Goal: Task Accomplishment & Management: Complete application form

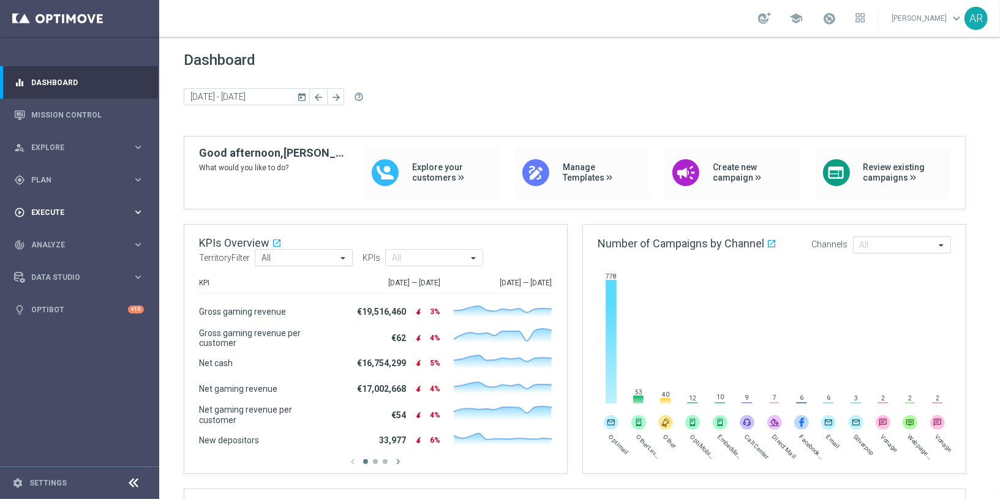
click at [49, 209] on span "Execute" at bounding box center [81, 212] width 101 height 7
drag, startPoint x: 78, startPoint y: 234, endPoint x: 95, endPoint y: 242, distance: 19.2
click at [78, 233] on link "Campaign Builder" at bounding box center [79, 238] width 95 height 10
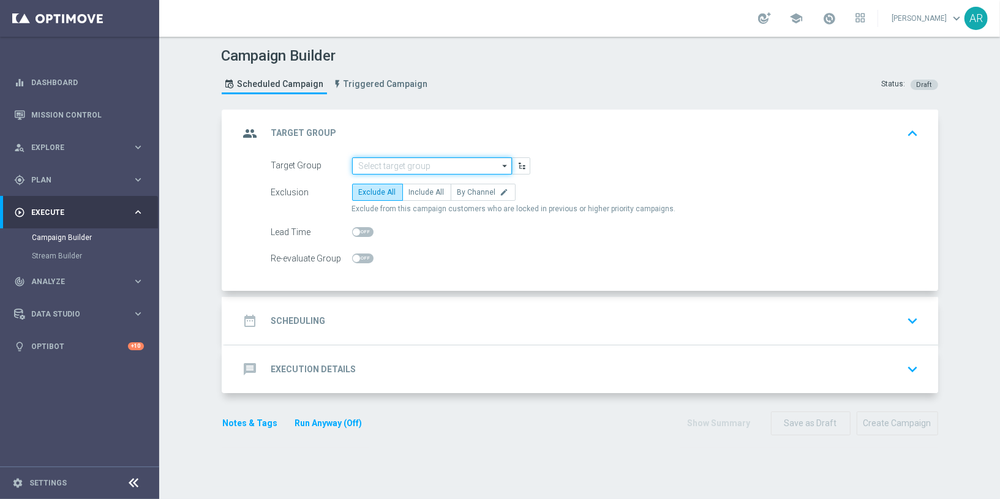
click at [385, 164] on input at bounding box center [432, 165] width 160 height 17
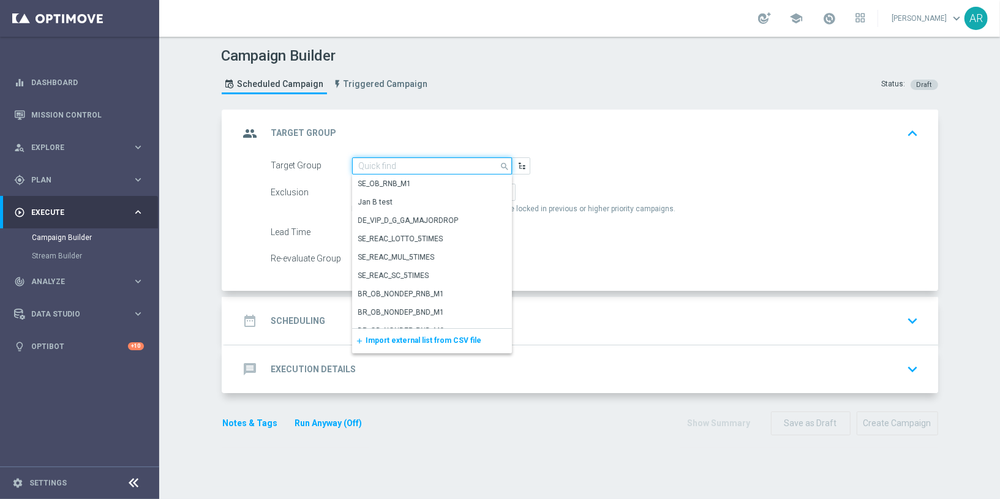
paste input "BR_CAS__GLOBALG_DEPOSITERS__NVIP_EMA_TAC_GM"
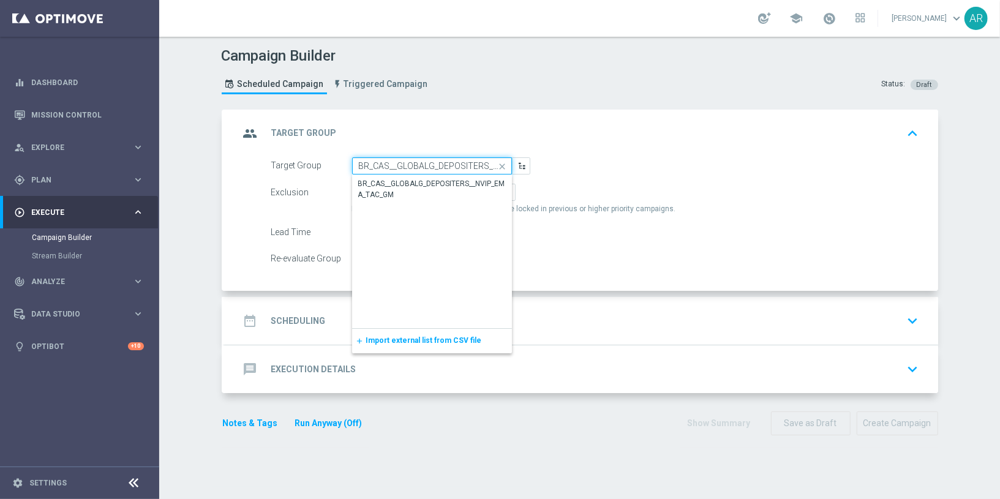
scroll to position [0, 70]
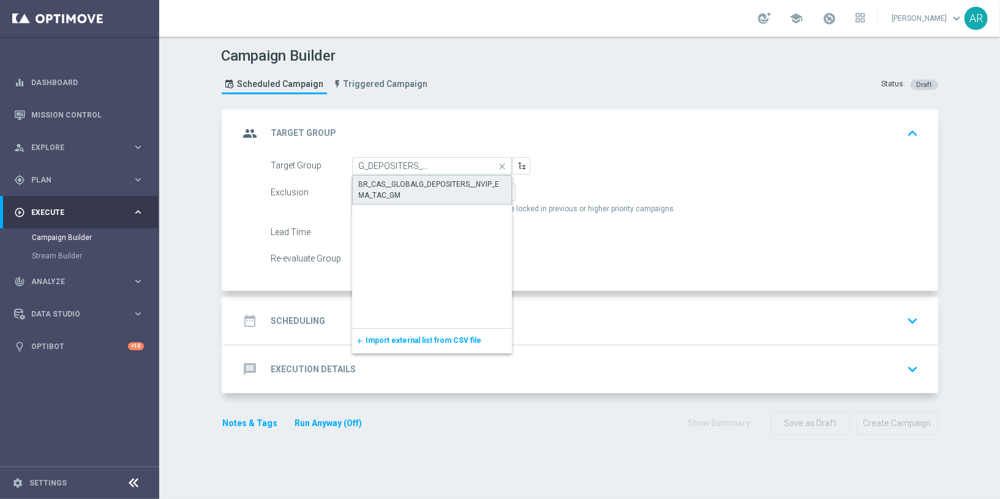
drag, startPoint x: 391, startPoint y: 186, endPoint x: 403, endPoint y: 185, distance: 11.6
click at [391, 186] on div "BR_CAS__GLOBALG_DEPOSITERS__NVIP_EMA_TAC_GM" at bounding box center [432, 190] width 146 height 22
type input "BR_CAS__GLOBALG_DEPOSITERS__NVIP_EMA_TAC_GM"
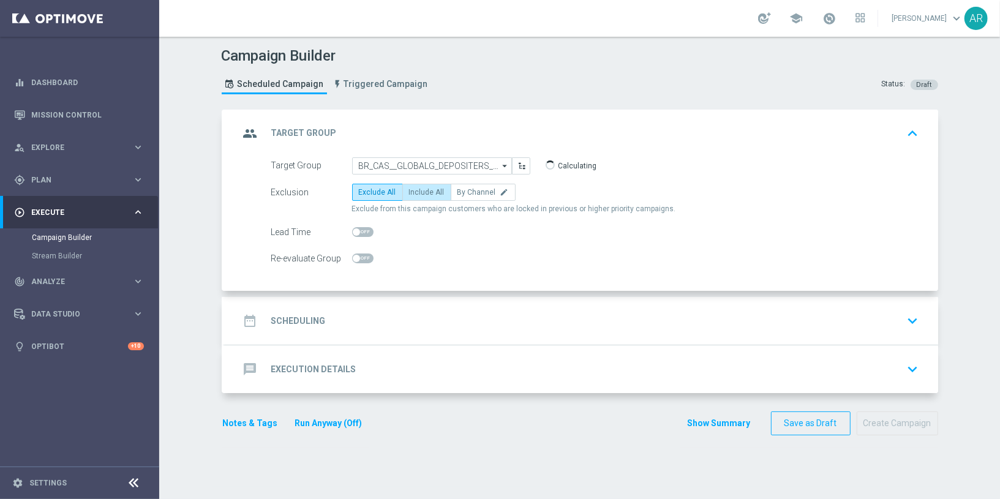
click at [411, 185] on label "Include All" at bounding box center [426, 192] width 49 height 17
click at [411, 190] on input "Include All" at bounding box center [413, 194] width 8 height 8
radio input "true"
click at [307, 325] on div "date_range Scheduling" at bounding box center [282, 321] width 86 height 22
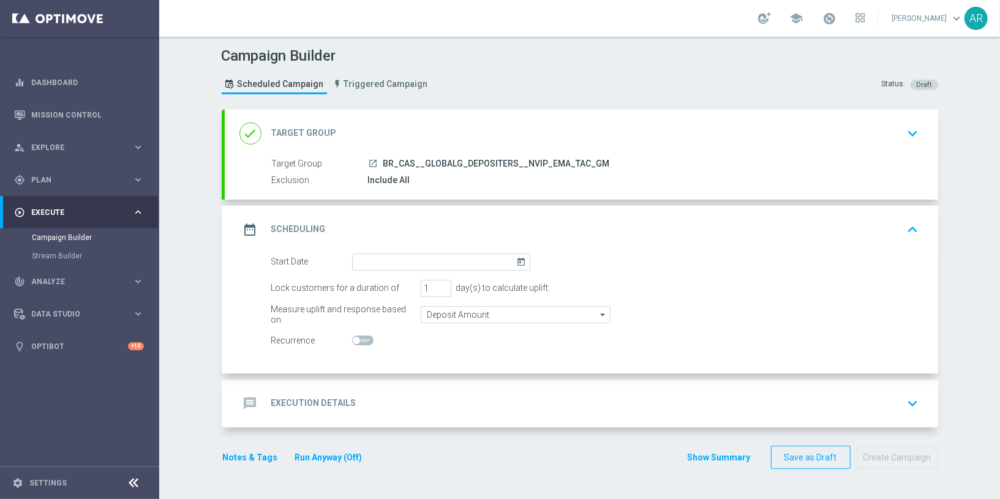
click at [516, 258] on icon "today" at bounding box center [523, 259] width 14 height 13
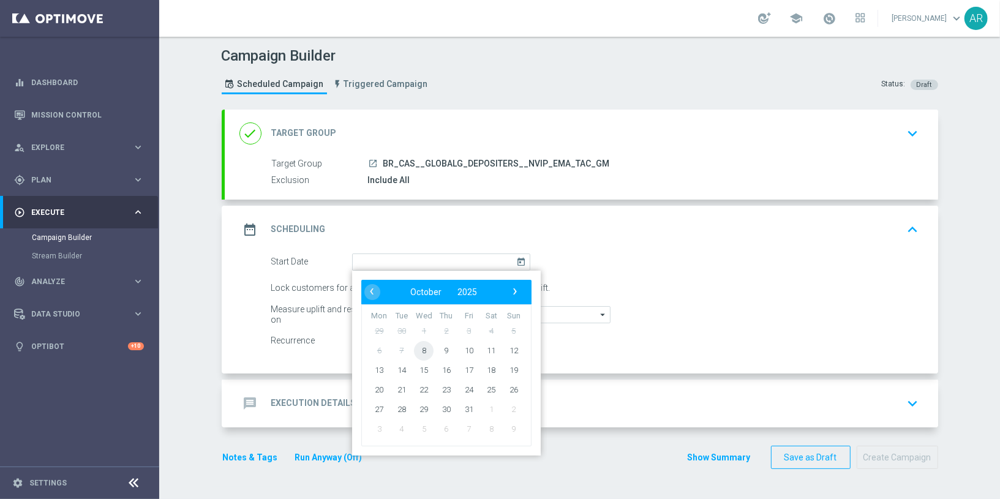
click at [417, 344] on span "8" at bounding box center [424, 350] width 20 height 20
type input "[DATE]"
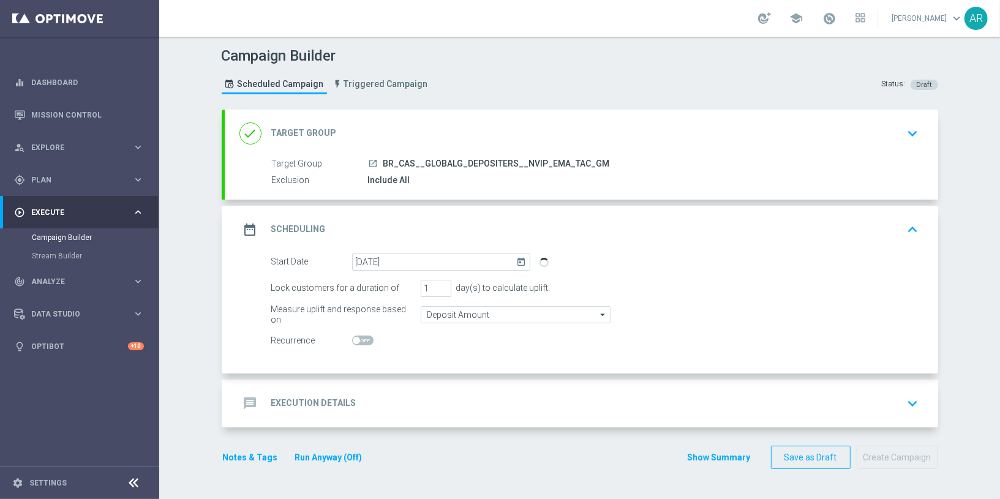
click at [357, 338] on span at bounding box center [362, 340] width 21 height 10
click at [357, 338] on input "checkbox" at bounding box center [362, 340] width 21 height 10
checkbox input "true"
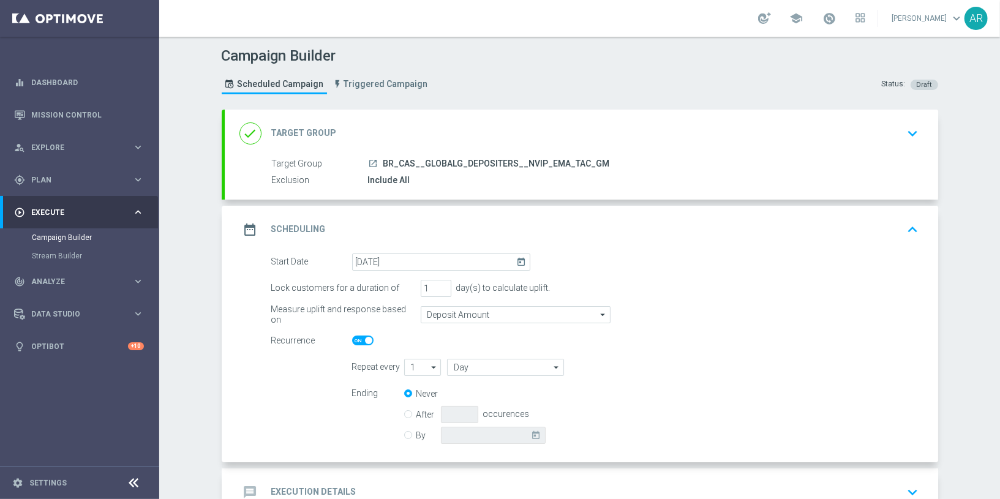
click at [428, 367] on icon "arrow_drop_down" at bounding box center [434, 367] width 12 height 16
drag, startPoint x: 411, startPoint y: 437, endPoint x: 482, endPoint y: 373, distance: 95.4
click at [411, 435] on div "4" at bounding box center [417, 440] width 27 height 17
type input "4"
type input "Days"
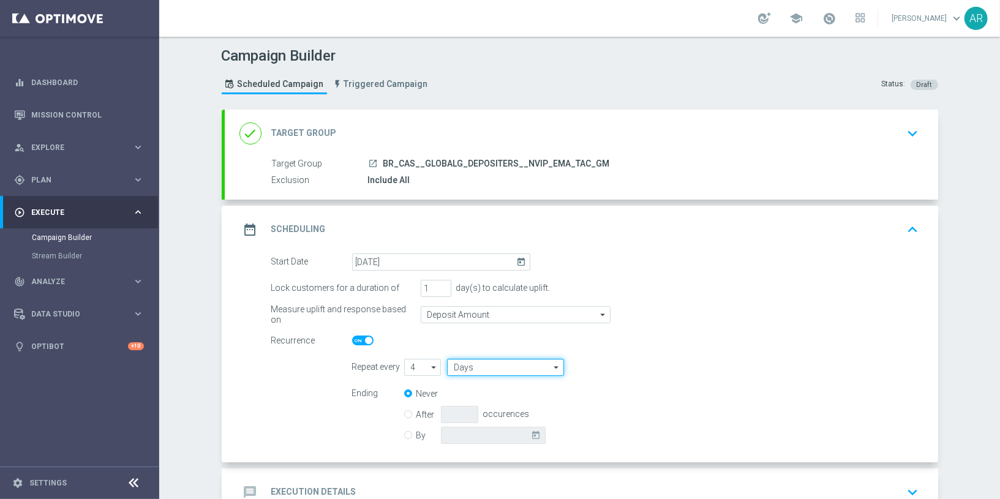
click at [485, 362] on input "Days" at bounding box center [505, 367] width 116 height 17
click at [484, 402] on div "Weeks" at bounding box center [500, 404] width 107 height 18
type input "Weeks"
click at [404, 435] on input "By" at bounding box center [408, 433] width 8 height 8
radio input "true"
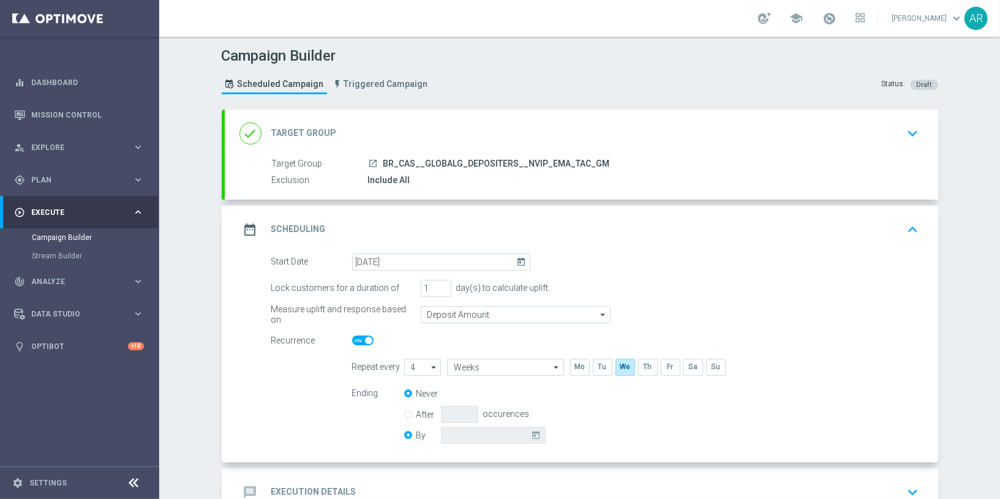
radio input "false"
click at [532, 432] on icon "today" at bounding box center [538, 433] width 14 height 13
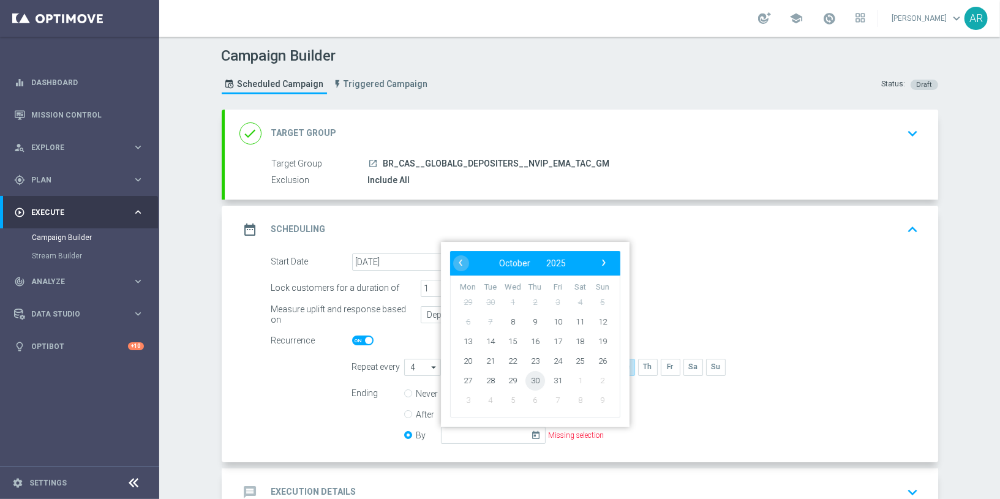
click at [525, 378] on span "30" at bounding box center [535, 380] width 20 height 20
type input "[DATE]"
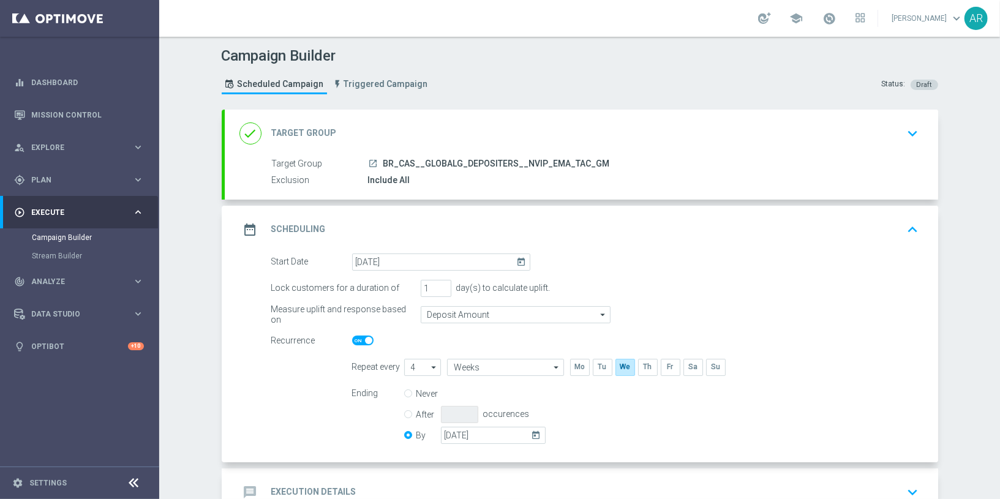
click at [247, 301] on div "Start Date [DATE] [DATE] Lock customers for a duration of 1 day(s) to calculate…" at bounding box center [581, 357] width 713 height 209
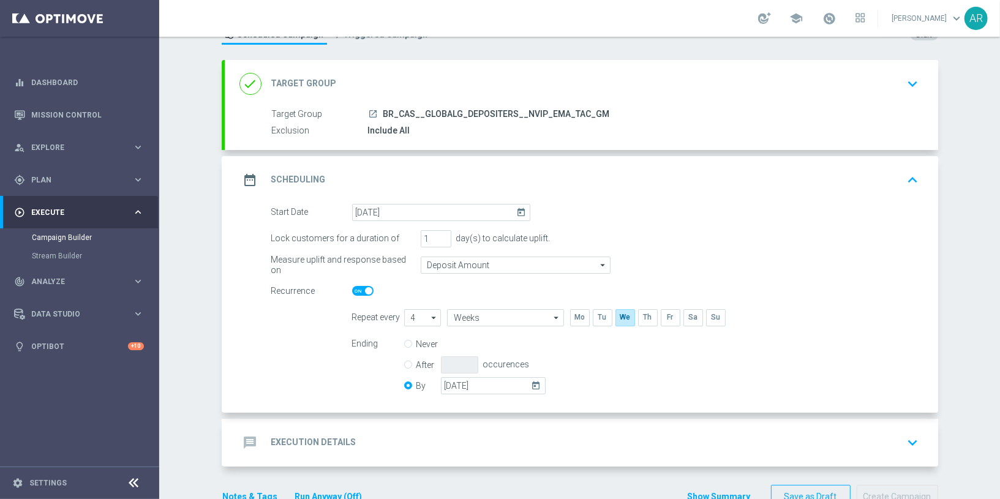
scroll to position [80, 0]
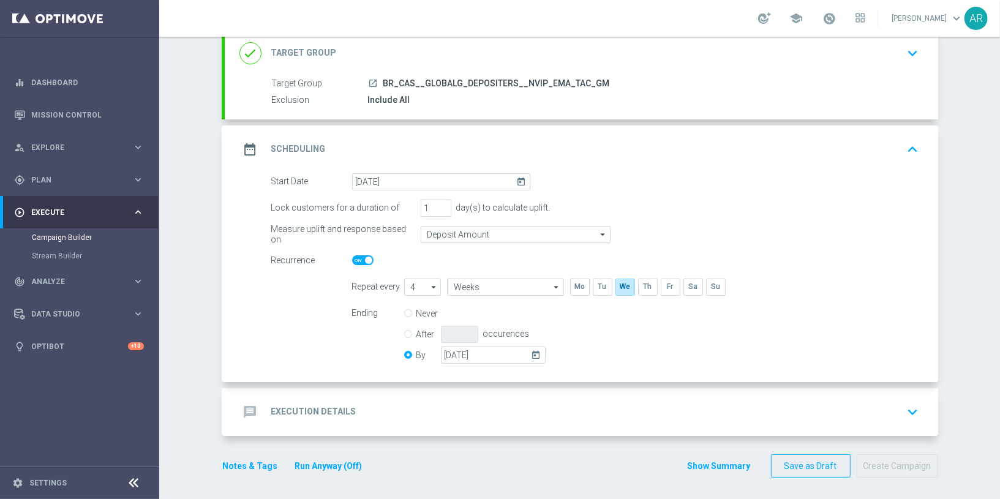
click at [358, 403] on div "message Execution Details keyboard_arrow_down" at bounding box center [581, 411] width 684 height 23
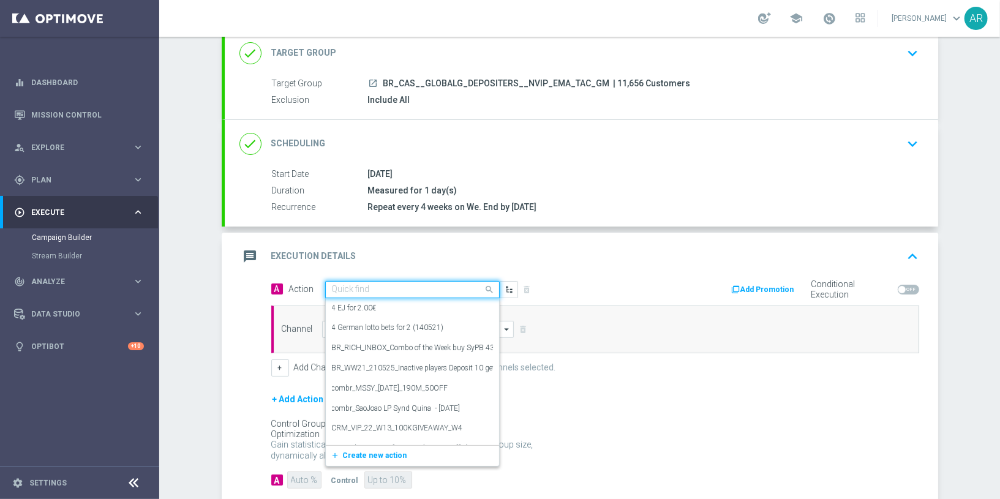
click at [369, 290] on input "text" at bounding box center [400, 290] width 137 height 10
paste input "BR_CAS__GG_DRACULAAWAKENING_OCT25__NVIP_EMA_TAC_GM"
type input "BR_CAS__GG_DRACULAAWAKENING_OCT25__NVIP_EMA_TAC_GM"
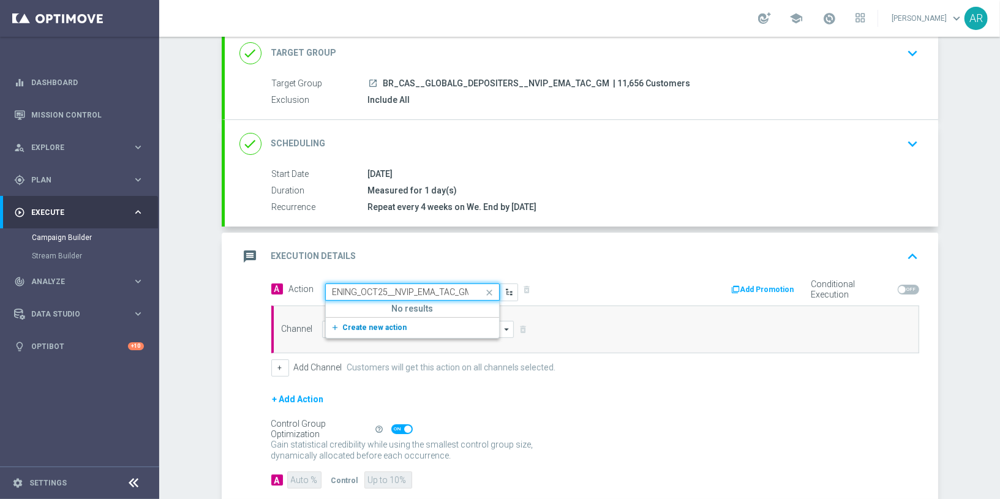
click at [370, 324] on span "Create new action" at bounding box center [375, 327] width 64 height 9
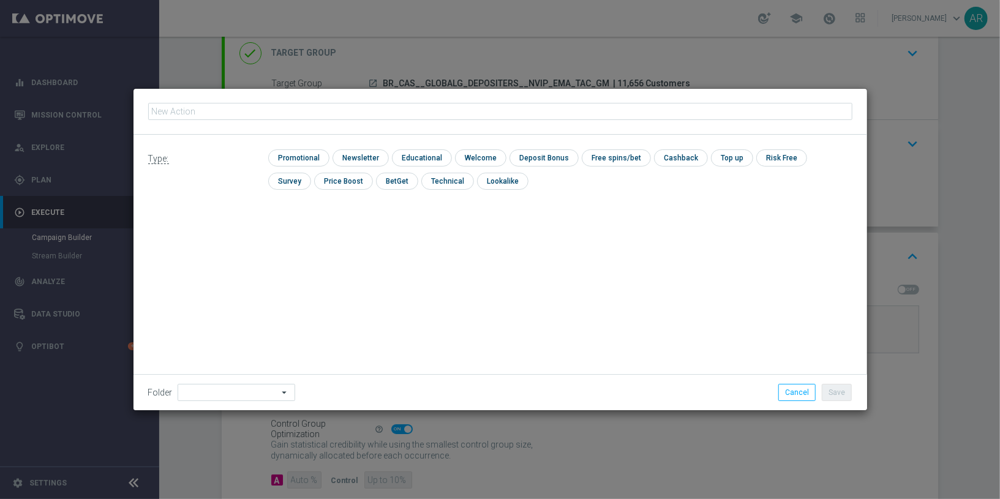
click at [244, 109] on input "text" at bounding box center [500, 111] width 704 height 17
type input "BR_CAS__GG_DRACULAAWAKENING_OCT25__NVIP_EMA_TAC_GM"
drag, startPoint x: 297, startPoint y: 157, endPoint x: 291, endPoint y: 154, distance: 6.3
click at [296, 157] on input "checkbox" at bounding box center [297, 157] width 58 height 17
checkbox input "true"
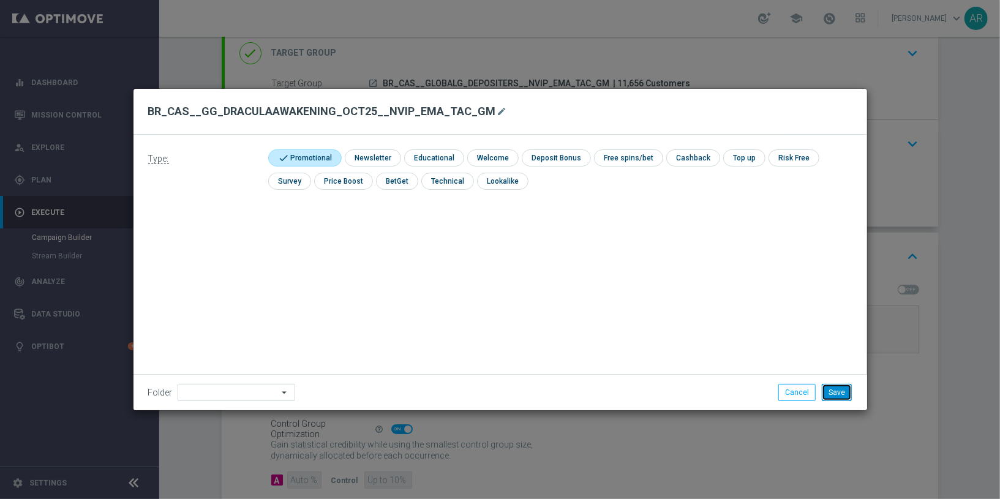
drag, startPoint x: 836, startPoint y: 394, endPoint x: 750, endPoint y: 369, distance: 89.3
click at [836, 394] on button "Save" at bounding box center [837, 392] width 30 height 17
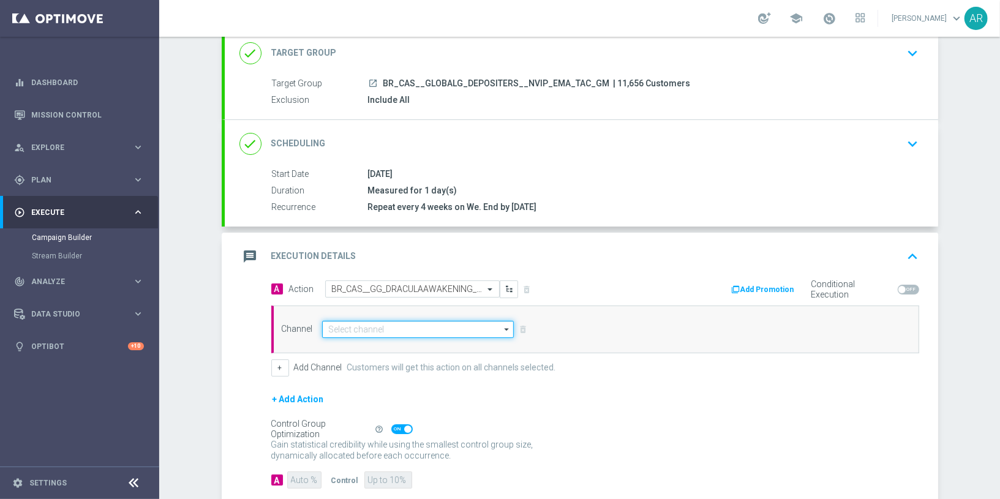
click at [394, 329] on input at bounding box center [418, 329] width 192 height 17
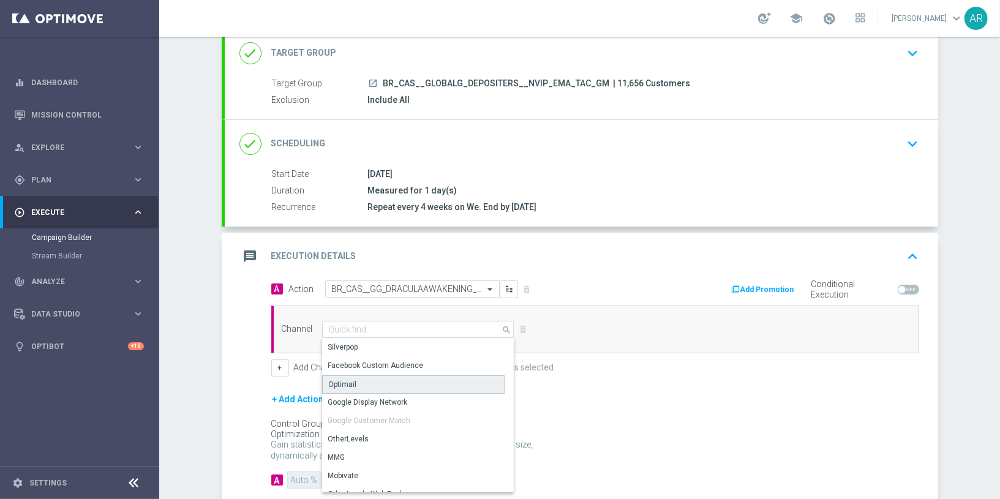
drag, startPoint x: 381, startPoint y: 386, endPoint x: 503, endPoint y: 375, distance: 122.3
click at [382, 385] on div "Optimail" at bounding box center [413, 384] width 183 height 18
type input "Optimail"
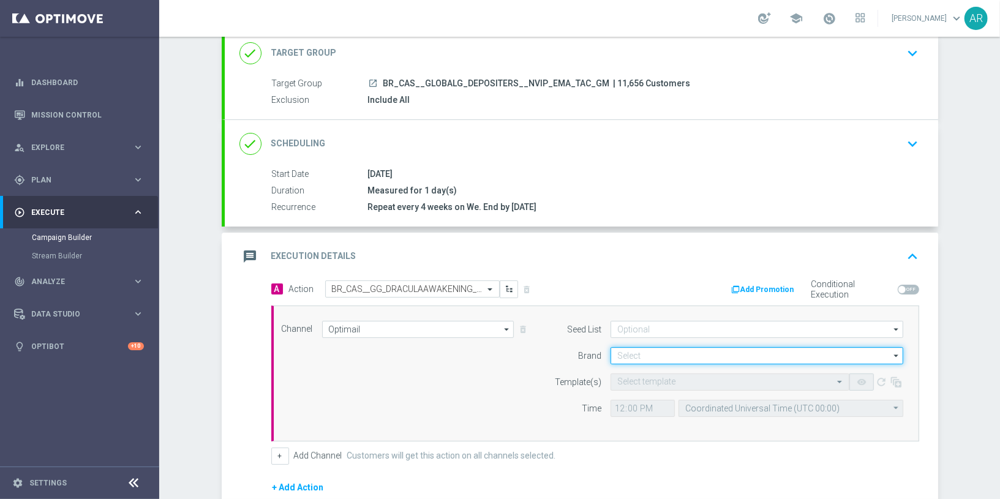
click at [623, 354] on input at bounding box center [756, 355] width 293 height 17
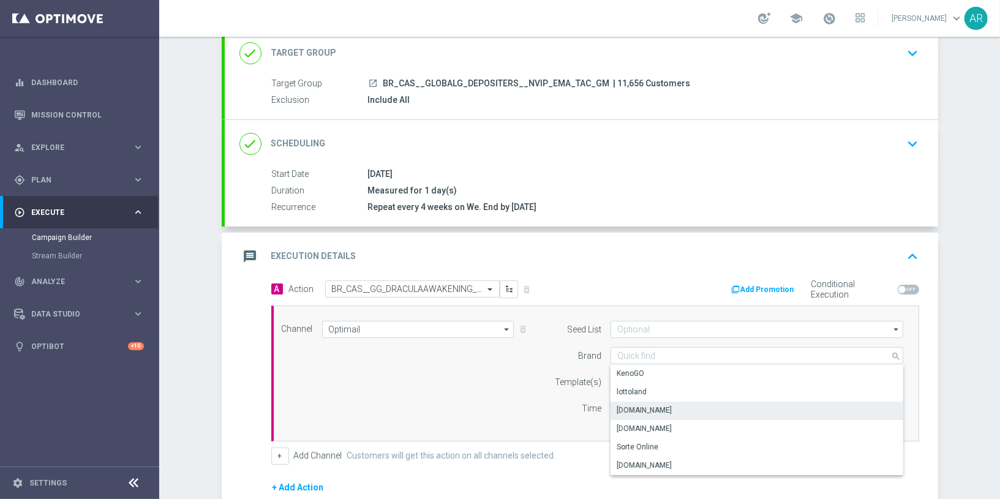
click at [666, 409] on div "[DOMAIN_NAME]" at bounding box center [756, 410] width 293 height 17
type input "[DOMAIN_NAME]"
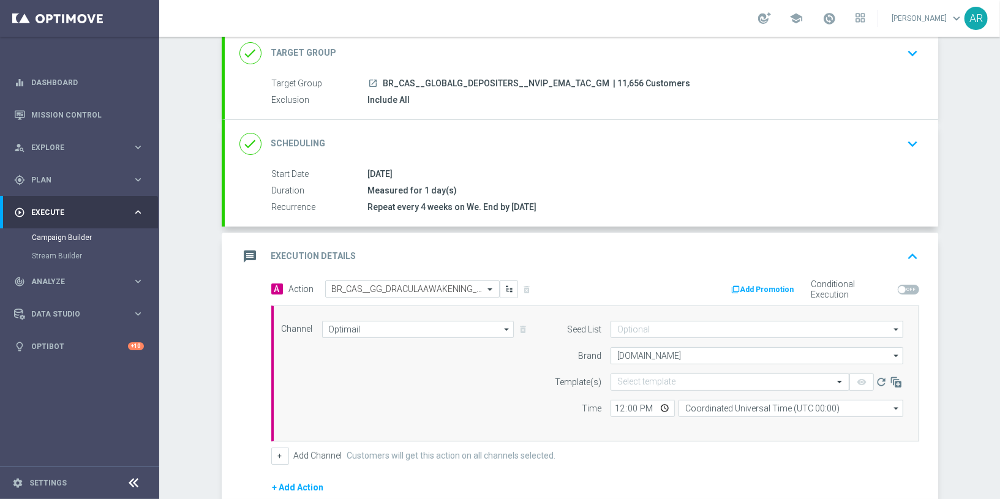
drag, startPoint x: 652, startPoint y: 336, endPoint x: 648, endPoint y: 331, distance: 6.6
click at [650, 335] on form "Seed List arrow_drop_down Show Selected 0 of 2 (All)" at bounding box center [725, 369] width 355 height 96
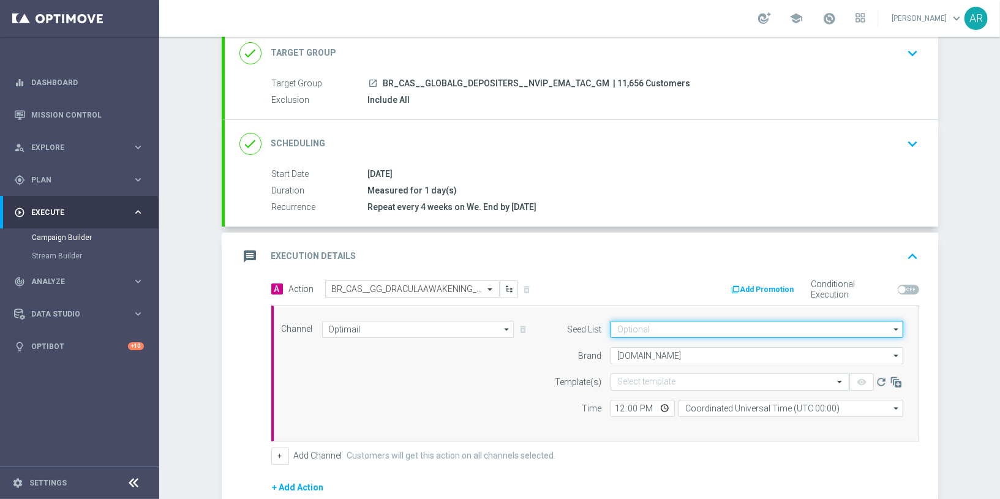
click at [648, 329] on input at bounding box center [756, 329] width 293 height 17
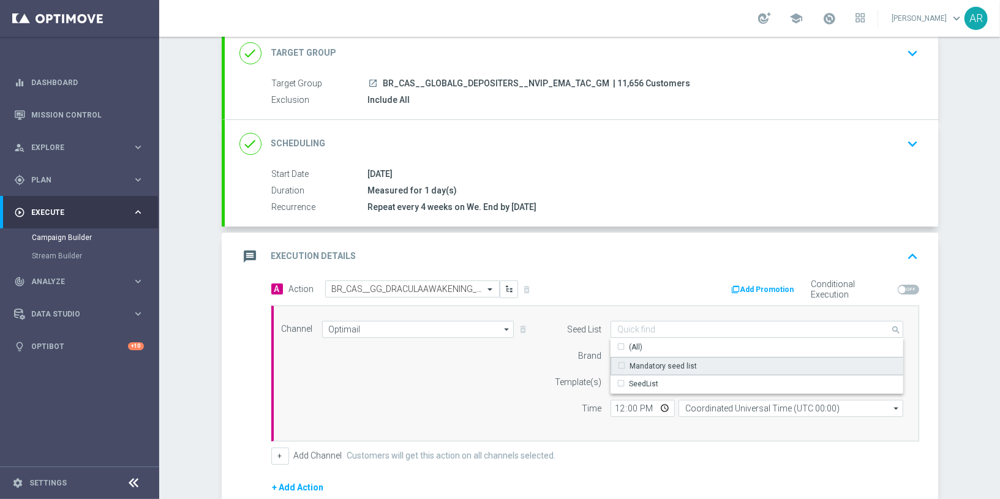
drag, startPoint x: 667, startPoint y: 364, endPoint x: 584, endPoint y: 375, distance: 83.3
click at [667, 364] on div "Mandatory seed list" at bounding box center [662, 366] width 67 height 11
drag, startPoint x: 397, startPoint y: 388, endPoint x: 503, endPoint y: 385, distance: 106.6
click at [399, 388] on div "Channel Optimail Optimail arrow_drop_down Show Selected 1 of 26 Silverpop" at bounding box center [592, 373] width 640 height 105
type input "Mandatory seed list"
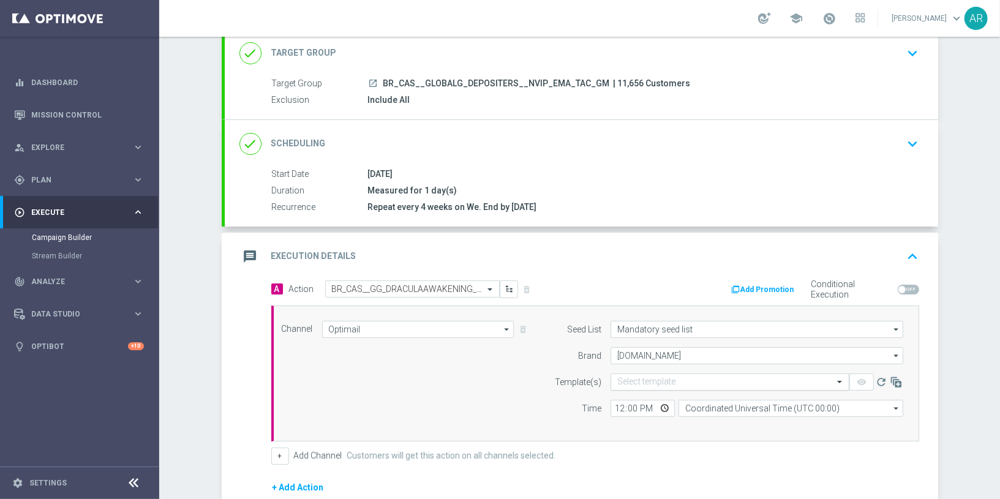
click at [630, 382] on input "text" at bounding box center [717, 382] width 201 height 10
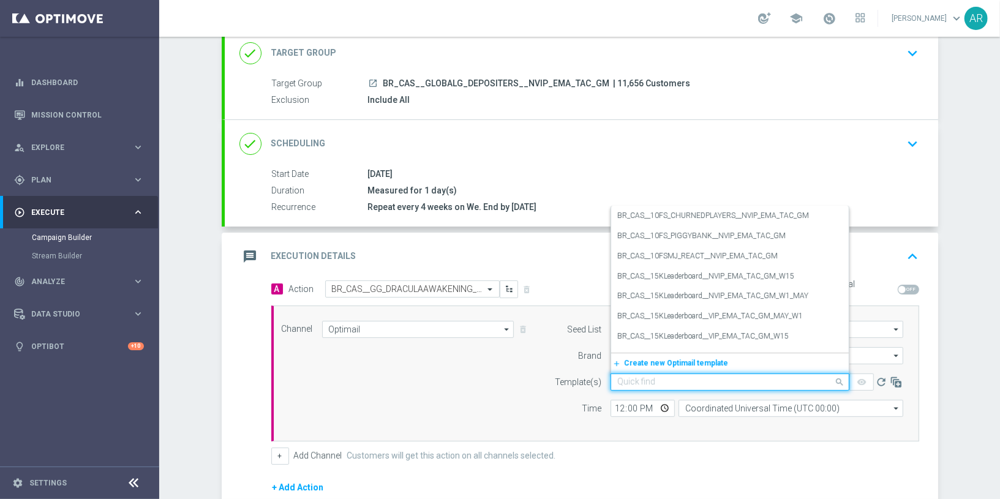
paste input "BR_CAS__GG_DRACULAAWAKENING_OCT25__NVIP_EMA_TAC_GM"
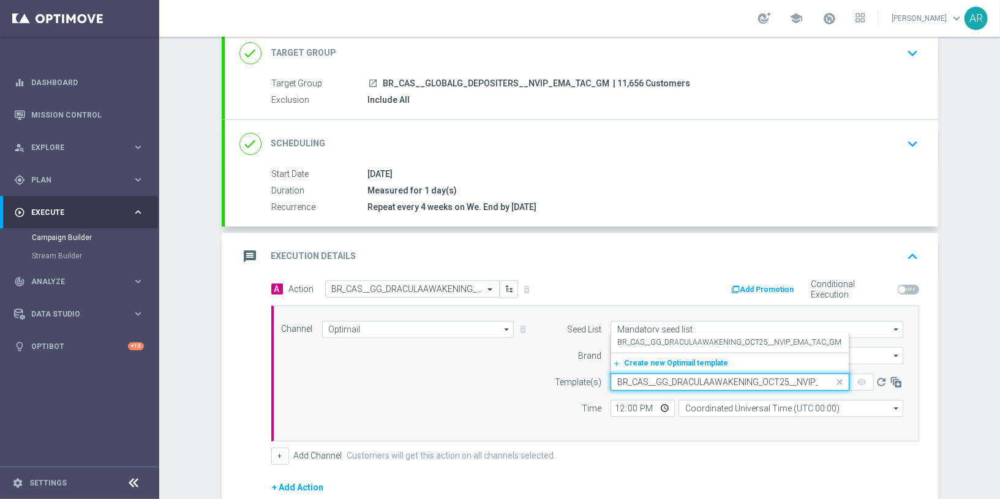
scroll to position [0, 50]
click at [661, 342] on label "BR_CAS__GG_DRACULAAWAKENING_OCT25__NVIP_EMA_TAC_GM" at bounding box center [729, 342] width 224 height 10
type input "BR_CAS__GG_DRACULAAWAKENING_OCT25__NVIP_EMA_TAC_GM"
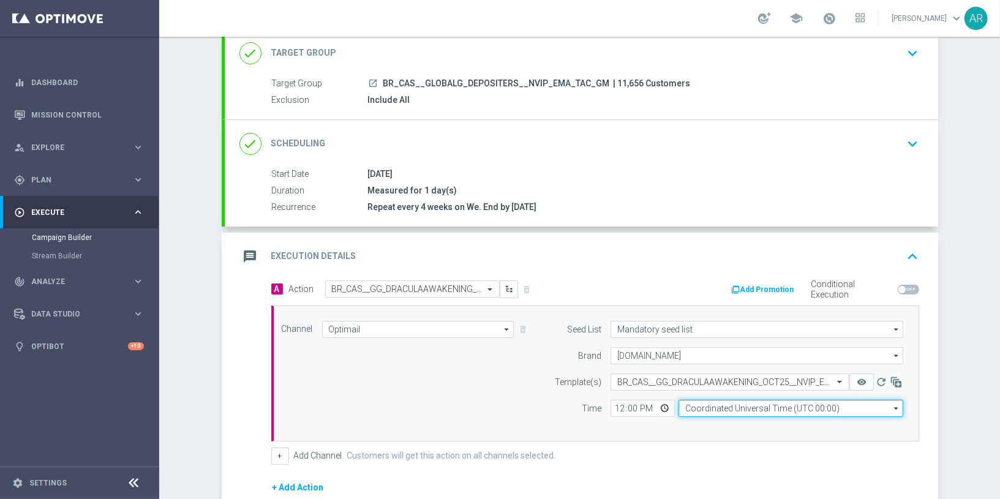
click at [694, 402] on input "Coordinated Universal Time (UTC 00:00)" at bounding box center [790, 408] width 225 height 17
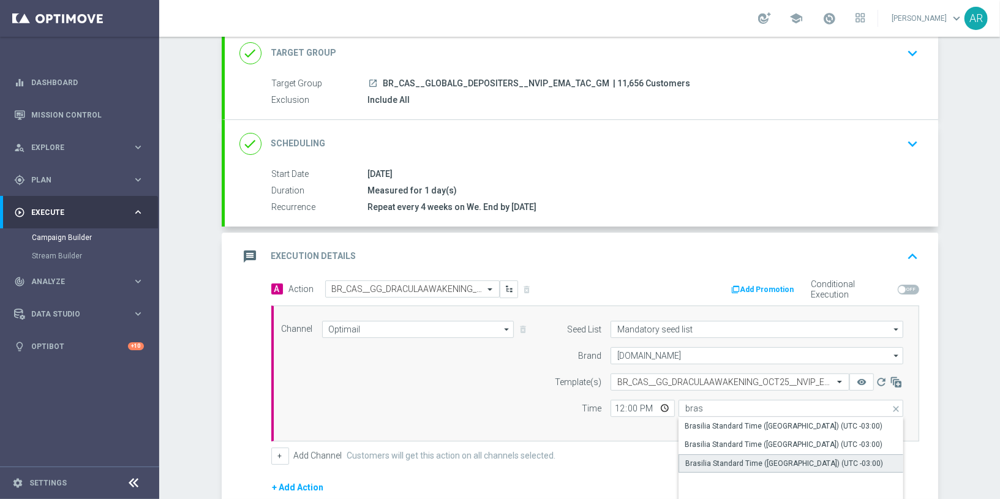
click at [733, 458] on div "Brasilia Standard Time ([GEOGRAPHIC_DATA]) (UTC -03:00)" at bounding box center [784, 463] width 198 height 11
type input "Brasilia Standard Time ([GEOGRAPHIC_DATA]) (UTC -03:00)"
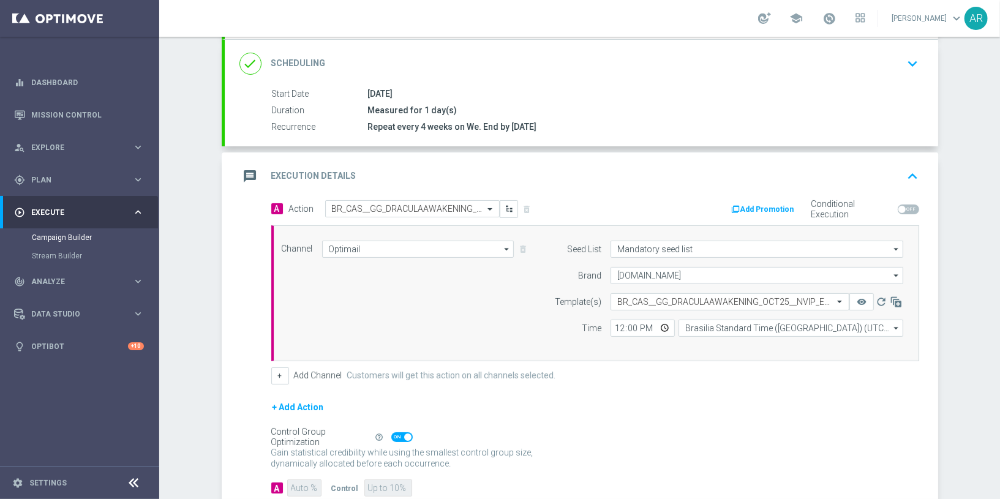
scroll to position [234, 0]
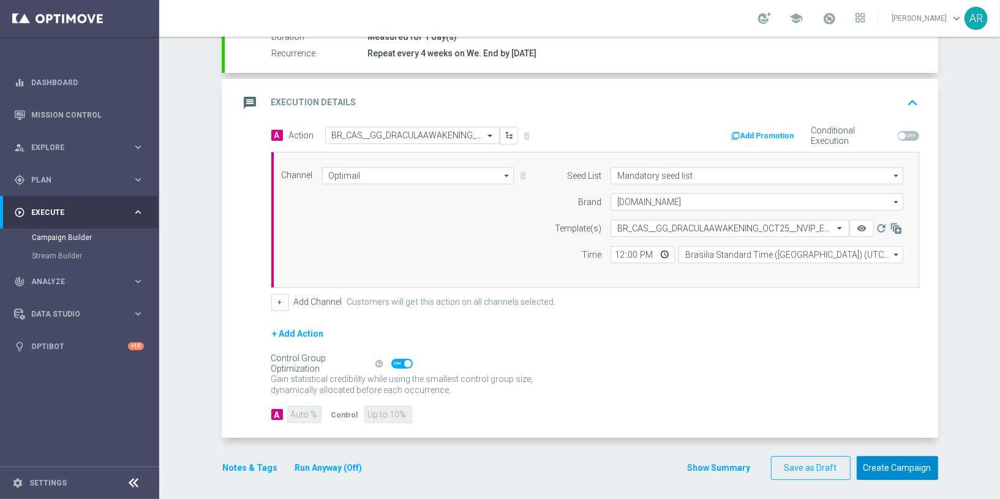
click at [893, 468] on button "Create Campaign" at bounding box center [896, 468] width 81 height 24
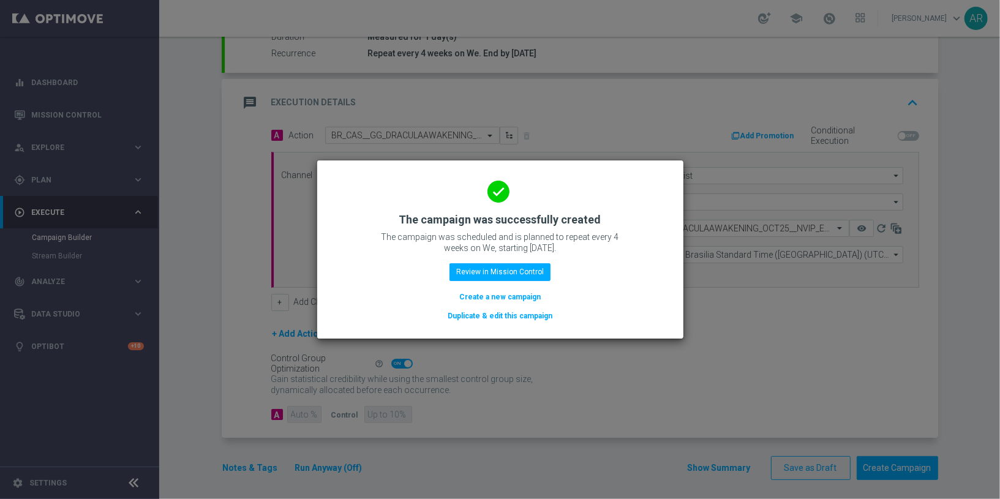
click at [509, 301] on button "Create a new campaign" at bounding box center [500, 296] width 84 height 13
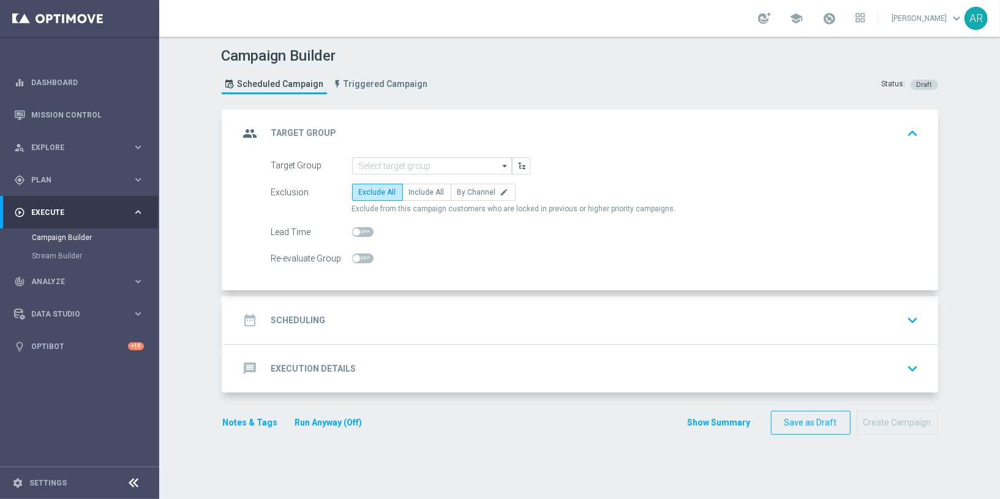
scroll to position [0, 0]
click at [380, 157] on input at bounding box center [432, 165] width 160 height 17
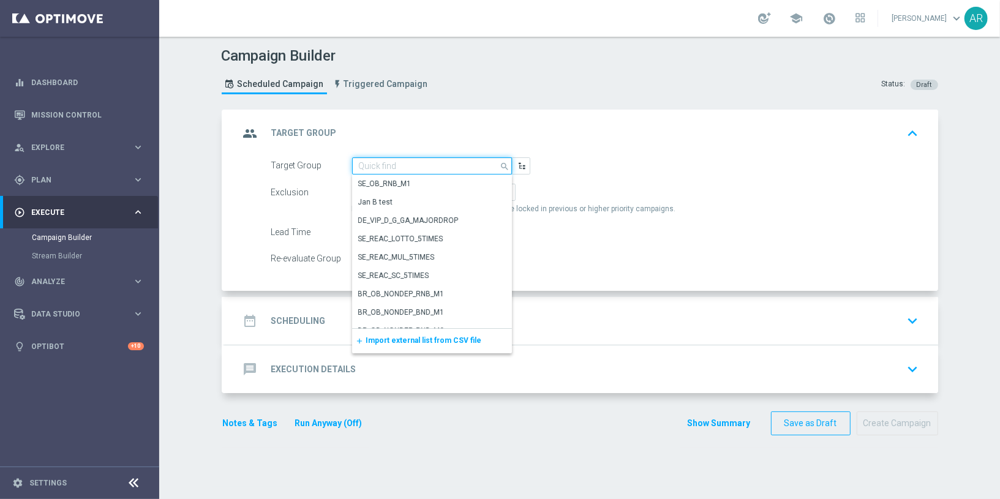
paste input "BR_CAS__GLOBALG_DEPOSITERS__NVIP_RI_TAC_GM"
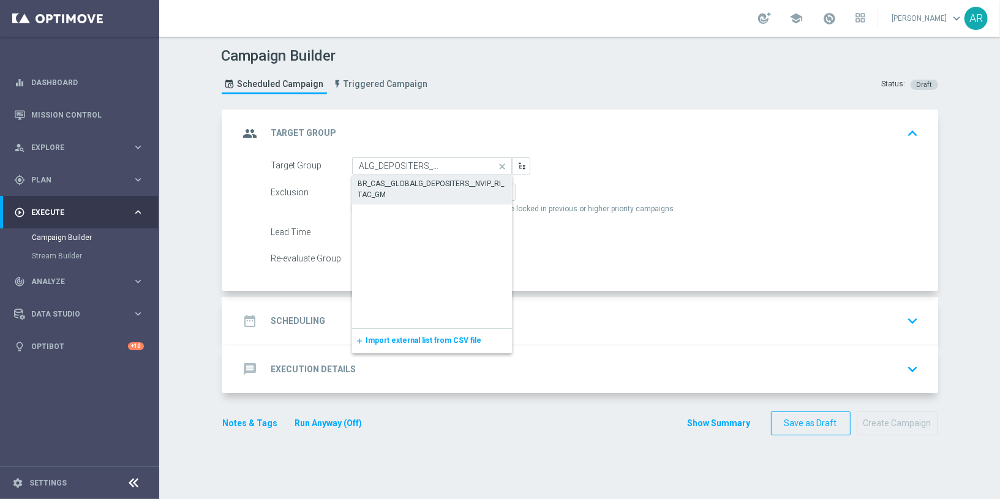
click at [392, 181] on div "BR_CAS__GLOBALG_DEPOSITERS__NVIP_RI_TAC_GM" at bounding box center [432, 189] width 148 height 22
type input "BR_CAS__GLOBALG_DEPOSITERS__NVIP_RI_TAC_GM"
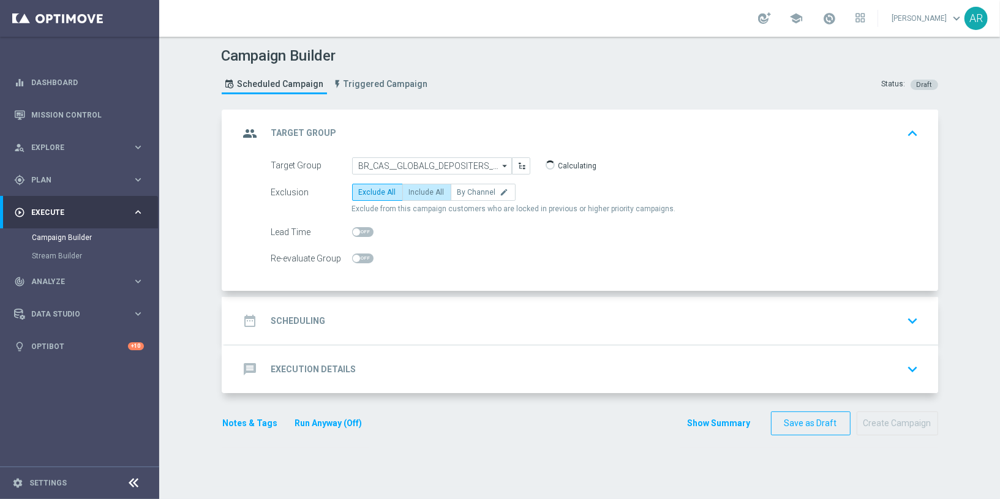
click at [413, 192] on span "Include All" at bounding box center [427, 192] width 36 height 9
click at [413, 192] on input "Include All" at bounding box center [413, 194] width 8 height 8
radio input "true"
click at [375, 318] on div "date_range Scheduling keyboard_arrow_down" at bounding box center [581, 320] width 684 height 23
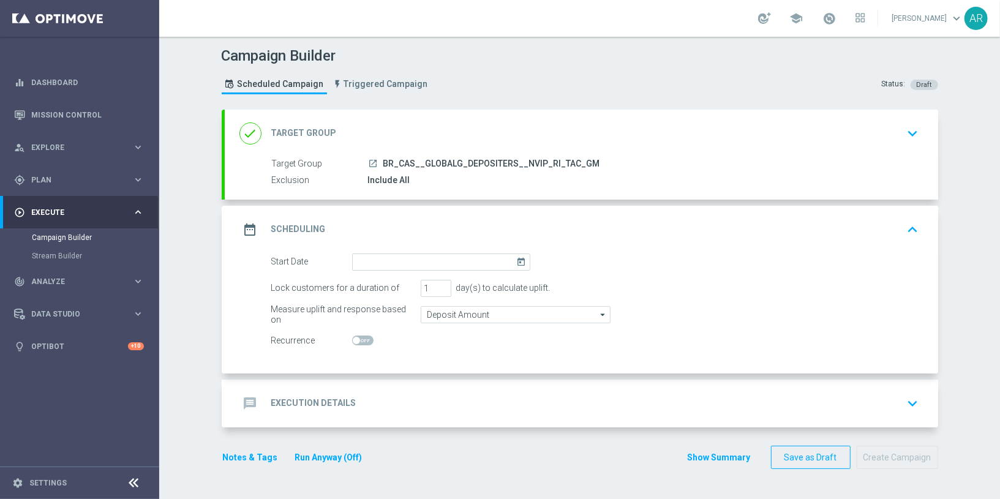
click at [518, 260] on icon "today" at bounding box center [523, 259] width 14 height 13
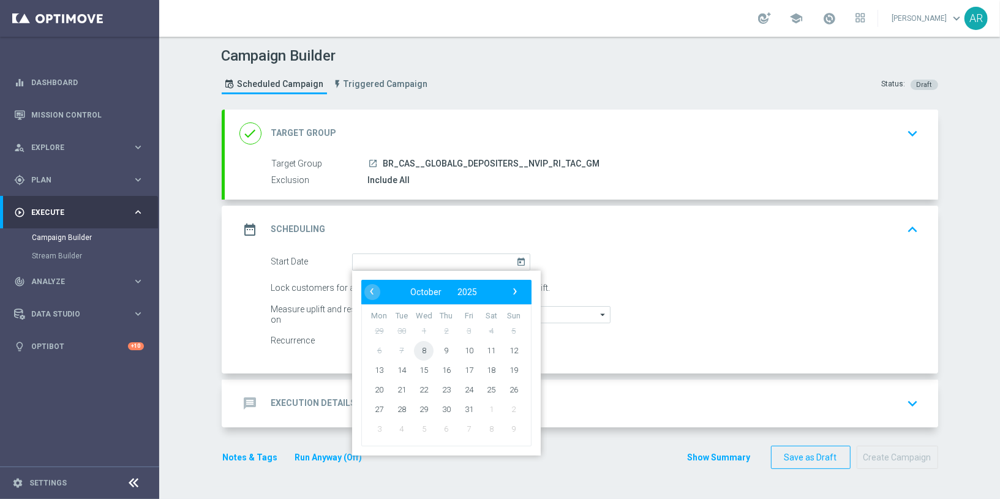
click at [414, 347] on span "8" at bounding box center [424, 350] width 20 height 20
type input "[DATE]"
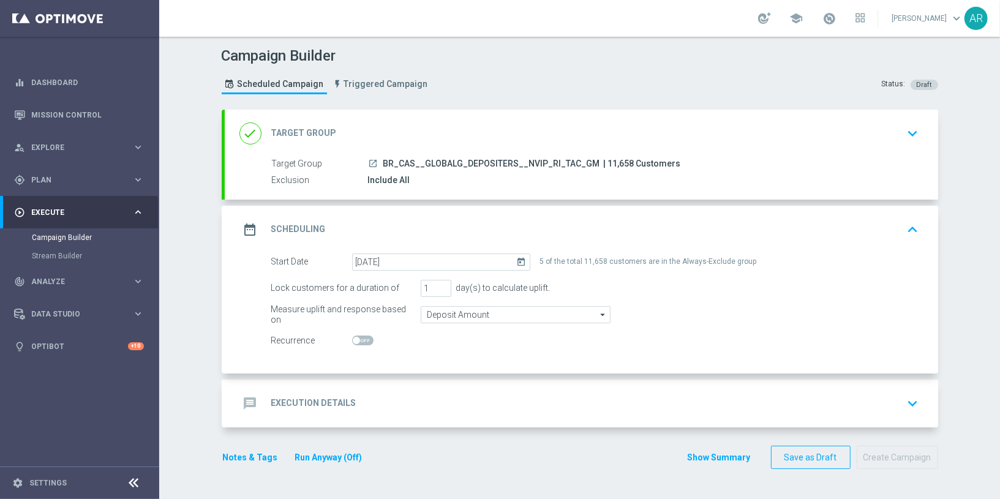
click at [375, 406] on div "message Execution Details keyboard_arrow_down" at bounding box center [581, 403] width 684 height 23
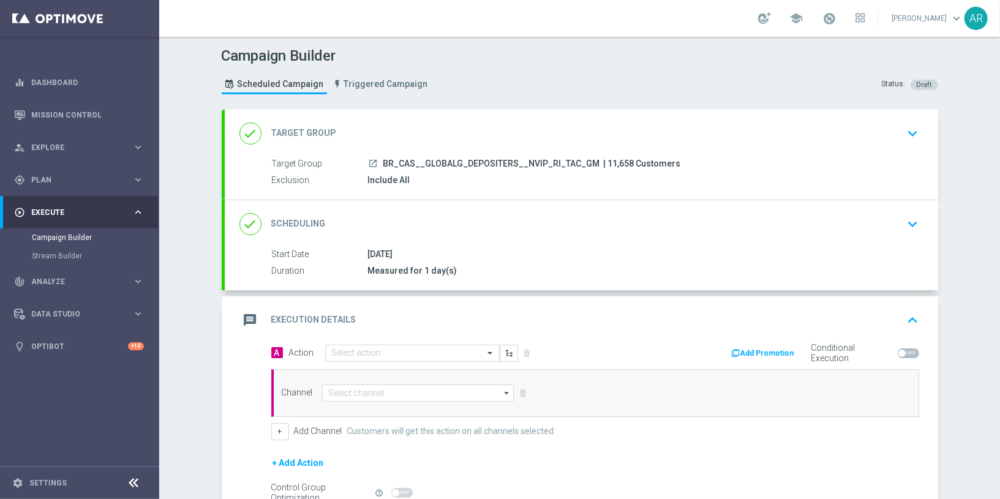
drag, startPoint x: 424, startPoint y: 255, endPoint x: 435, endPoint y: 247, distance: 14.4
click at [424, 255] on div "[DATE]" at bounding box center [641, 254] width 546 height 12
drag, startPoint x: 904, startPoint y: 220, endPoint x: 664, endPoint y: 271, distance: 245.3
click at [904, 220] on icon "keyboard_arrow_down" at bounding box center [913, 224] width 18 height 18
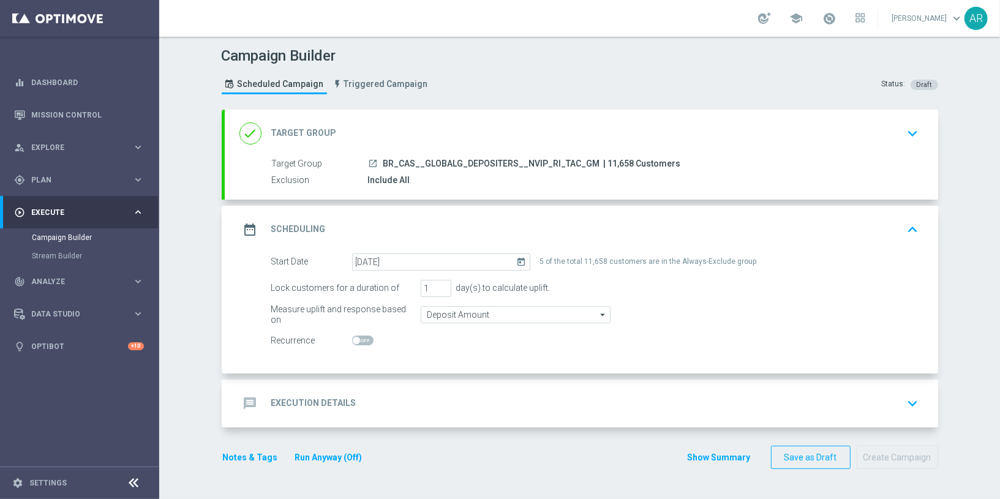
click at [359, 340] on span at bounding box center [362, 340] width 21 height 10
click at [359, 340] on input "checkbox" at bounding box center [362, 340] width 21 height 10
checkbox input "true"
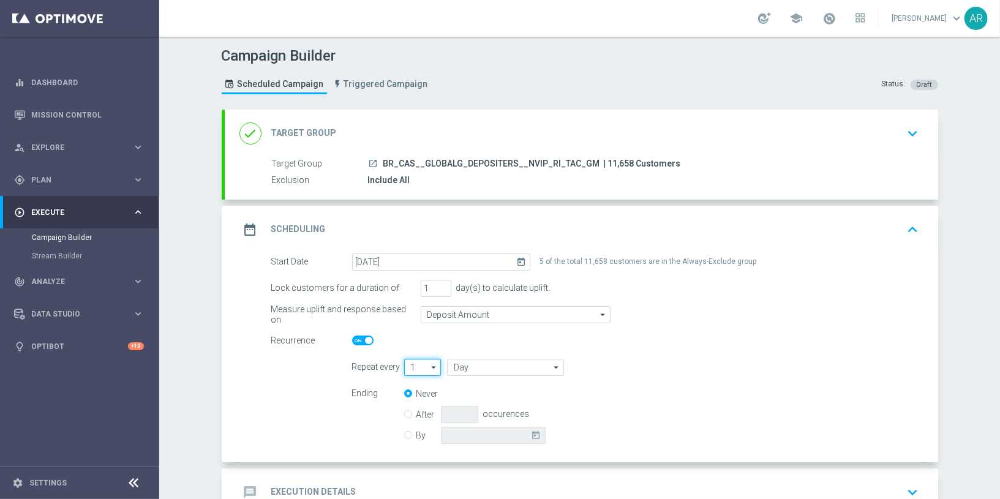
click at [414, 365] on input "1" at bounding box center [422, 367] width 37 height 17
click at [414, 438] on div "4" at bounding box center [417, 440] width 27 height 17
type input "4"
type input "Days"
click at [487, 369] on input "Days" at bounding box center [505, 367] width 116 height 17
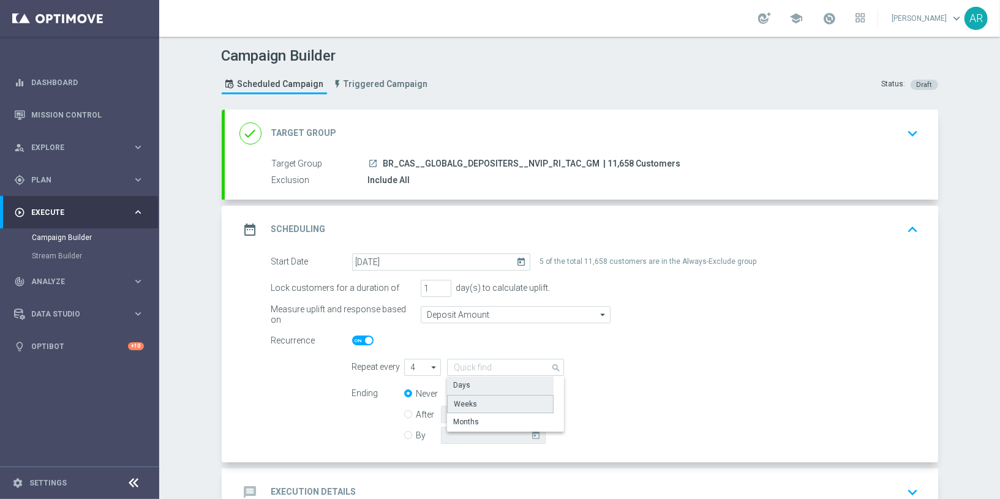
drag, startPoint x: 485, startPoint y: 403, endPoint x: 490, endPoint y: 395, distance: 8.8
click at [485, 403] on div "Weeks" at bounding box center [500, 404] width 107 height 18
type input "Weeks"
click at [405, 433] on input "By" at bounding box center [408, 433] width 8 height 8
radio input "true"
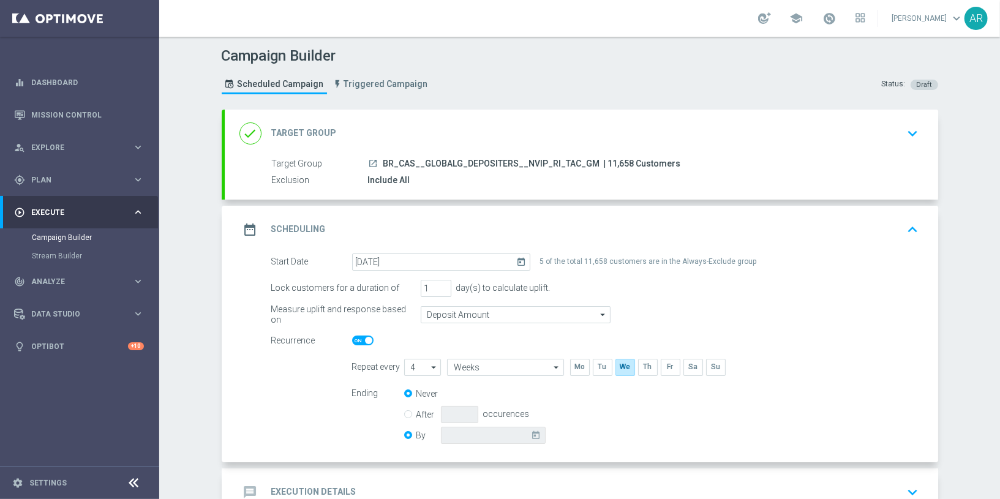
radio input "false"
click at [533, 435] on icon "today" at bounding box center [538, 433] width 14 height 13
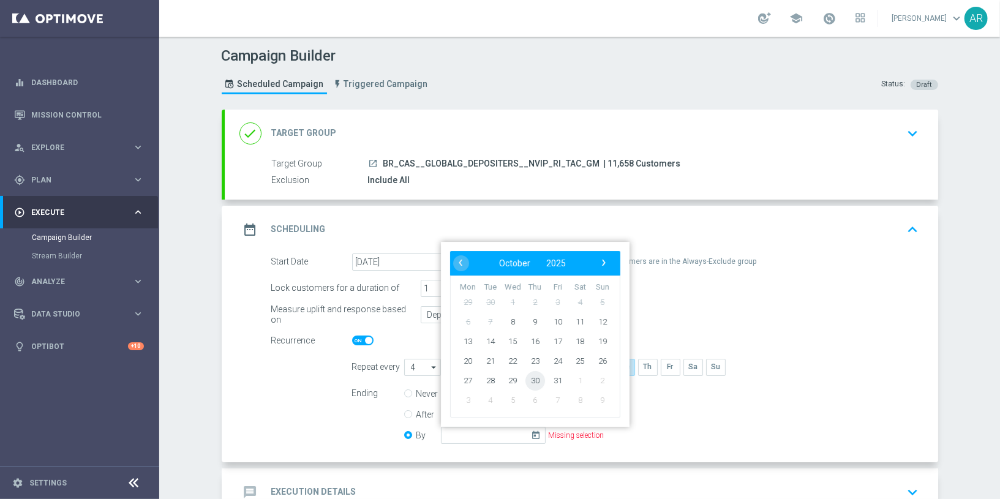
drag, startPoint x: 519, startPoint y: 378, endPoint x: 463, endPoint y: 364, distance: 57.5
click at [526, 378] on span "30" at bounding box center [535, 380] width 20 height 20
type input "[DATE]"
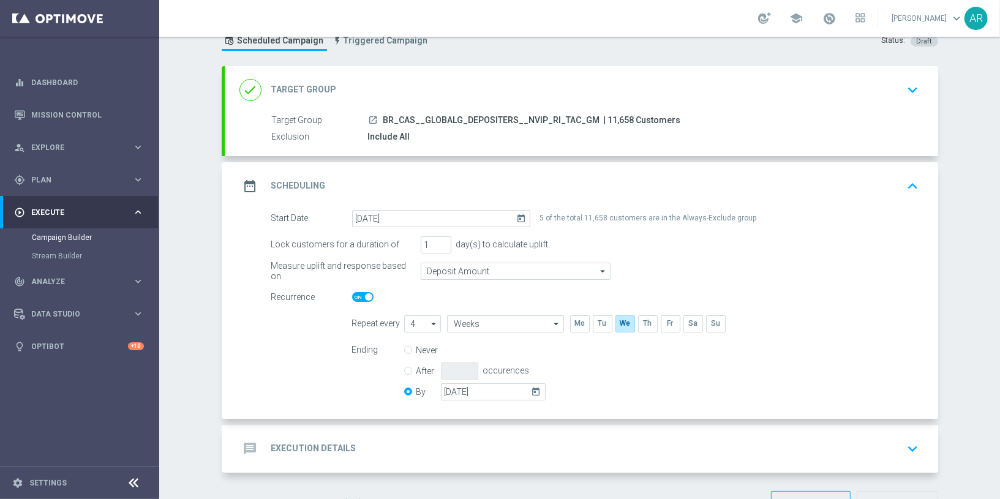
scroll to position [80, 0]
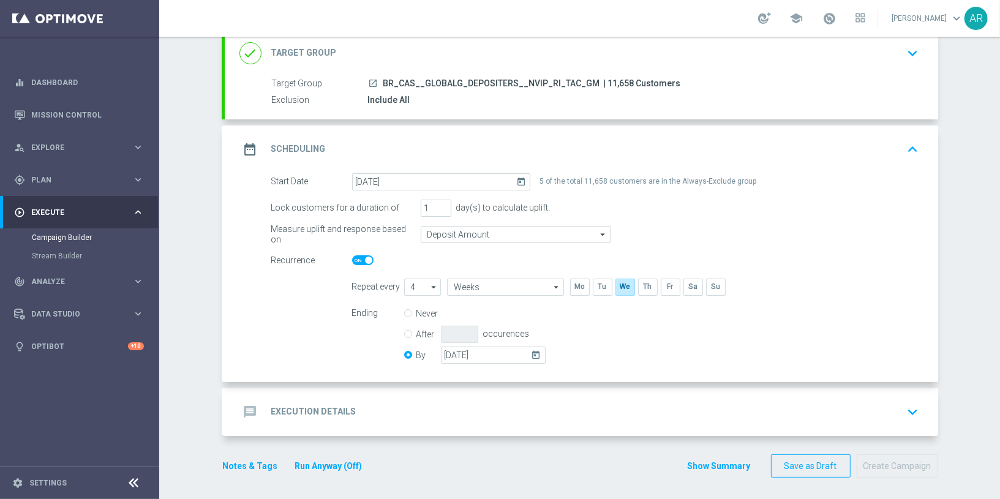
drag, startPoint x: 342, startPoint y: 403, endPoint x: 329, endPoint y: 402, distance: 13.5
click at [342, 403] on div "message Execution Details" at bounding box center [297, 412] width 117 height 22
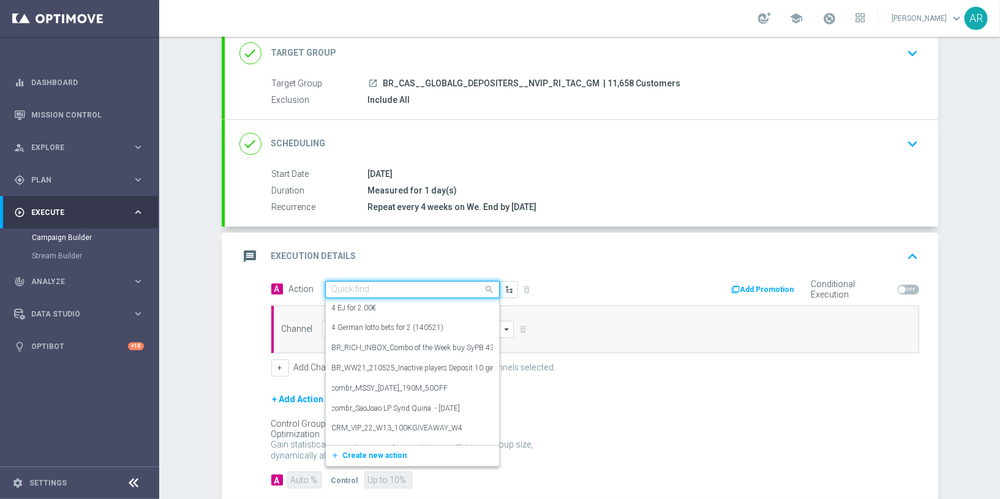
click at [358, 281] on div "Quick find" at bounding box center [412, 289] width 174 height 17
paste input "BR_CAS__GG_DRACULAAWAKENING_OCT25__NVIP_RI_TAC_GM"
type input "BR_CAS__GG_DRACULAAWAKENING_OCT25__NVIP_RI_TAC_GM"
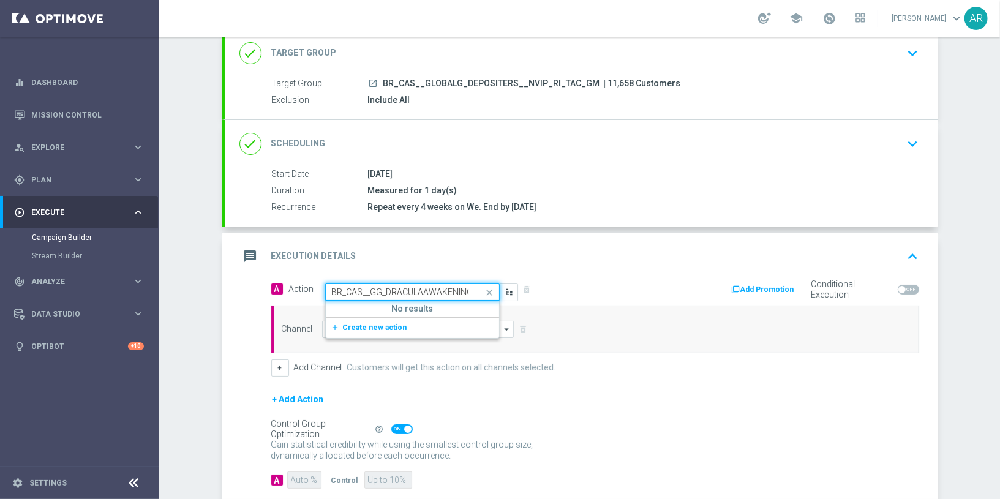
scroll to position [0, 105]
click at [365, 323] on span "Create new action" at bounding box center [375, 327] width 64 height 9
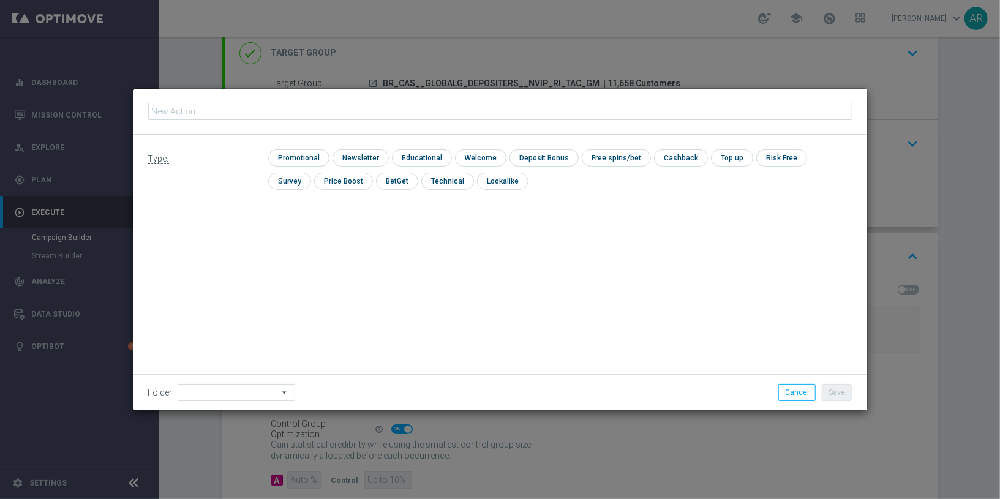
click at [348, 108] on input "text" at bounding box center [500, 111] width 704 height 17
type input "BR_CAS__GG_DRACULAAWAKENING_OCT25__NVIP_RI_TAC_GM"
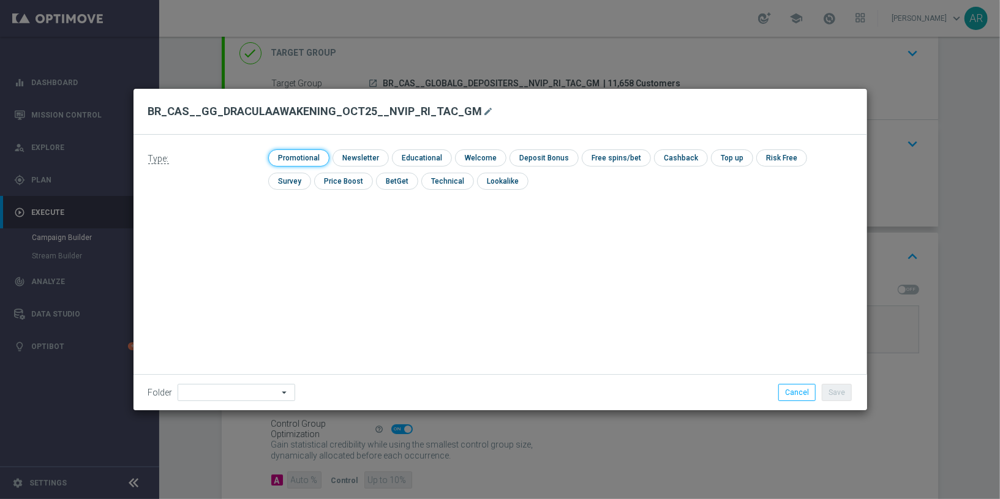
drag, startPoint x: 290, startPoint y: 165, endPoint x: 381, endPoint y: 194, distance: 96.4
click at [292, 164] on input "checkbox" at bounding box center [297, 157] width 58 height 17
checkbox input "true"
click at [832, 389] on button "Save" at bounding box center [837, 392] width 30 height 17
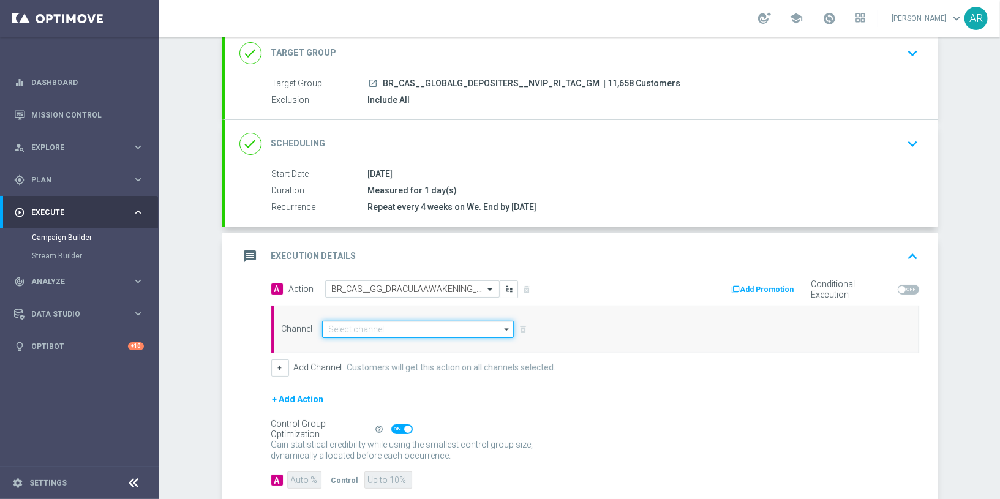
click at [388, 322] on input at bounding box center [418, 329] width 192 height 17
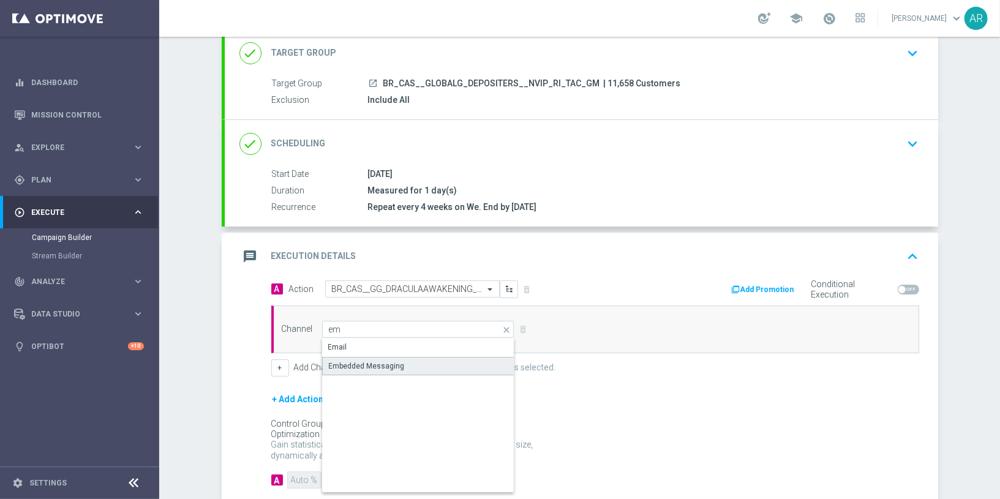
click at [432, 366] on div "Embedded Messaging" at bounding box center [418, 366] width 193 height 18
type input "Embedded Messaging"
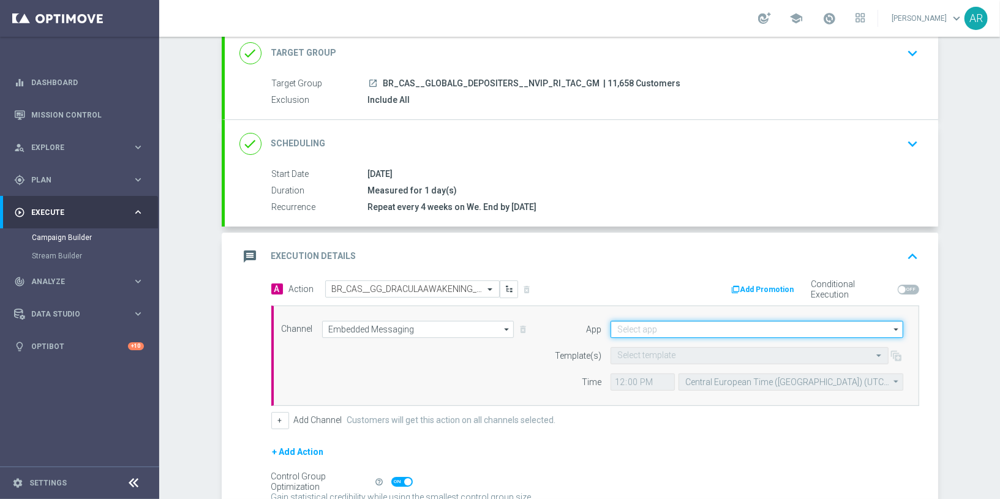
click at [659, 324] on input at bounding box center [756, 329] width 293 height 17
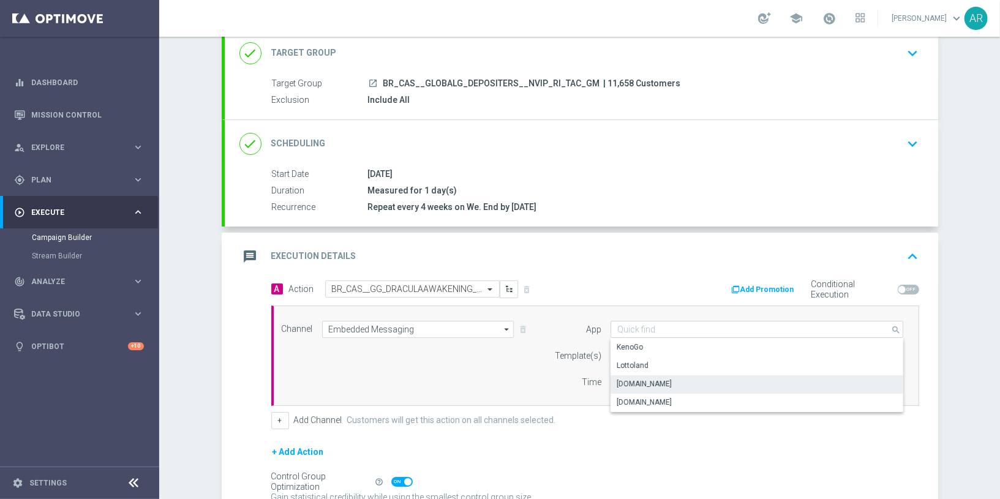
click at [678, 386] on div "[DOMAIN_NAME]" at bounding box center [756, 383] width 293 height 17
type input "[DOMAIN_NAME]"
click at [651, 351] on input "text" at bounding box center [737, 356] width 240 height 10
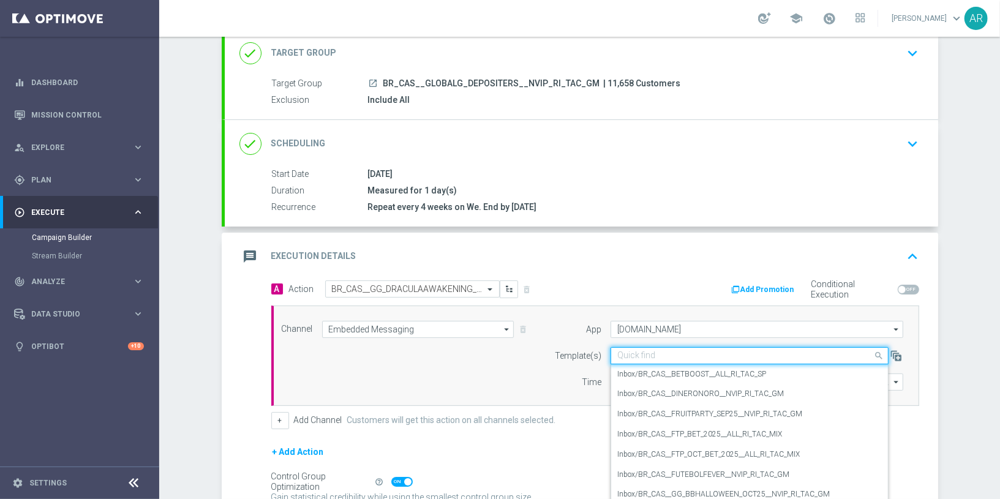
paste input "BR_CAS__GG_DRACULAAWAKENING_OCT25__NVIP_RI_TAC_GM"
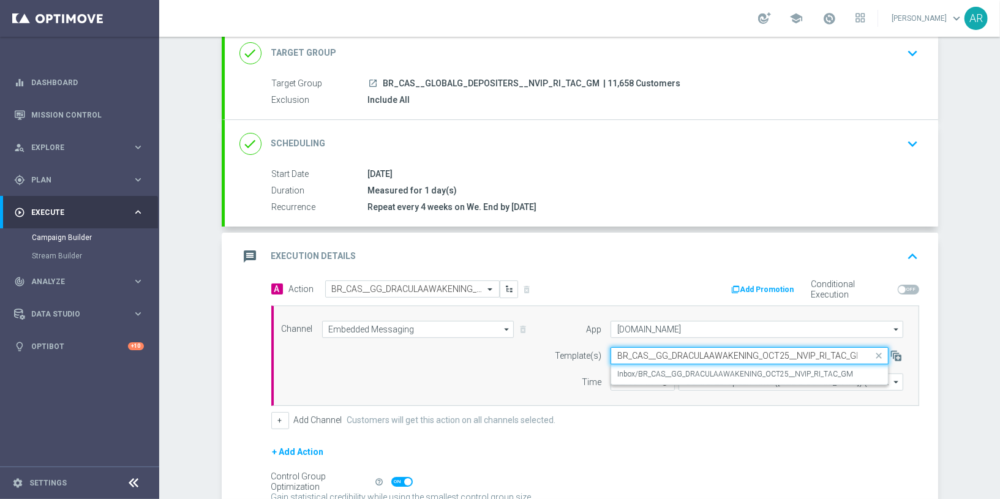
scroll to position [0, 1]
click at [669, 370] on label "Inbox/BR_CAS__GG_DRACULAAWAKENING_OCT25__NVIP_RI_TAC_GM" at bounding box center [735, 374] width 236 height 10
type input "BR_CAS__GG_DRACULAAWAKENING_OCT25__NVIP_RI_TAC_GM"
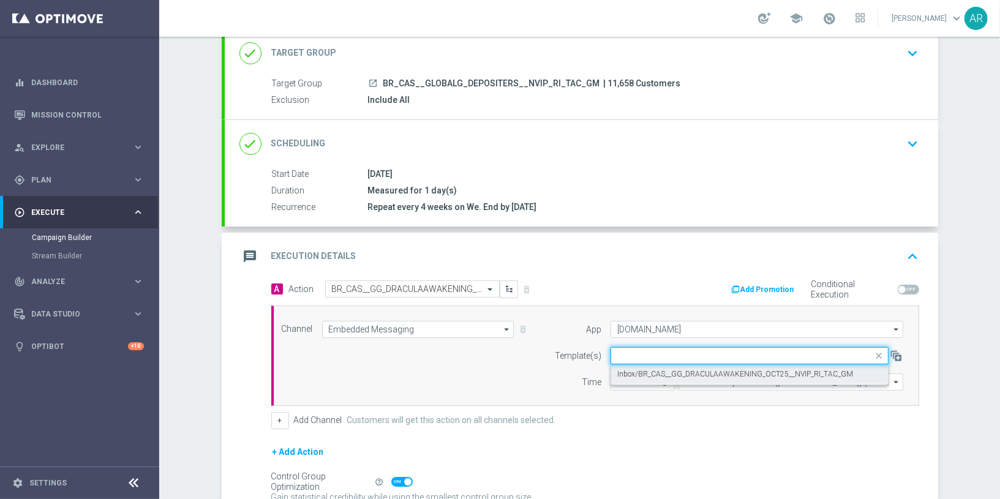
scroll to position [0, 0]
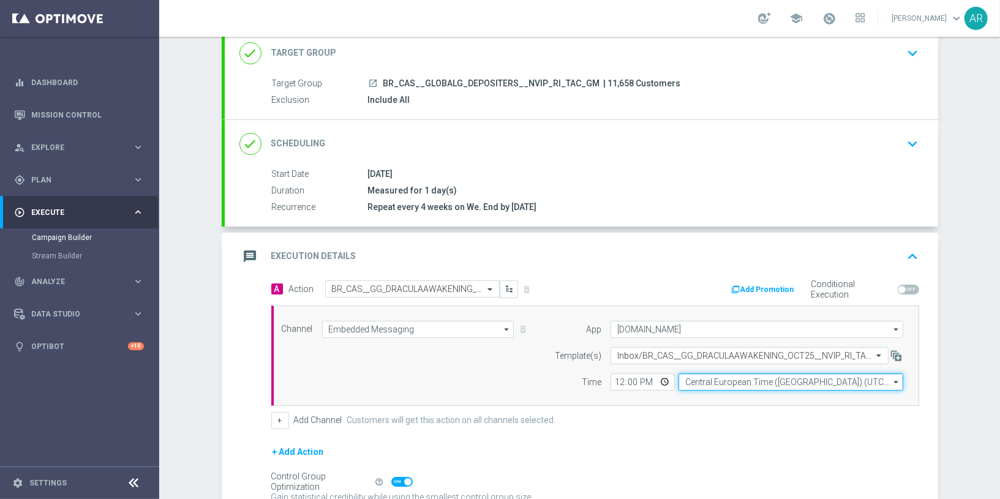
click at [732, 380] on input "Central European Time ([GEOGRAPHIC_DATA]) (UTC +02:00)" at bounding box center [790, 381] width 225 height 17
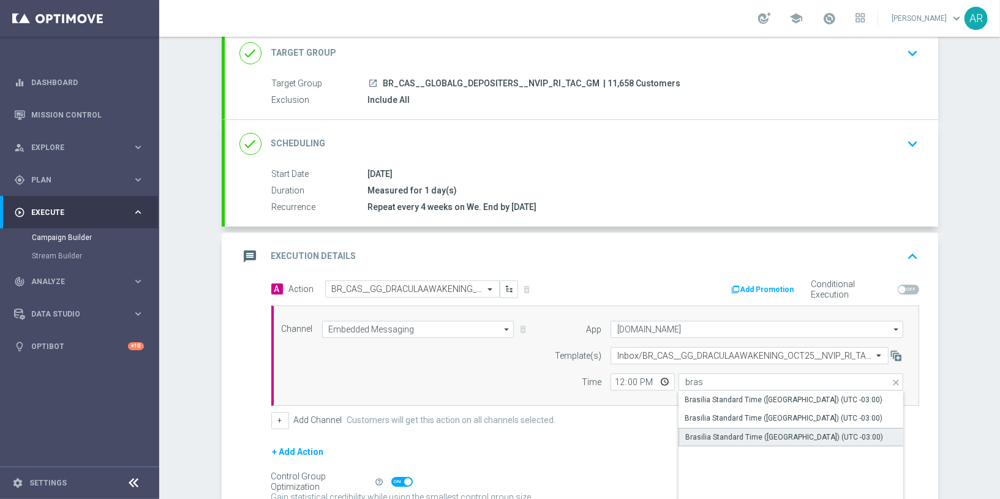
click at [761, 437] on div "Brasilia Standard Time ([GEOGRAPHIC_DATA]) (UTC -03:00)" at bounding box center [784, 437] width 198 height 11
type input "Brasilia Standard Time ([GEOGRAPHIC_DATA]) (UTC -03:00)"
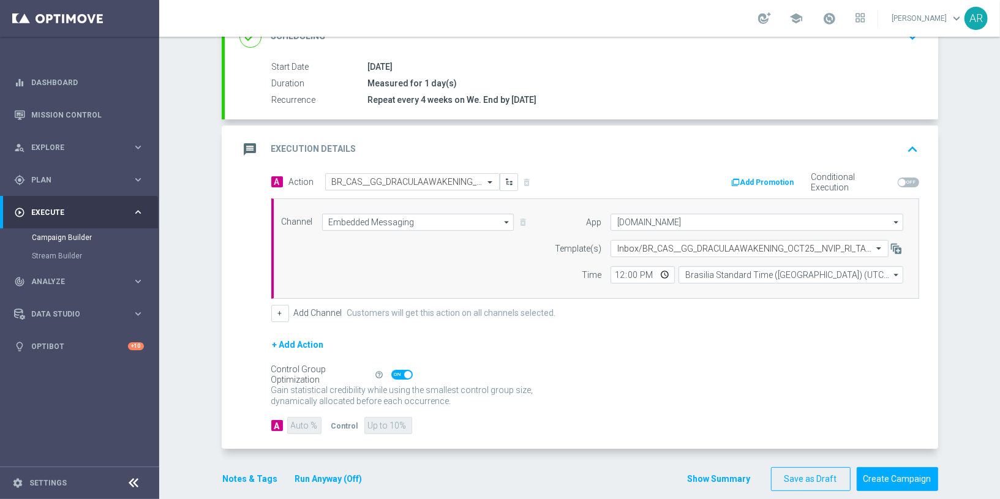
scroll to position [198, 0]
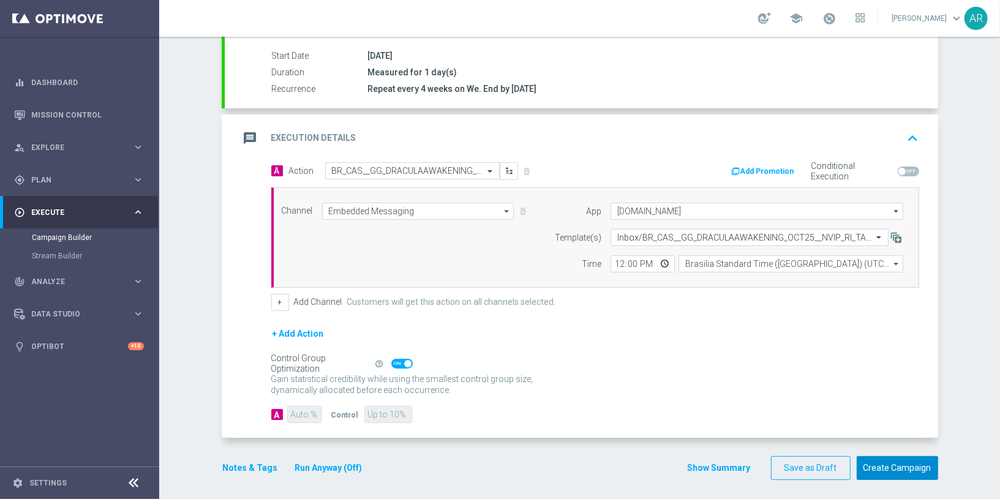
click at [888, 459] on button "Create Campaign" at bounding box center [896, 468] width 81 height 24
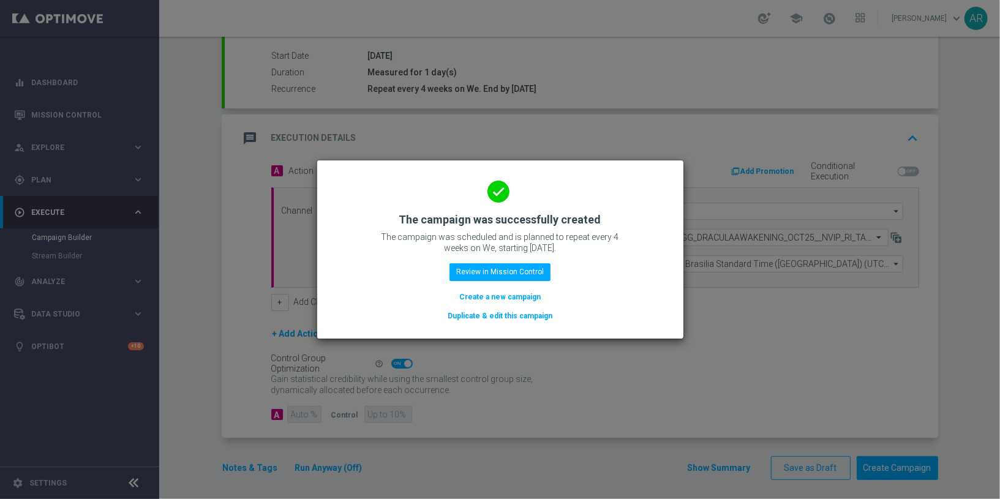
click at [504, 299] on button "Create a new campaign" at bounding box center [500, 296] width 84 height 13
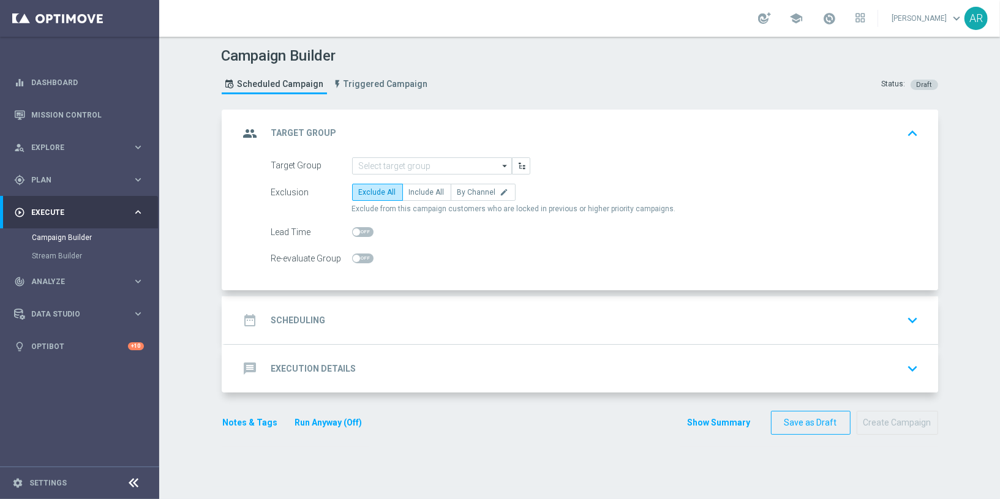
scroll to position [0, 0]
click at [386, 163] on input at bounding box center [432, 165] width 160 height 17
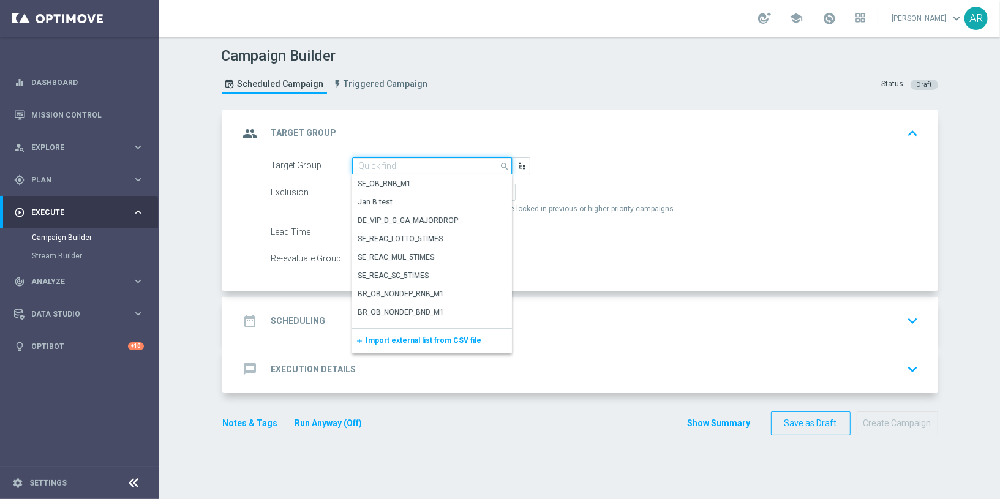
paste input "BR_CAS__GLOBALG_DEPOSITERS__NVIP_EMA_TAC_GM"
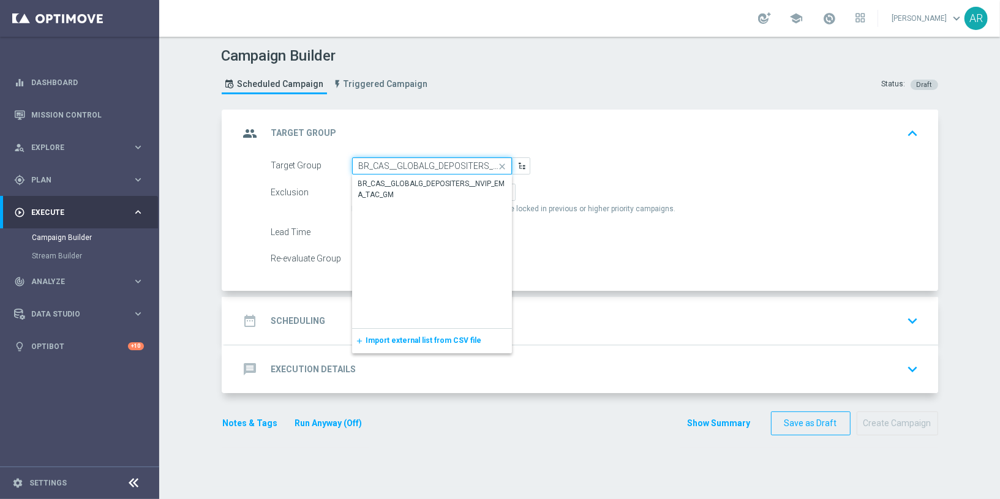
scroll to position [0, 70]
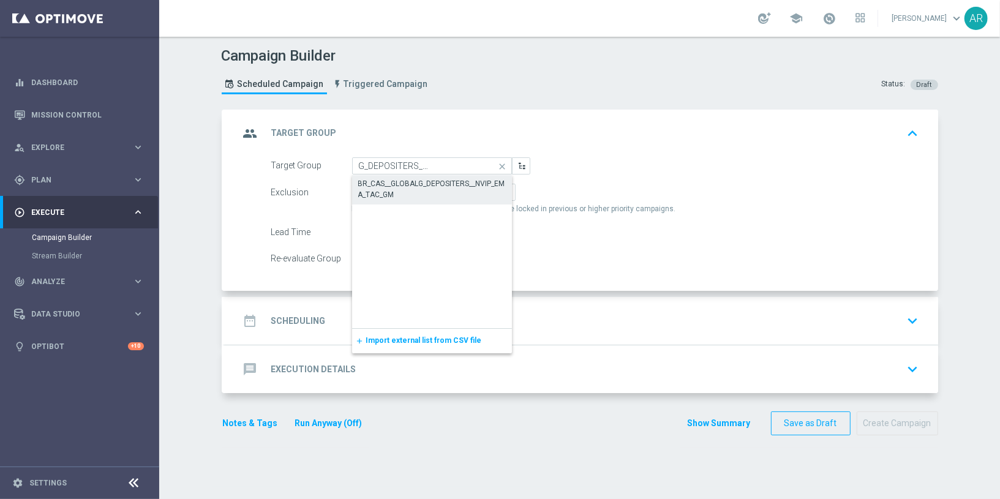
click at [412, 190] on div "BR_CAS__GLOBALG_DEPOSITERS__NVIP_EMA_TAC_GM" at bounding box center [432, 189] width 148 height 22
type input "BR_CAS__GLOBALG_DEPOSITERS__NVIP_EMA_TAC_GM"
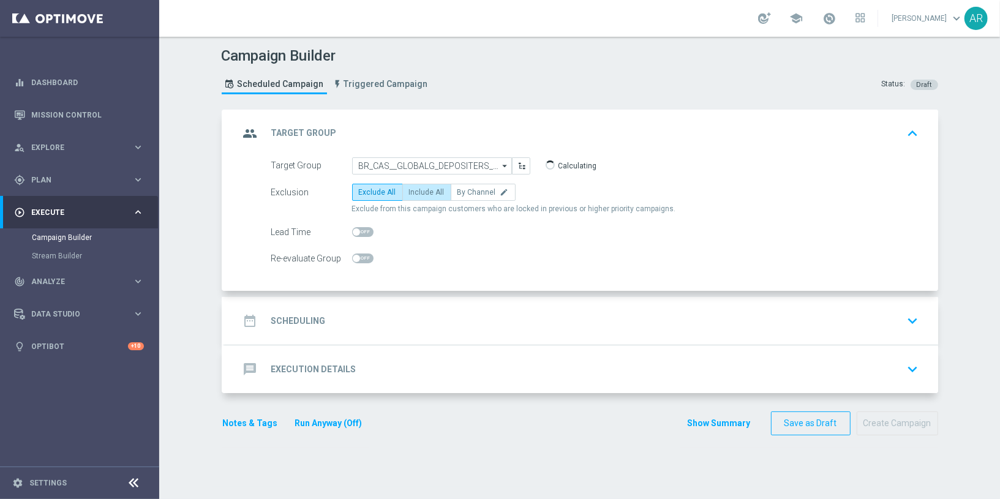
drag, startPoint x: 424, startPoint y: 192, endPoint x: 413, endPoint y: 192, distance: 10.4
click at [422, 193] on span "Include All" at bounding box center [427, 192] width 36 height 9
click at [417, 193] on input "Include All" at bounding box center [413, 194] width 8 height 8
radio input "true"
click at [361, 315] on div "date_range Scheduling keyboard_arrow_down" at bounding box center [581, 320] width 684 height 23
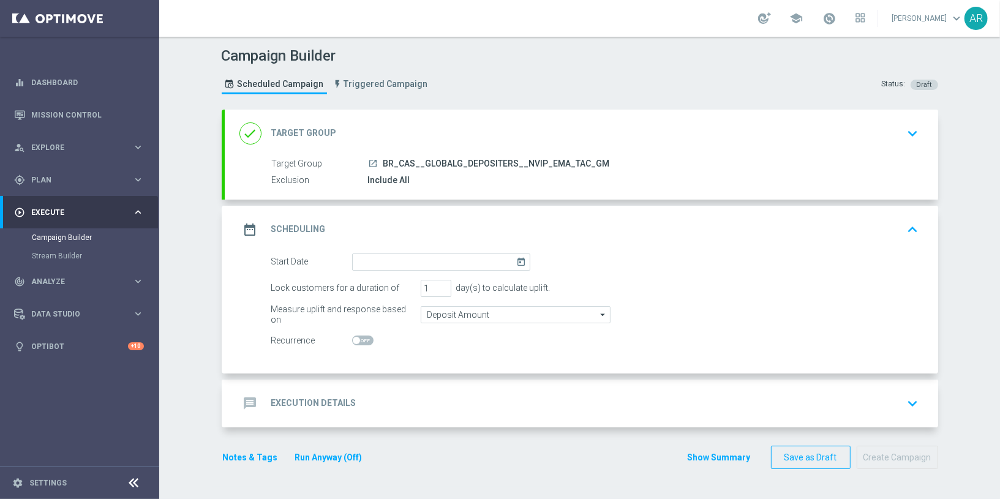
click at [516, 259] on icon "today" at bounding box center [523, 259] width 14 height 13
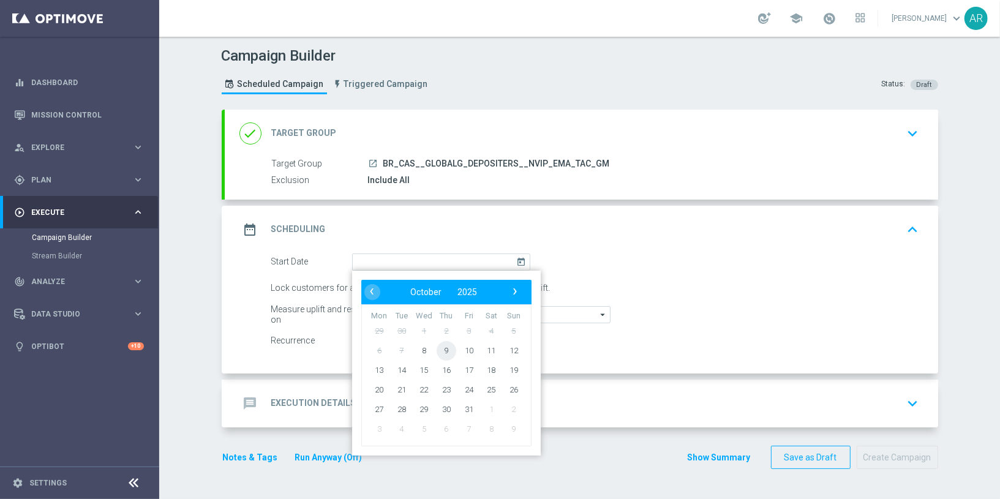
click at [437, 345] on span "9" at bounding box center [446, 350] width 20 height 20
type input "[DATE]"
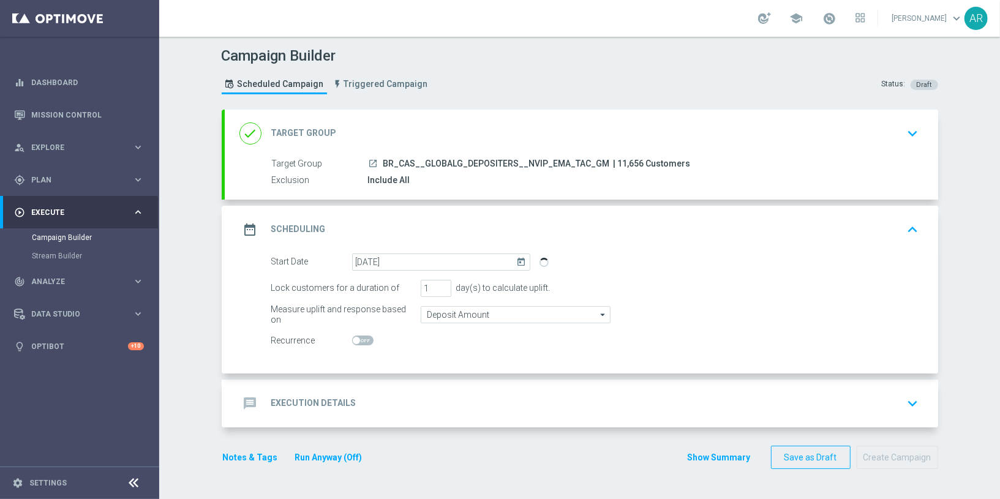
click at [343, 410] on div "message Execution Details" at bounding box center [297, 403] width 117 height 22
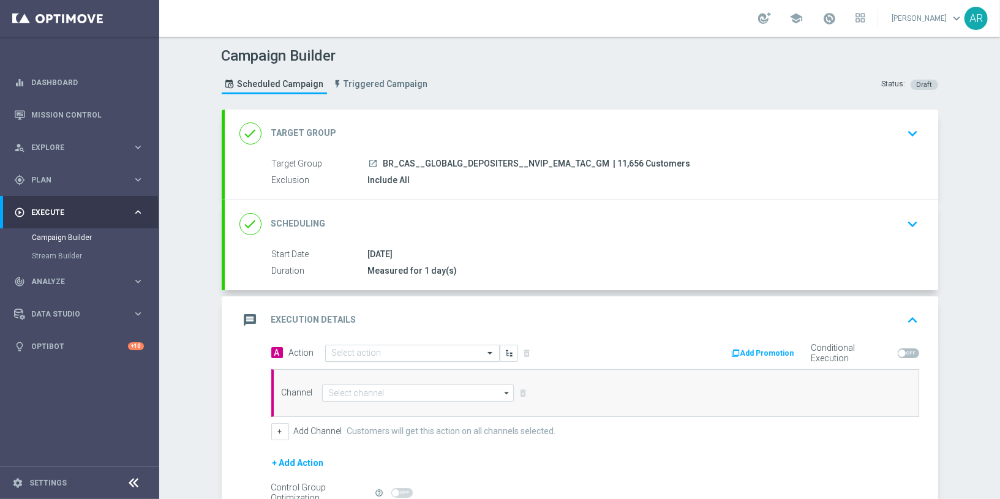
click at [419, 352] on input "text" at bounding box center [400, 353] width 137 height 10
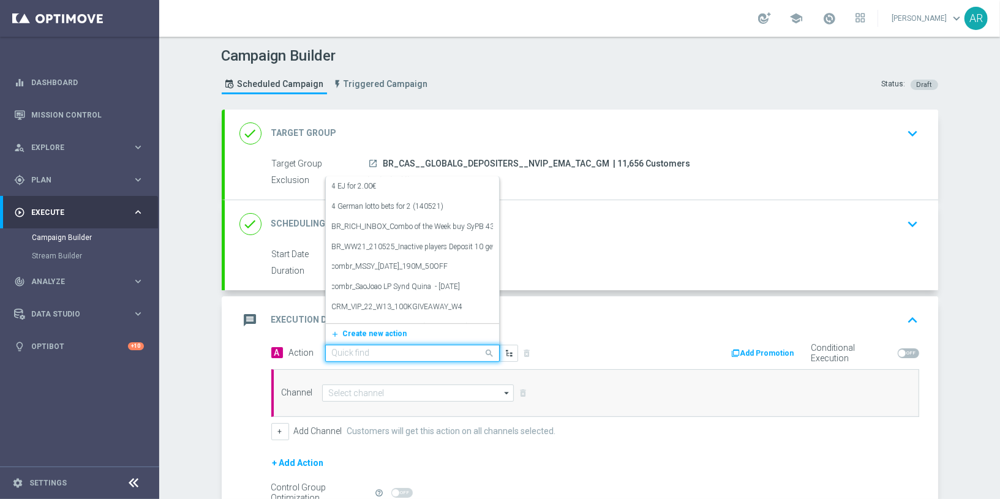
paste input "BR_CAS__GG_VOODOOMAGIC_CASHBACK__NVIP_EMA_TAC_GM_OCT"
type input "BR_CAS__GG_VOODOOMAGIC_CASHBACK__NVIP_EMA_TAC_GM_OCT"
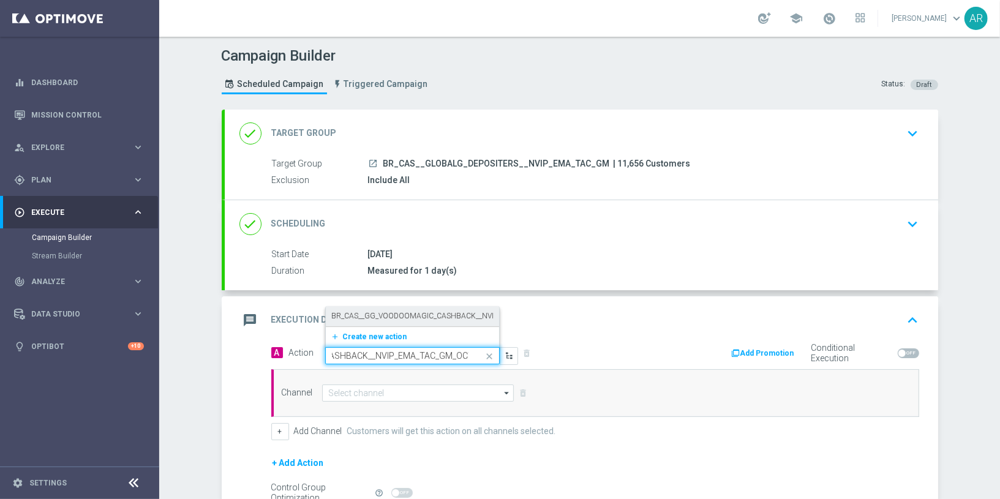
click at [408, 307] on div "BR_CAS__GG_VOODOOMAGIC_CASHBACK__NVIP_EMA_TAC_GM_OCT edit" at bounding box center [412, 316] width 161 height 20
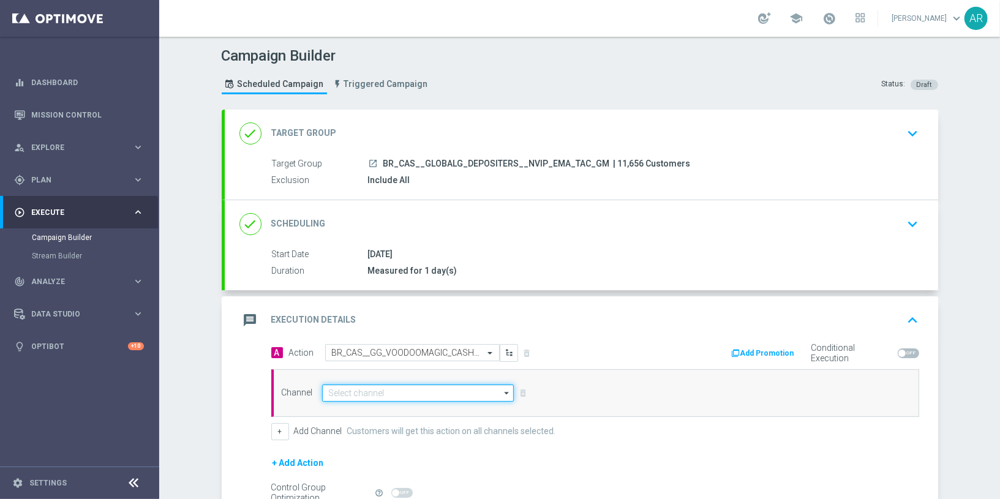
click at [399, 392] on input at bounding box center [418, 392] width 192 height 17
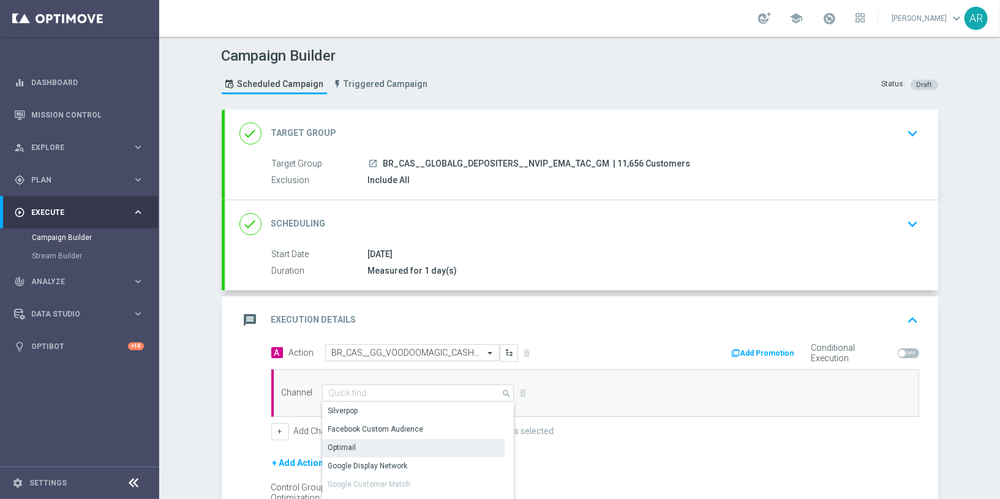
click at [379, 440] on div "Optimail" at bounding box center [413, 447] width 183 height 17
type input "Optimail"
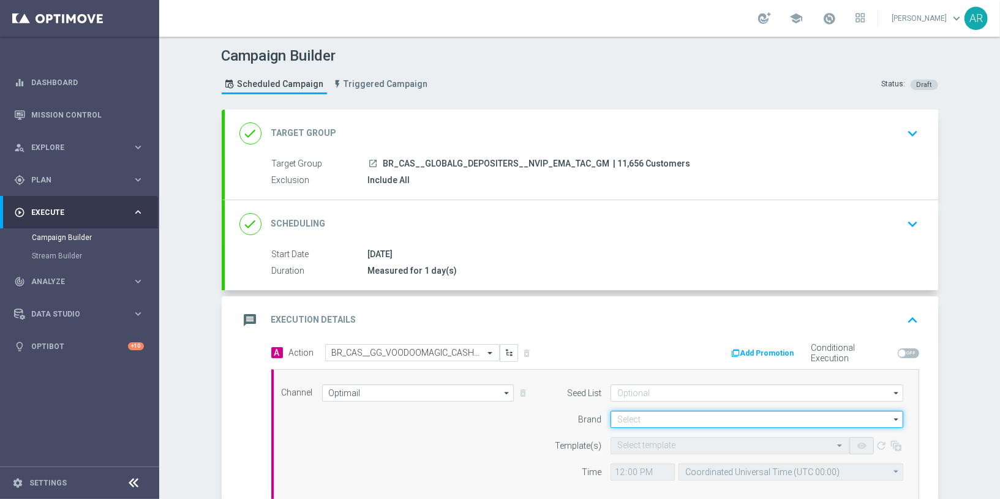
click at [660, 416] on input at bounding box center [756, 419] width 293 height 17
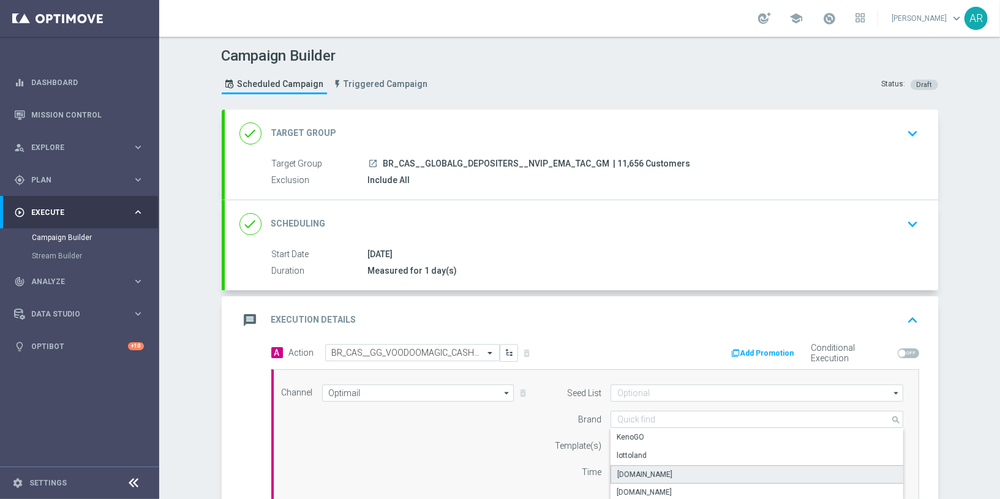
click at [672, 470] on div "[DOMAIN_NAME]" at bounding box center [756, 474] width 293 height 18
type input "[DOMAIN_NAME]"
click at [631, 444] on input "text" at bounding box center [717, 446] width 201 height 10
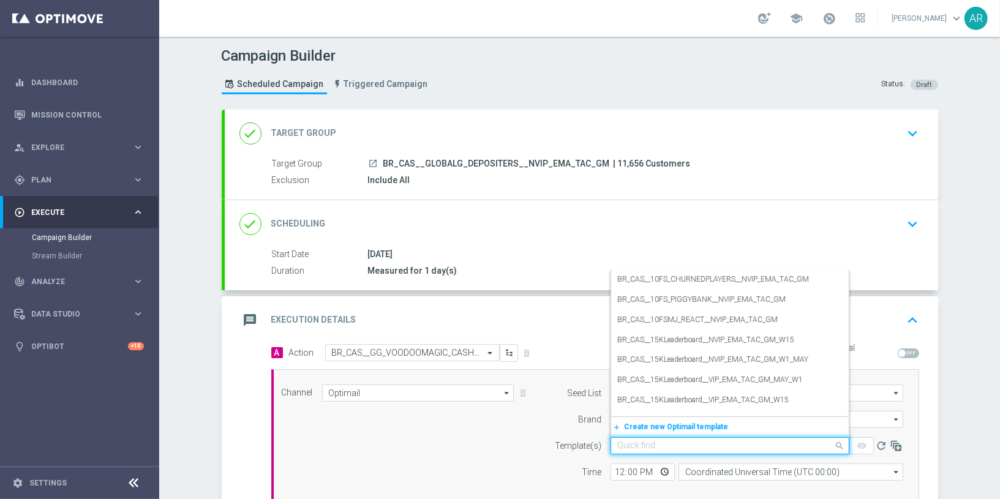
paste input "BR_CAS__GG_VOODOOMAGIC_CASHBACK__NVIP_EMA_TAC_GM_OCT"
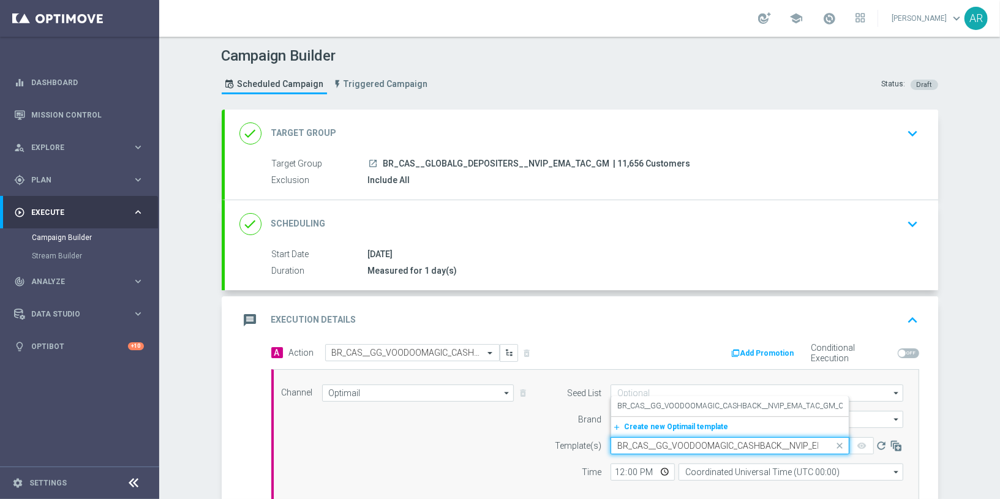
scroll to position [0, 62]
click at [694, 403] on label "BR_CAS__GG_VOODOOMAGIC_CASHBACK__NVIP_EMA_TAC_GM_OCT" at bounding box center [735, 406] width 236 height 10
type input "BR_CAS__GG_VOODOOMAGIC_CASHBACK__NVIP_EMA_TAC_GM_OCT"
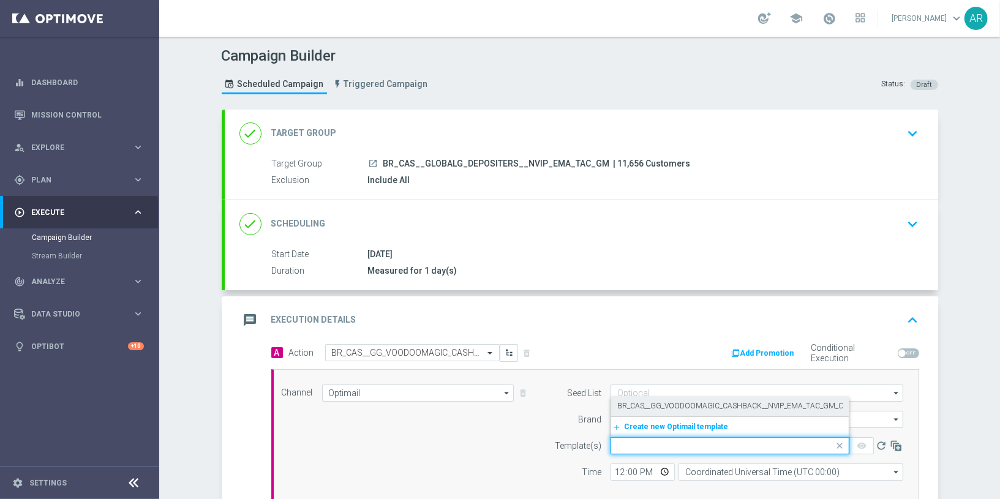
scroll to position [0, 0]
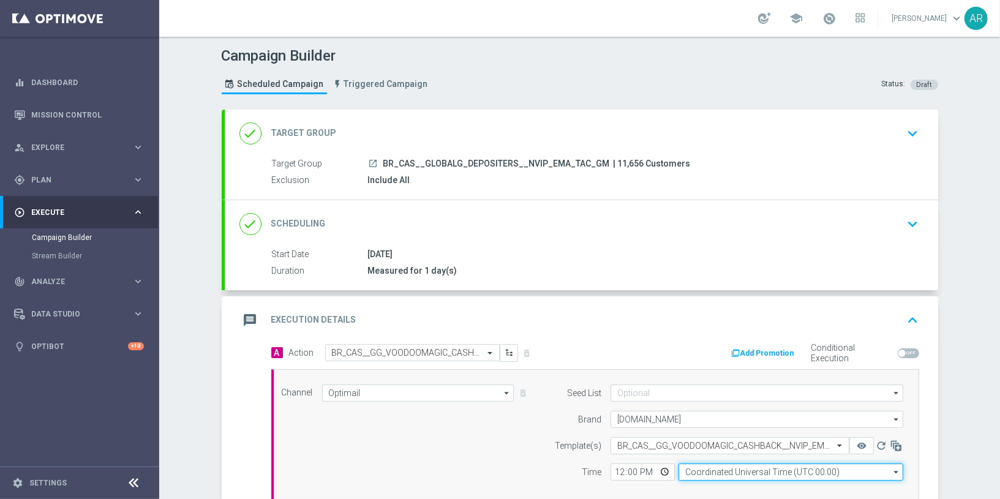
click at [715, 468] on input "Coordinated Universal Time (UTC 00:00)" at bounding box center [790, 471] width 225 height 17
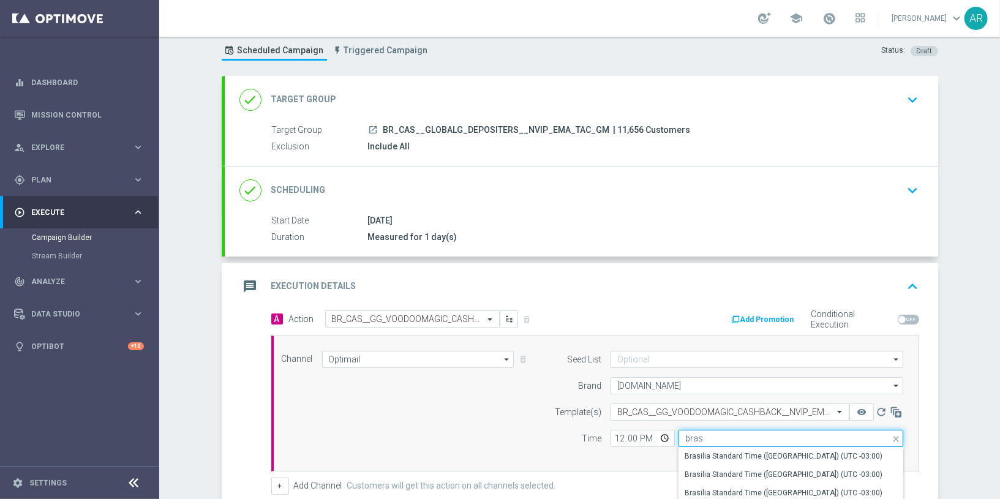
scroll to position [56, 0]
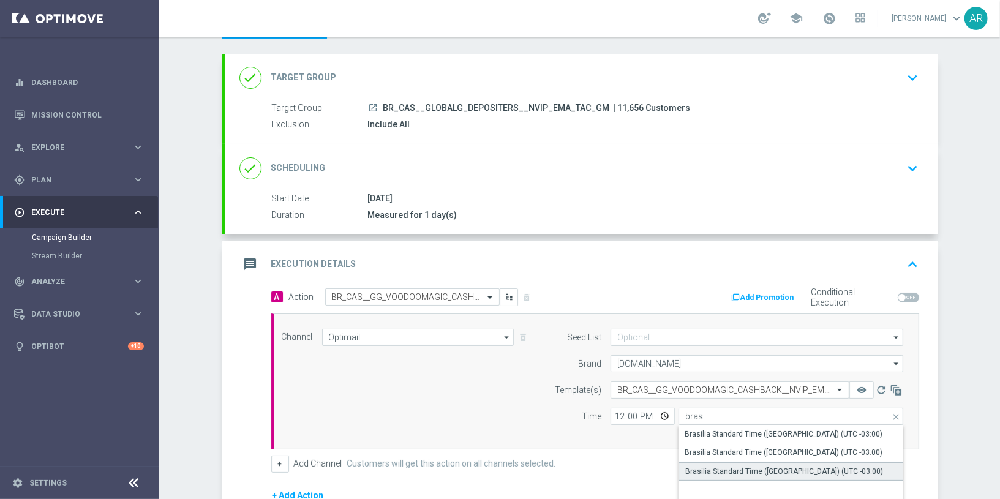
click at [744, 468] on div "Brasilia Standard Time ([GEOGRAPHIC_DATA]) (UTC -03:00)" at bounding box center [784, 471] width 198 height 11
type input "Brasilia Standard Time ([GEOGRAPHIC_DATA]) (UTC -03:00)"
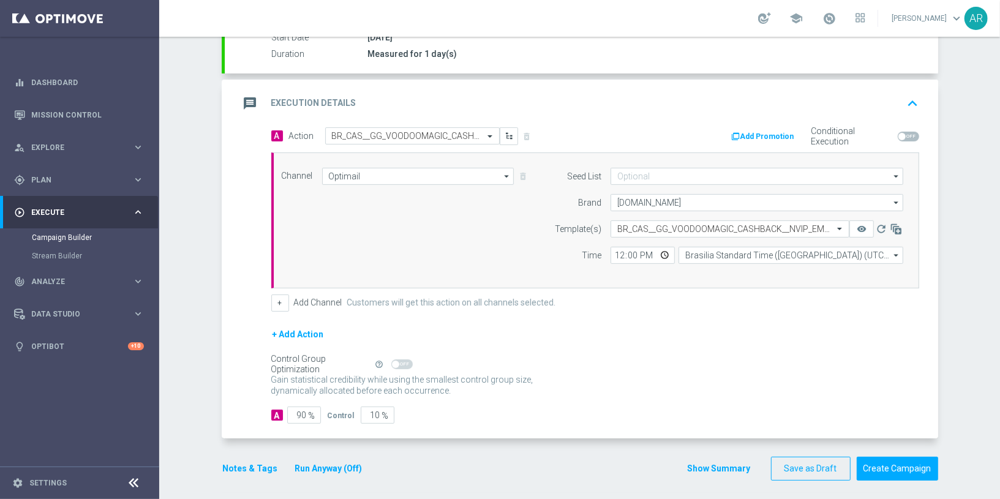
scroll to position [217, 0]
click at [896, 460] on button "Create Campaign" at bounding box center [896, 468] width 81 height 24
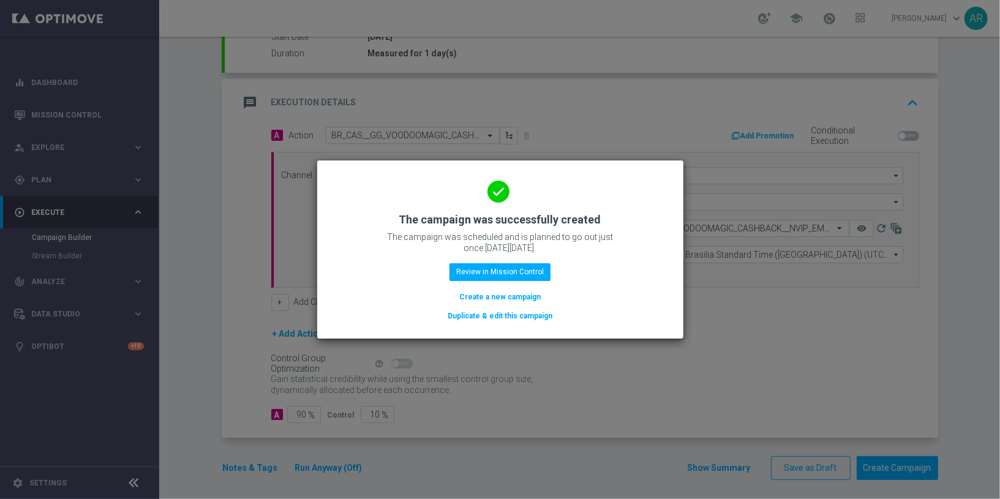
click at [481, 299] on button "Create a new campaign" at bounding box center [500, 296] width 84 height 13
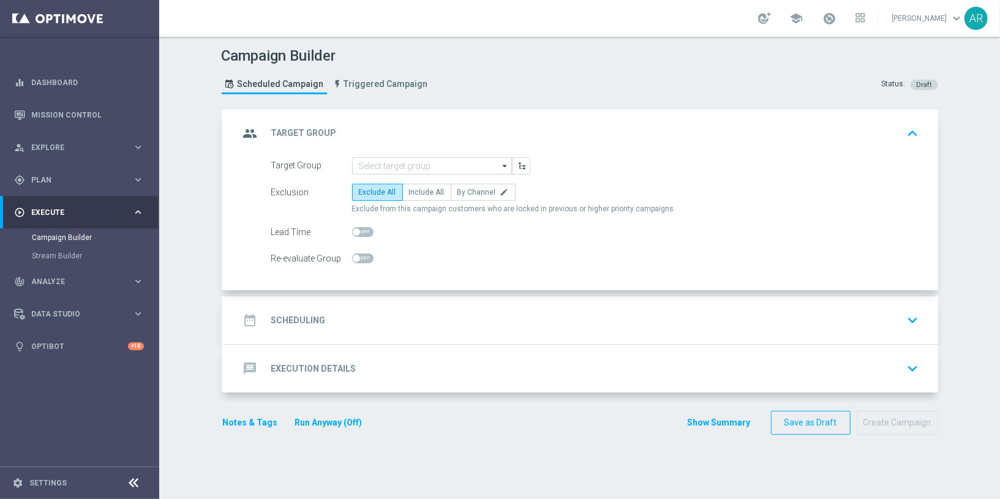
scroll to position [0, 0]
click at [427, 164] on input at bounding box center [432, 165] width 160 height 17
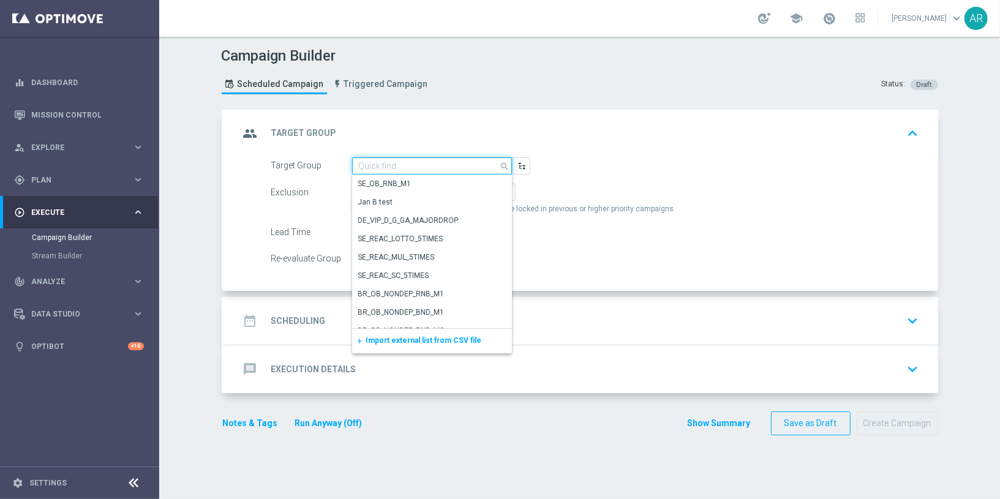
click at [427, 164] on input at bounding box center [432, 165] width 160 height 17
paste input "BR_CAS__GLOBALG_DEPOSITERS__NVIP_RI_TAC_GM"
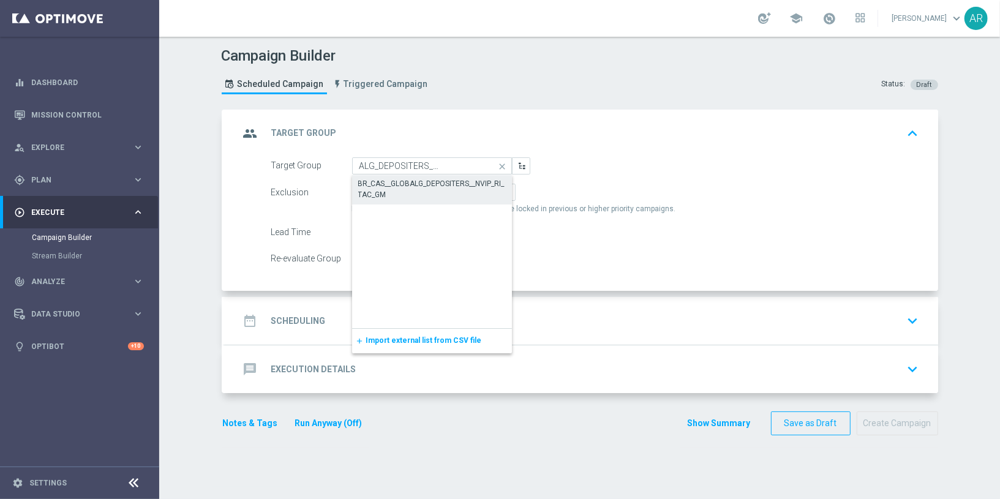
click at [409, 183] on div "BR_CAS__GLOBALG_DEPOSITERS__NVIP_RI_TAC_GM" at bounding box center [432, 189] width 148 height 22
type input "BR_CAS__GLOBALG_DEPOSITERS__NVIP_RI_TAC_GM"
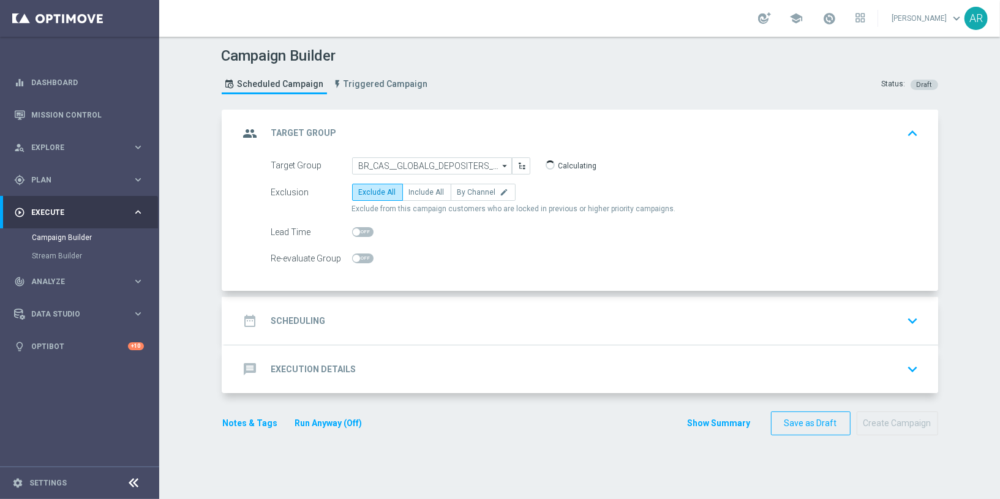
drag, startPoint x: 414, startPoint y: 185, endPoint x: 407, endPoint y: 178, distance: 9.5
click at [414, 185] on label "Include All" at bounding box center [426, 192] width 49 height 17
click at [414, 190] on input "Include All" at bounding box center [413, 194] width 8 height 8
radio input "true"
click at [377, 305] on div "date_range Scheduling keyboard_arrow_down" at bounding box center [581, 321] width 713 height 48
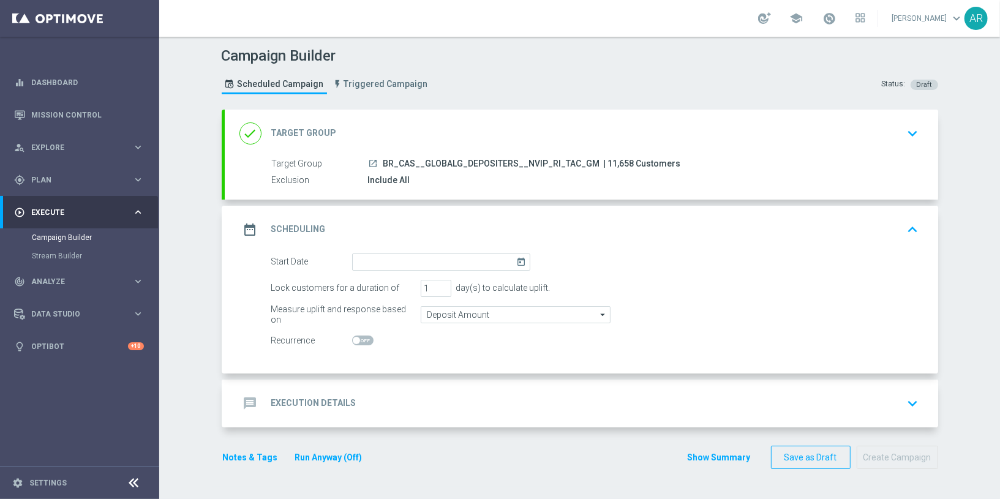
click at [517, 260] on icon "today" at bounding box center [523, 259] width 14 height 13
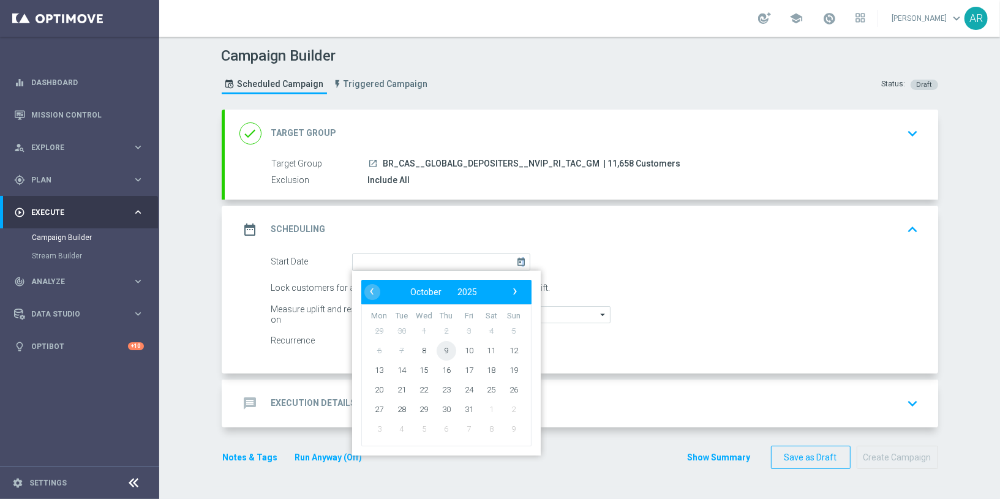
click at [441, 350] on span "9" at bounding box center [446, 350] width 20 height 20
type input "[DATE]"
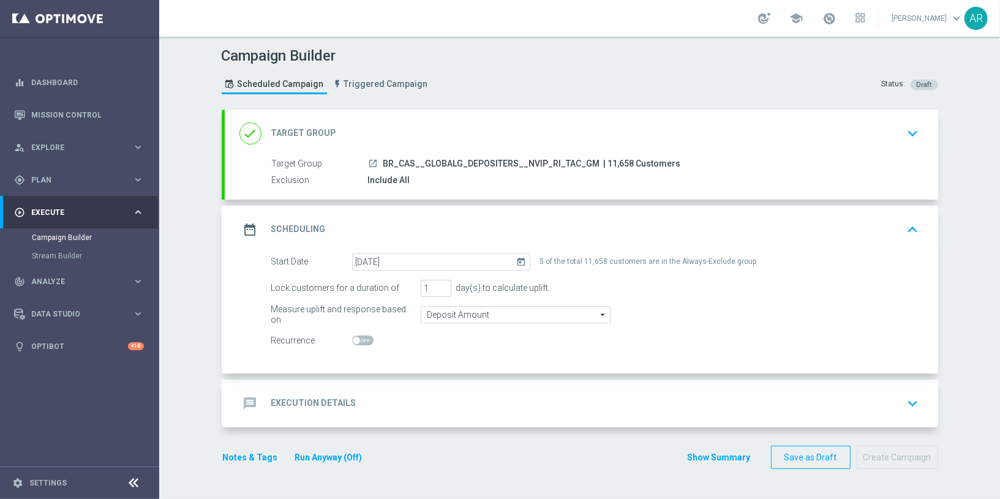
click at [329, 405] on h2 "Execution Details" at bounding box center [313, 403] width 85 height 12
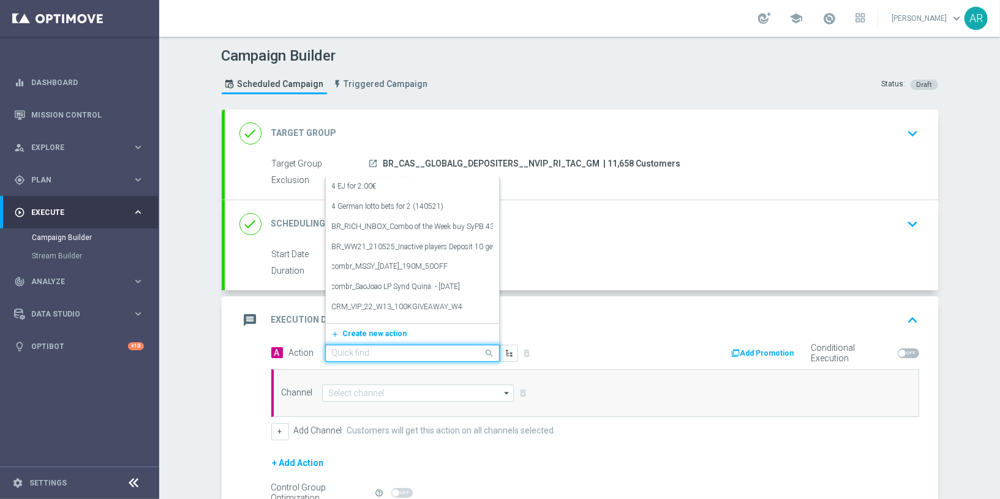
click at [364, 349] on input "text" at bounding box center [400, 353] width 137 height 10
paste input "BR_CAS__GG_VOODOOMAGIC_CASHBACK__NVIP_RI_TAC_GM"
type input "BR_CAS__GG_VOODOOMAGIC_CASHBACK__NVIP_RI_TAC_GM"
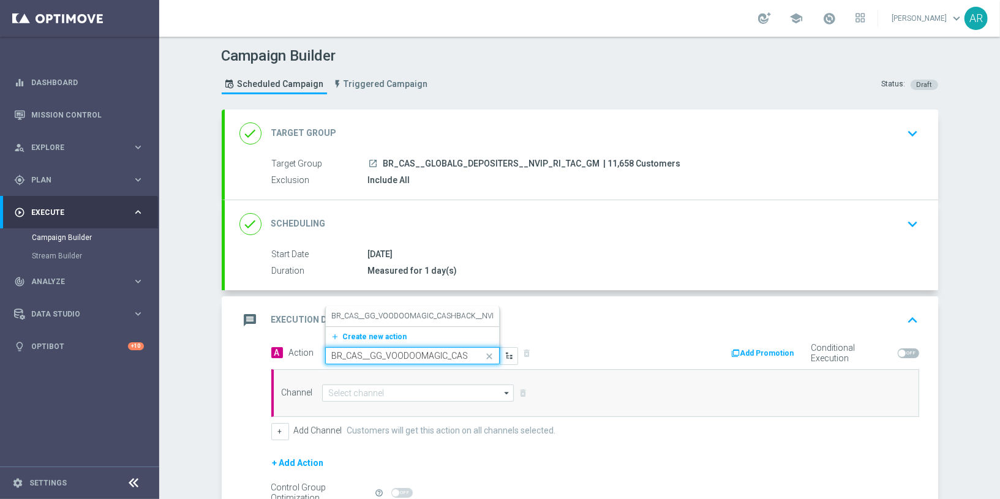
scroll to position [0, 98]
click at [391, 313] on label "BR_CAS__GG_VOODOOMAGIC_CASHBACK__NVIP_RI_TAC_GM" at bounding box center [436, 316] width 209 height 10
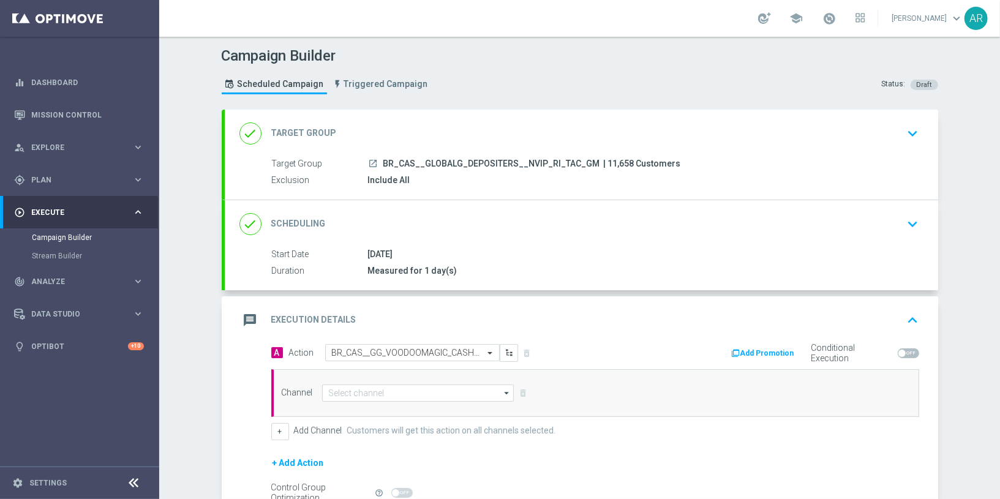
scroll to position [0, 0]
click at [363, 395] on input at bounding box center [418, 392] width 192 height 17
click at [405, 428] on div "Embedded Messaging" at bounding box center [418, 429] width 193 height 17
type input "Embedded Messaging"
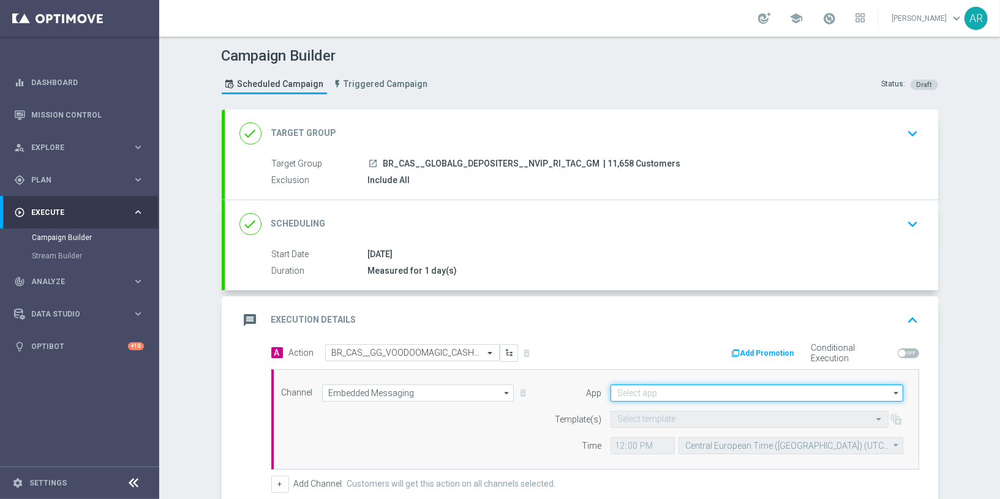
click at [632, 389] on input at bounding box center [756, 392] width 293 height 17
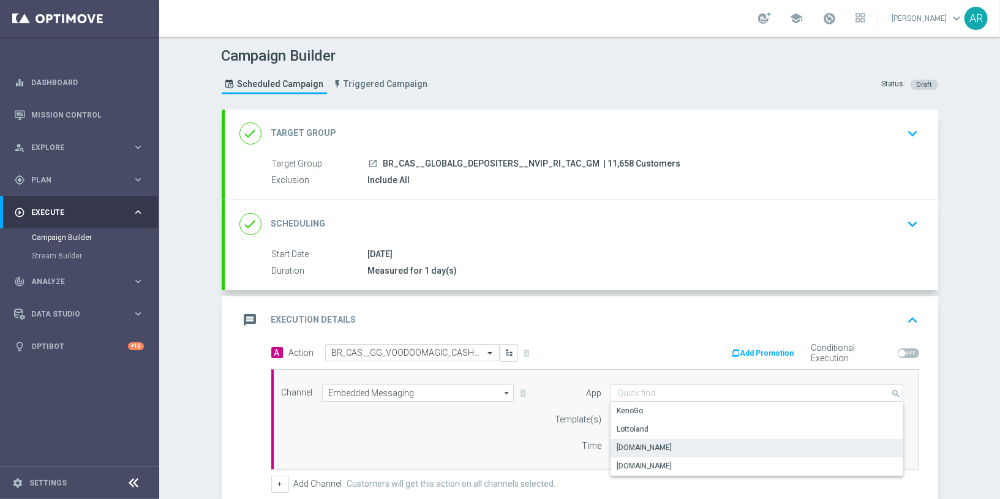
click at [678, 447] on div "[DOMAIN_NAME]" at bounding box center [756, 447] width 293 height 17
type input "[DOMAIN_NAME]"
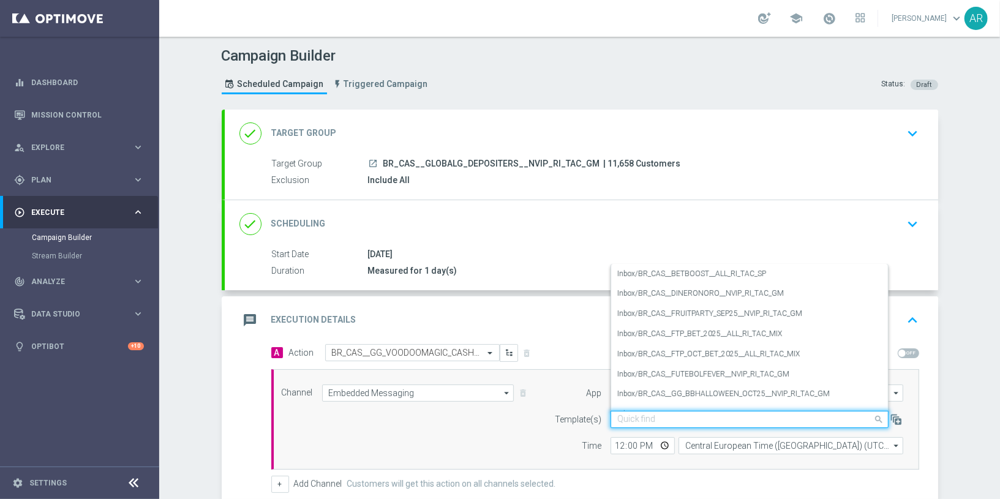
click at [634, 418] on input "text" at bounding box center [737, 419] width 240 height 10
paste input "BR_CAS__GG_VOODOOMAGIC_CASHBACK__NVIP_RI_TAC_GM"
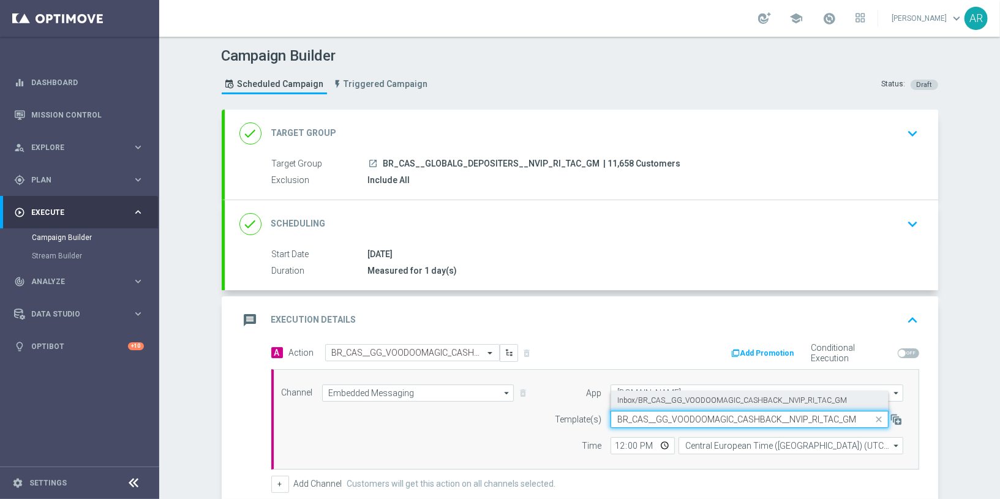
click at [665, 399] on label "Inbox/BR_CAS__GG_VOODOOMAGIC_CASHBACK__NVIP_RI_TAC_GM" at bounding box center [732, 400] width 230 height 10
type input "BR_CAS__GG_VOODOOMAGIC_CASHBACK__NVIP_RI_TAC_GM"
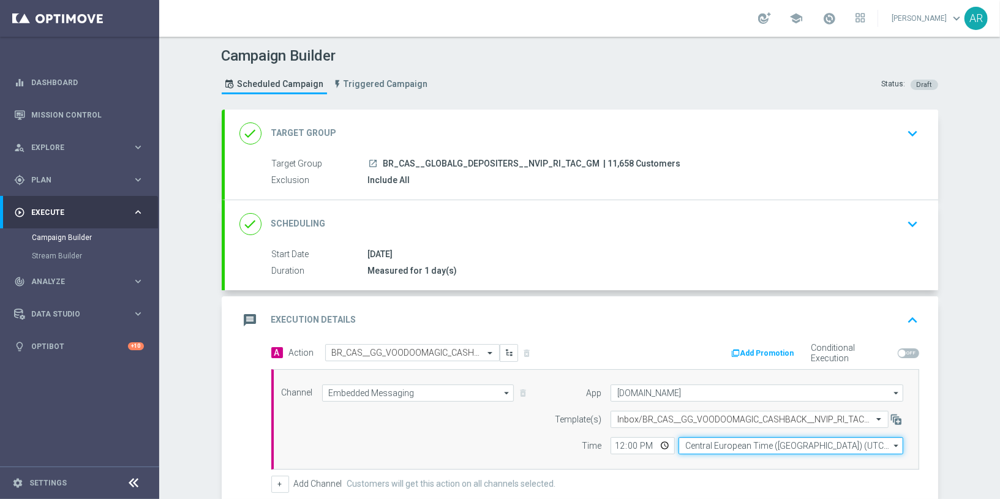
click at [706, 441] on input "Central European Time ([GEOGRAPHIC_DATA]) (UTC +02:00)" at bounding box center [790, 445] width 225 height 17
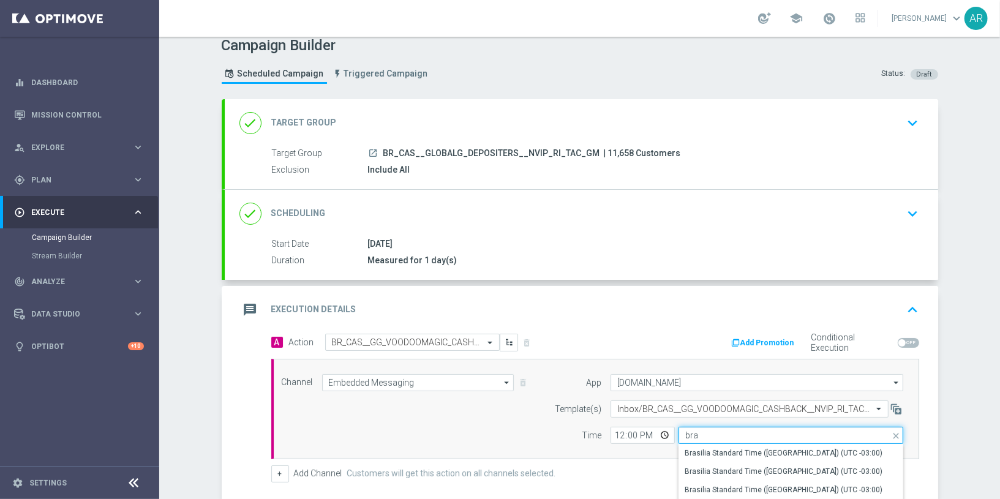
scroll to position [80, 0]
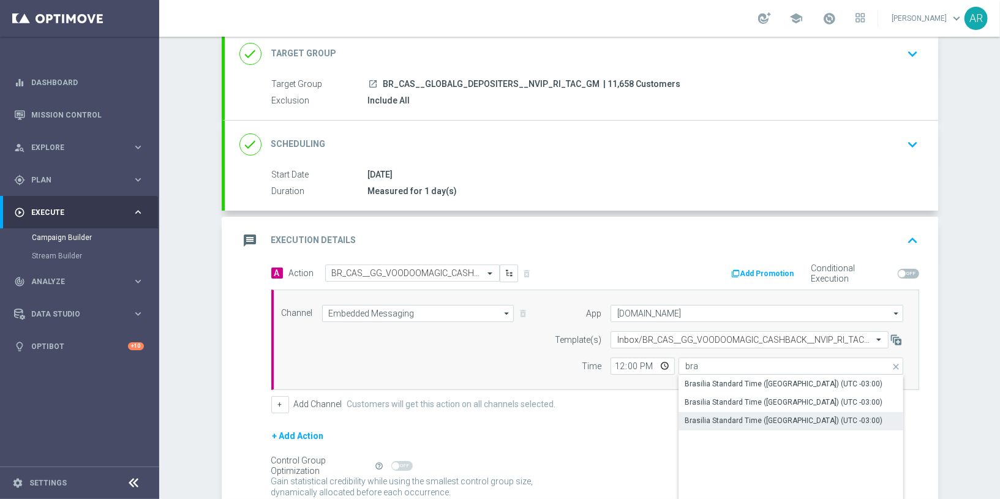
click at [778, 415] on div "Brasilia Standard Time ([GEOGRAPHIC_DATA]) (UTC -03:00)" at bounding box center [783, 420] width 198 height 11
type input "Brasilia Standard Time ([GEOGRAPHIC_DATA]) (UTC -03:00)"
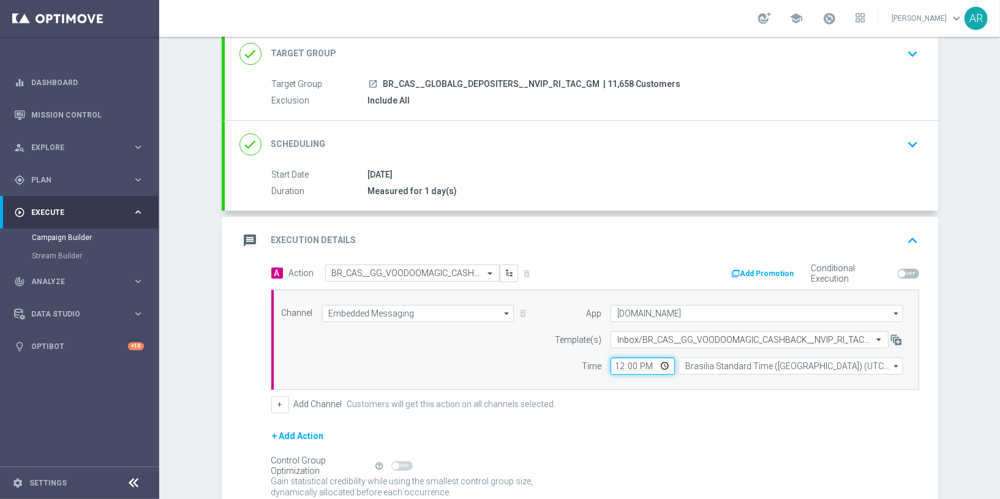
click at [659, 364] on input "12:00" at bounding box center [642, 366] width 64 height 17
type input "09:00"
drag, startPoint x: 617, startPoint y: 443, endPoint x: 604, endPoint y: 415, distance: 31.2
click at [617, 439] on div "+ Add Action" at bounding box center [595, 444] width 648 height 31
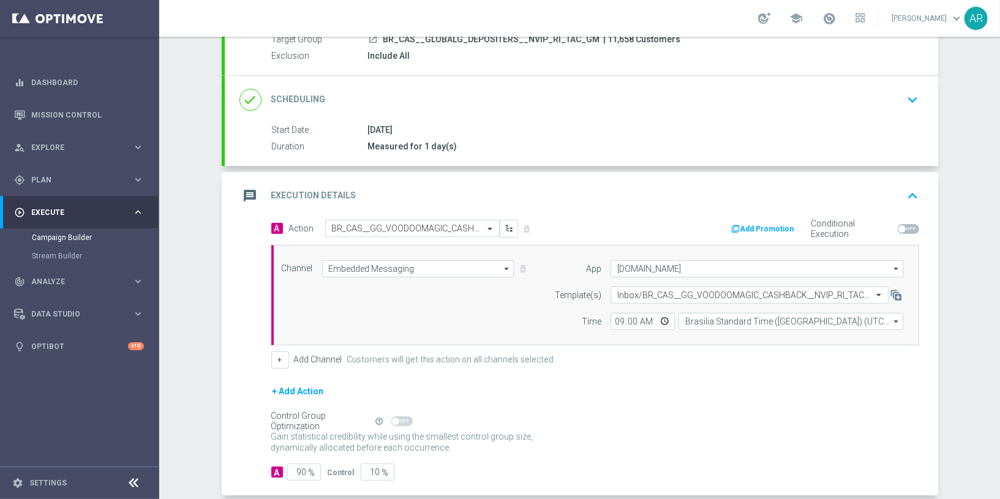
scroll to position [182, 0]
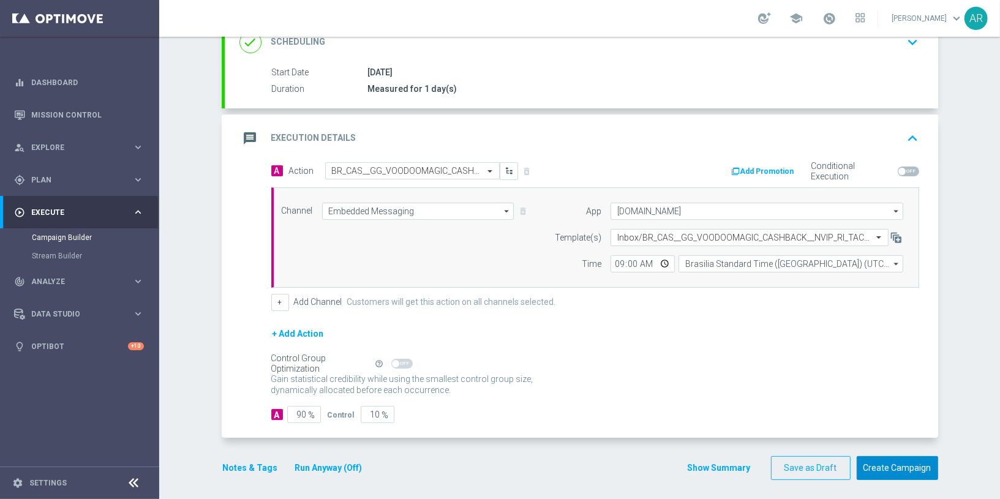
click at [896, 462] on button "Create Campaign" at bounding box center [896, 468] width 81 height 24
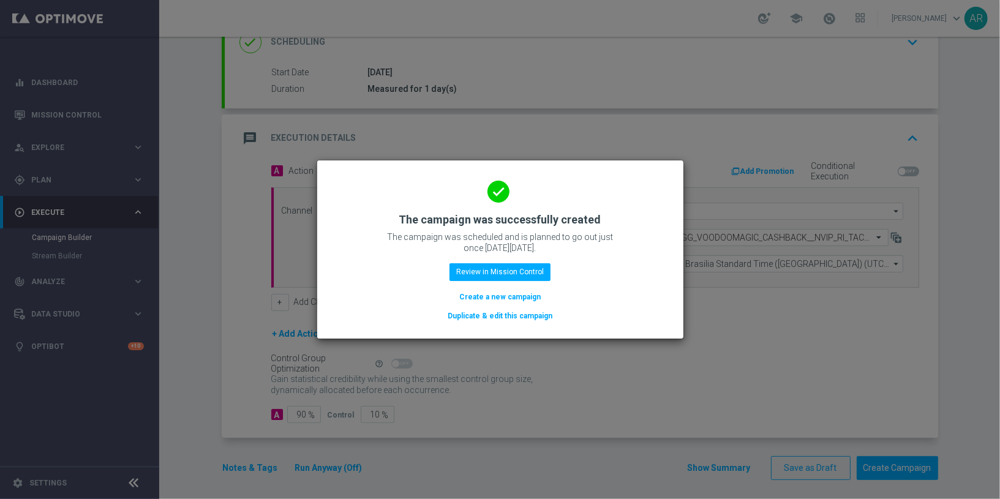
click at [503, 294] on button "Create a new campaign" at bounding box center [500, 296] width 84 height 13
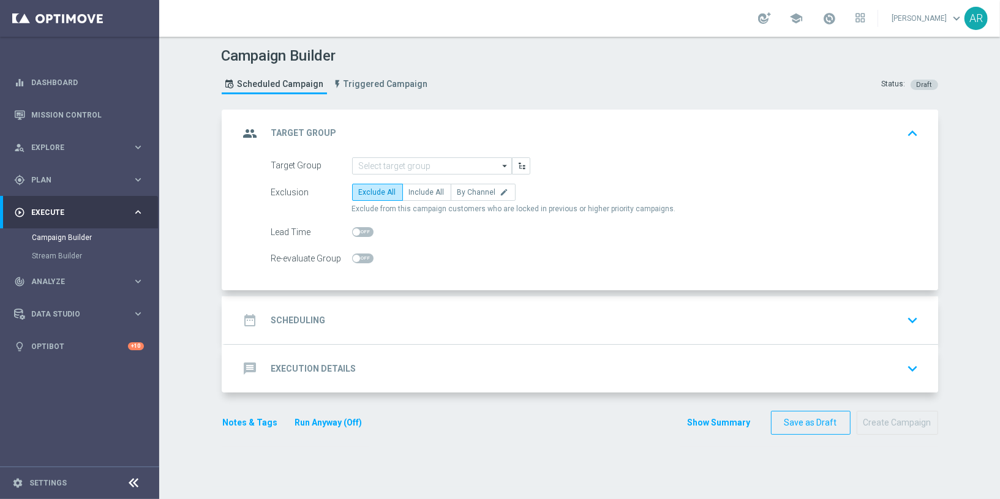
scroll to position [0, 0]
click at [395, 161] on input at bounding box center [432, 165] width 160 height 17
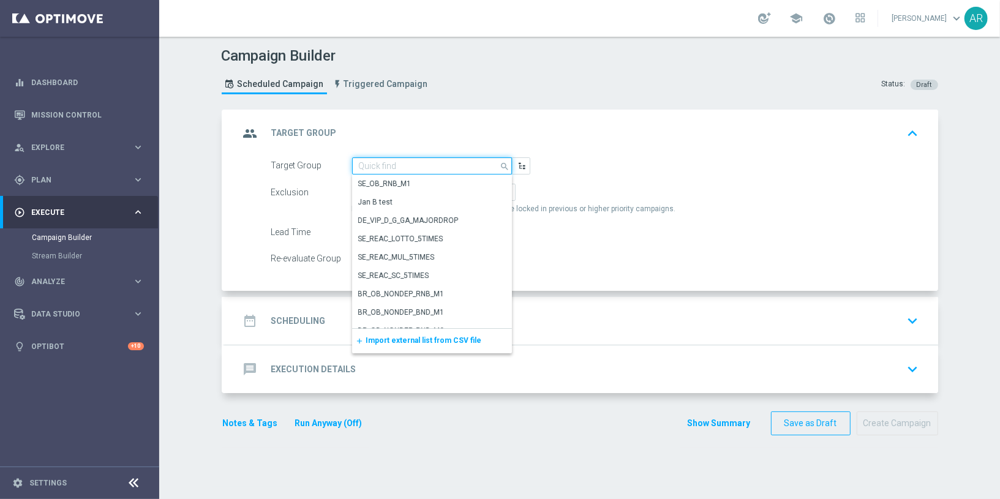
paste input "pt_BR_SX_TGT_VIP_EM_TAC_GM__ACTIVE_HIGHVALUE"
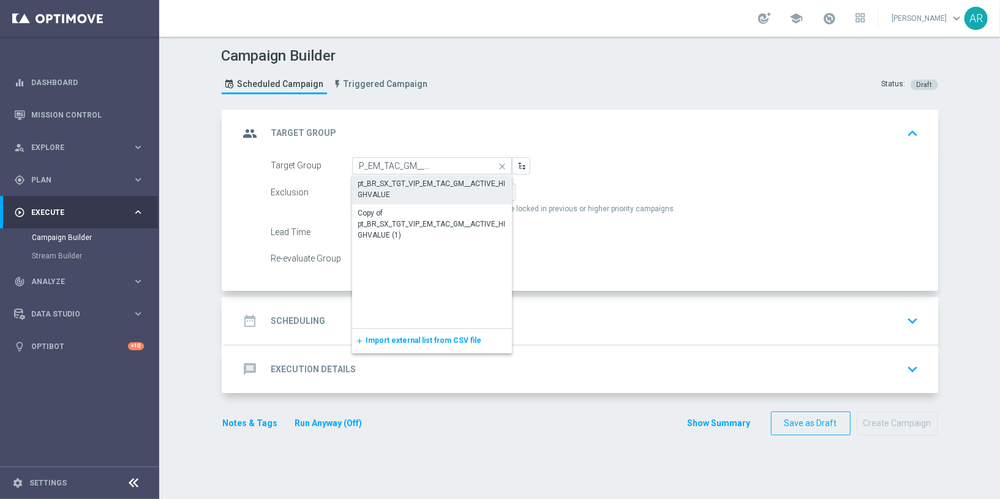
click at [427, 190] on div "pt_BR_SX_TGT_VIP_EM_TAC_GM__ACTIVE_HIGHVALUE" at bounding box center [432, 189] width 148 height 22
type input "pt_BR_SX_TGT_VIP_EM_TAC_GM__ACTIVE_HIGHVALUE"
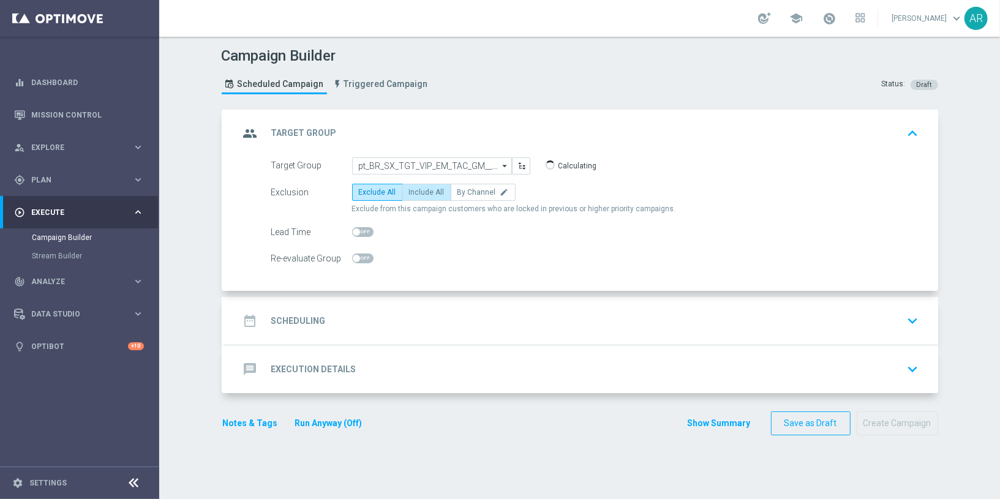
click at [429, 192] on span "Include All" at bounding box center [427, 192] width 36 height 9
click at [417, 192] on input "Include All" at bounding box center [413, 194] width 8 height 8
radio input "true"
click at [389, 318] on div "date_range Scheduling keyboard_arrow_down" at bounding box center [581, 320] width 684 height 23
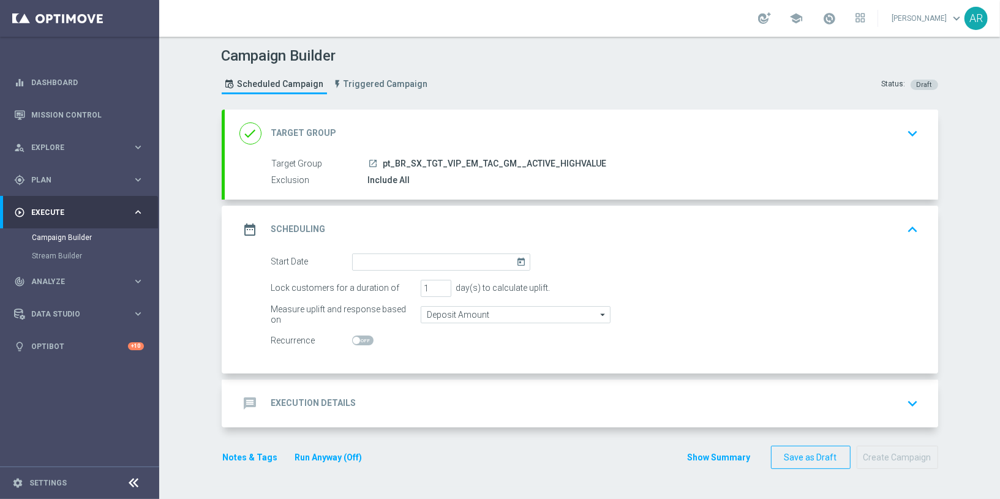
click at [517, 260] on icon "today" at bounding box center [523, 259] width 14 height 13
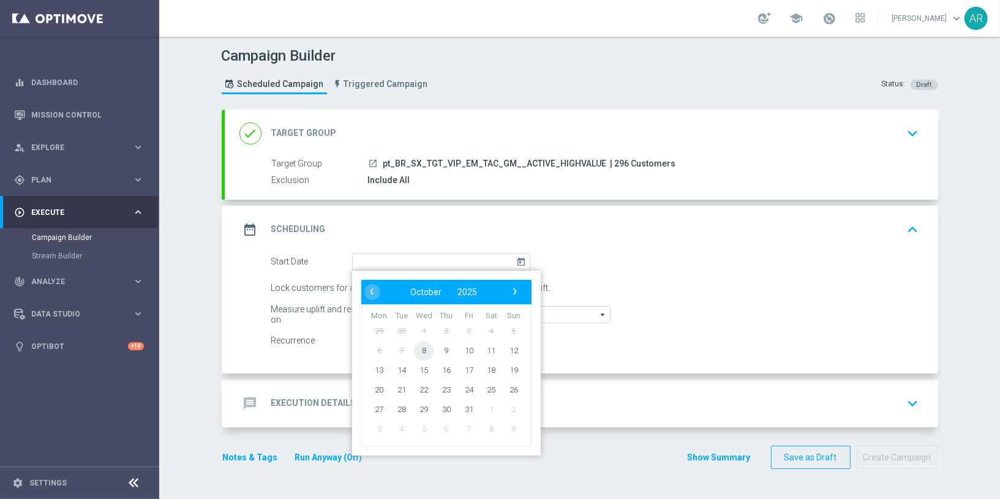
click at [414, 343] on span "8" at bounding box center [424, 350] width 20 height 20
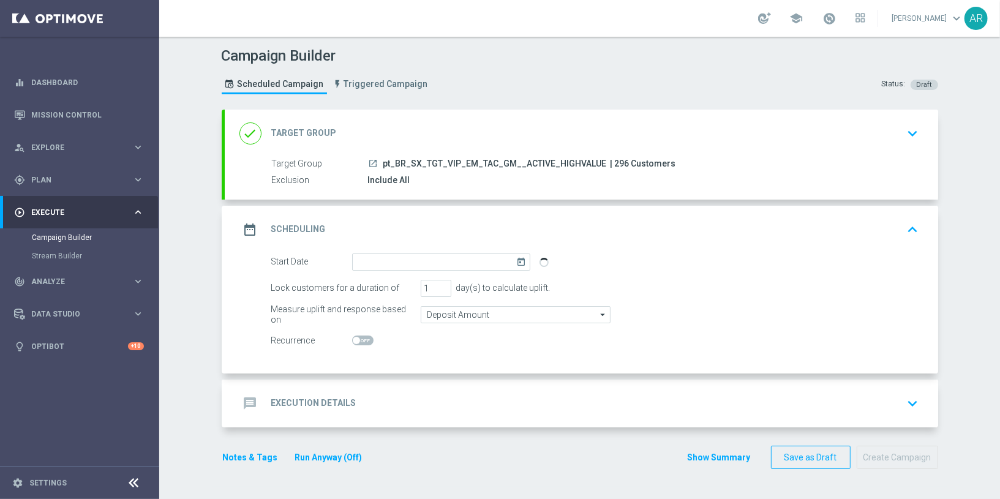
type input "[DATE]"
click at [306, 410] on div "message Execution Details" at bounding box center [297, 403] width 117 height 22
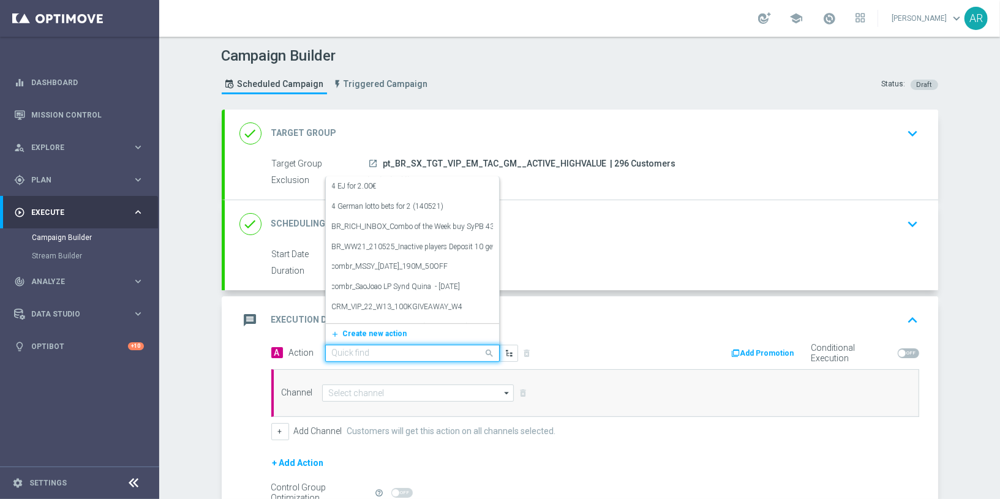
click at [388, 352] on input "text" at bounding box center [400, 353] width 137 height 10
paste input "BR_CAS__RAINBOWJACKPOTS_LP__VIP_EMA_TAC_GM"
type input "BR_CAS__RAINBOWJACKPOTS_LP__VIP_EMA_TAC_GM"
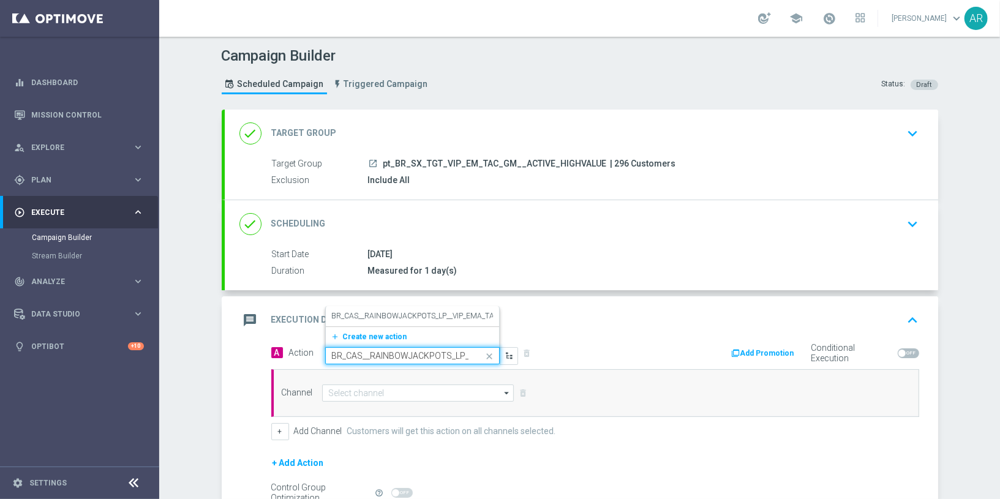
scroll to position [0, 72]
click at [399, 308] on div "BR_CAS__RAINBOWJACKPOTS_LP__VIP_EMA_TAC_GM edit" at bounding box center [412, 316] width 161 height 20
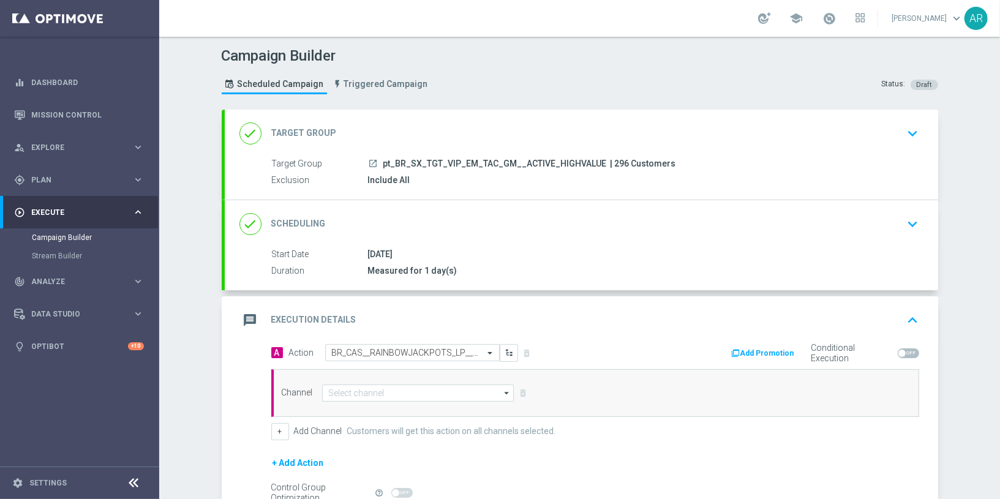
scroll to position [0, 0]
click at [362, 394] on input at bounding box center [418, 392] width 192 height 17
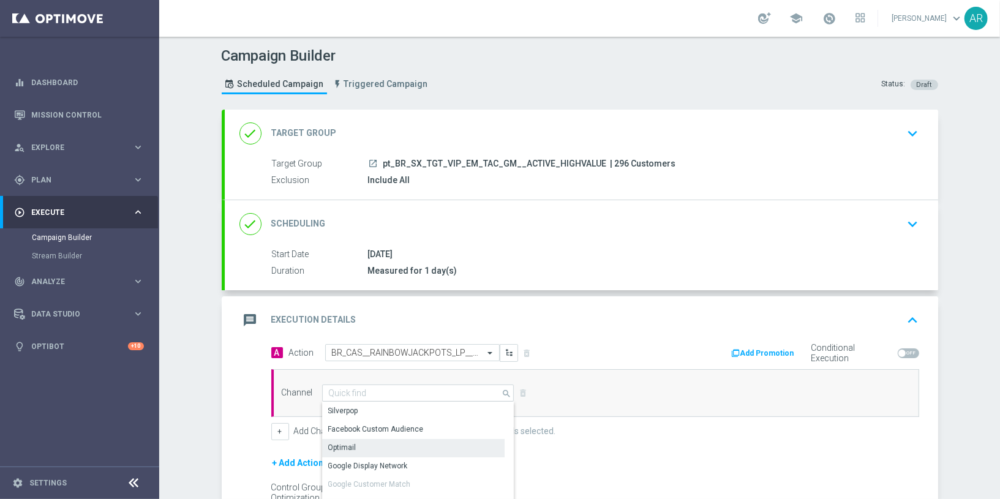
click at [384, 447] on div "Optimail" at bounding box center [413, 447] width 183 height 17
type input "Optimail"
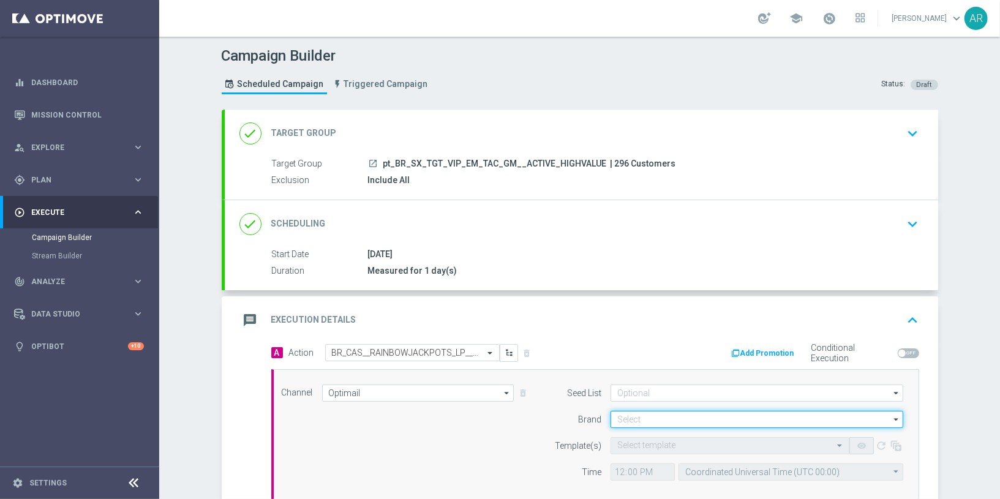
click at [646, 419] on input at bounding box center [756, 419] width 293 height 17
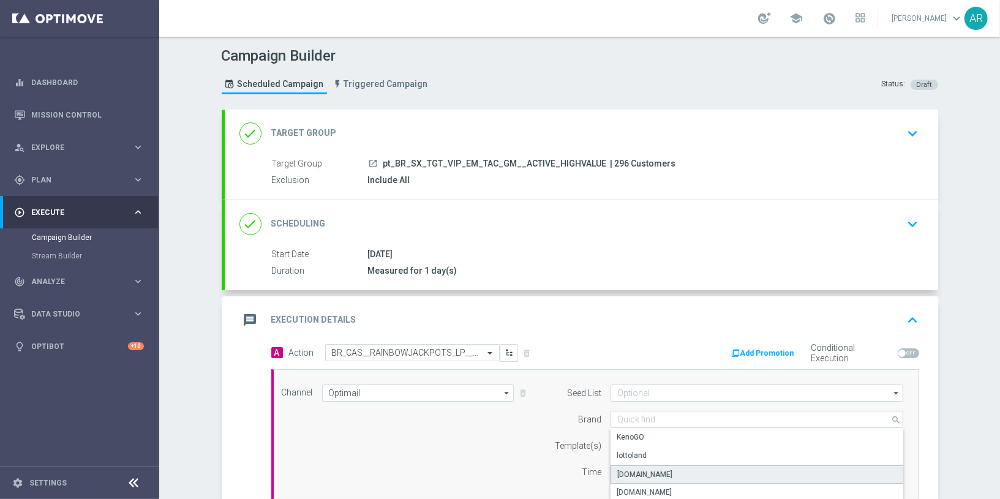
click at [675, 473] on div "[DOMAIN_NAME]" at bounding box center [756, 474] width 293 height 18
type input "[DOMAIN_NAME]"
click at [642, 443] on input "text" at bounding box center [717, 446] width 201 height 10
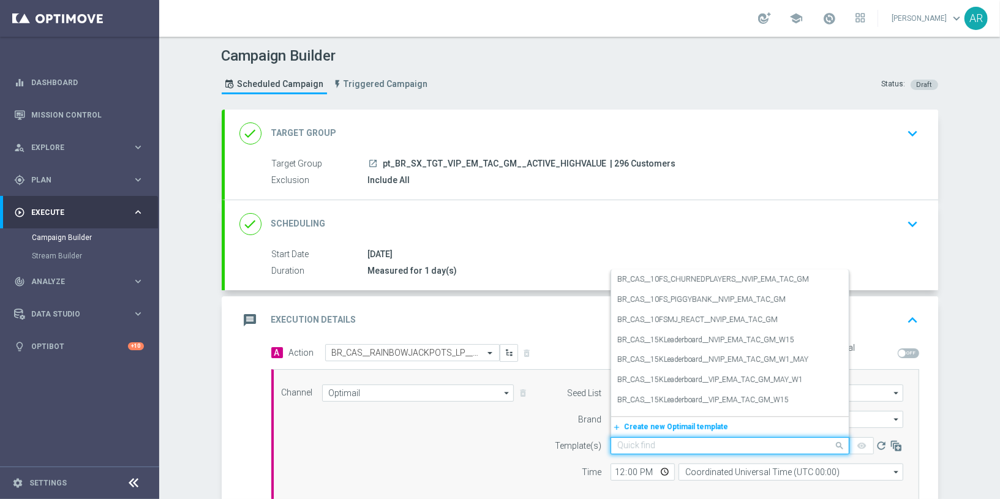
paste input "BR_CAS__RAINBOWJACKPOTS_LP__VIP_EMA_TAC_GM"
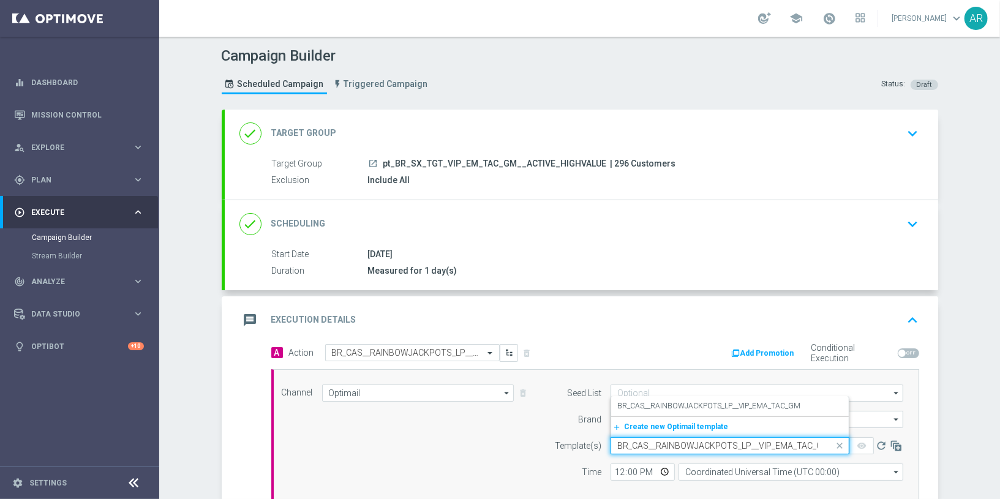
scroll to position [0, 6]
click at [692, 402] on label "BR_CAS__RAINBOWJACKPOTS_LP__VIP_EMA_TAC_GM" at bounding box center [708, 406] width 183 height 10
type input "BR_CAS__RAINBOWJACKPOTS_LP__VIP_EMA_TAC_GM"
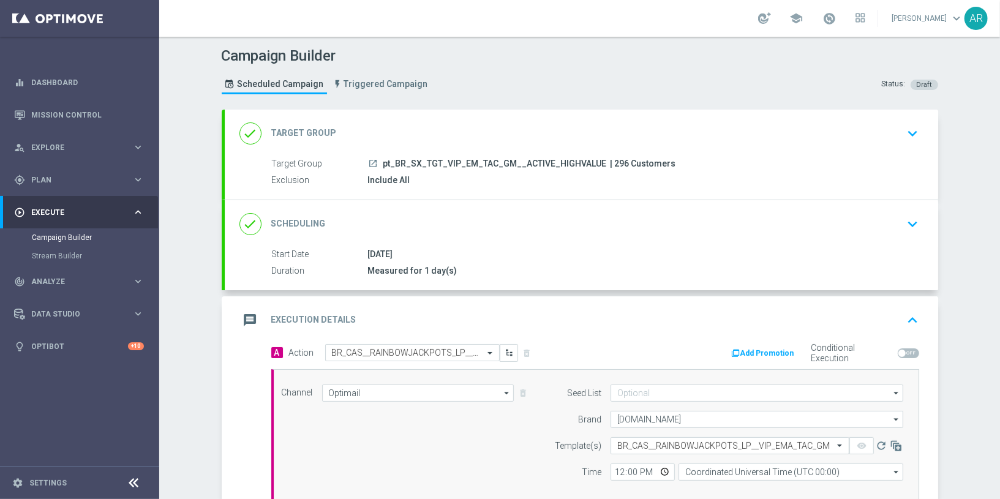
scroll to position [0, 0]
click at [711, 471] on input "Coordinated Universal Time (UTC 00:00)" at bounding box center [790, 471] width 225 height 17
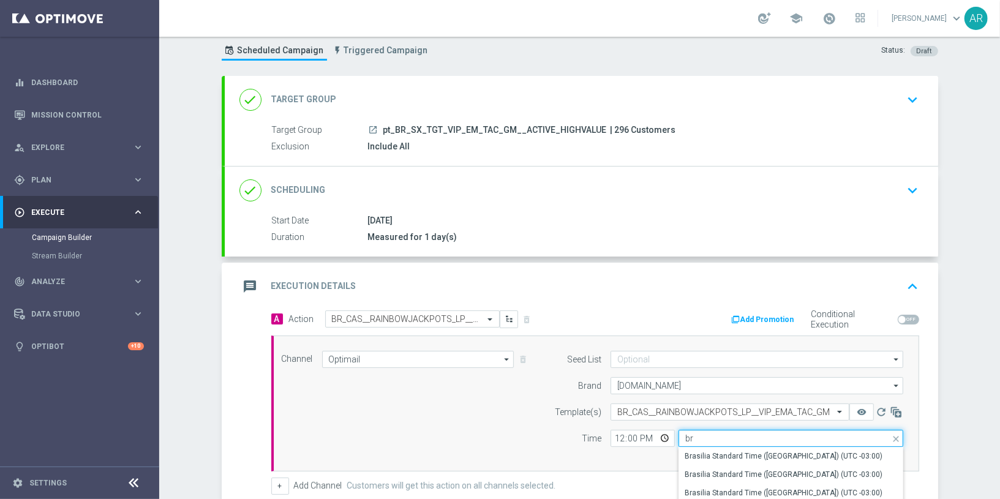
scroll to position [105, 0]
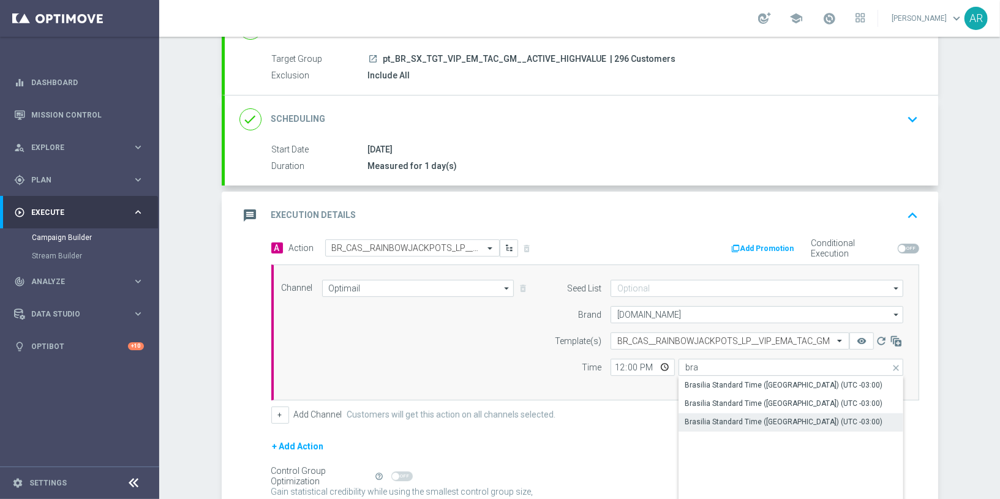
click at [732, 416] on div "Brasilia Standard Time ([GEOGRAPHIC_DATA]) (UTC -03:00)" at bounding box center [783, 421] width 198 height 11
type input "Brasilia Standard Time ([GEOGRAPHIC_DATA]) (UTC -03:00)"
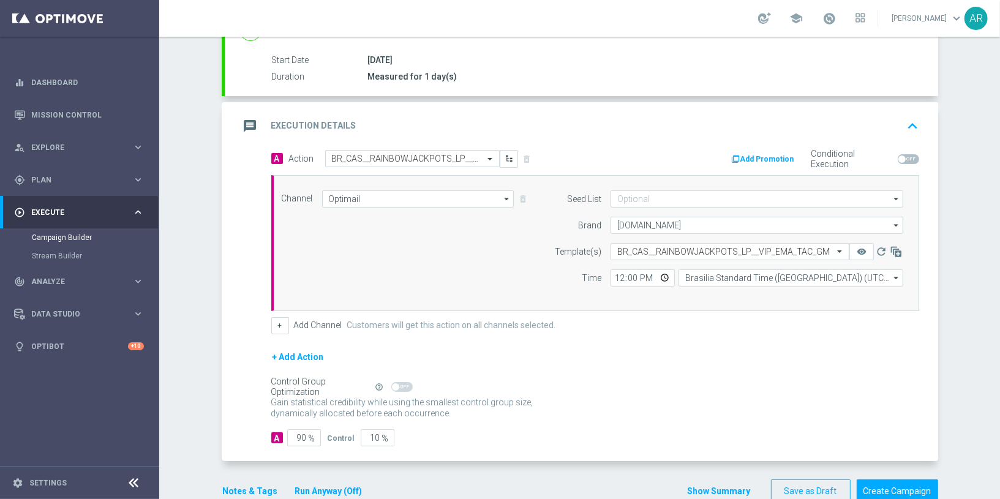
scroll to position [217, 0]
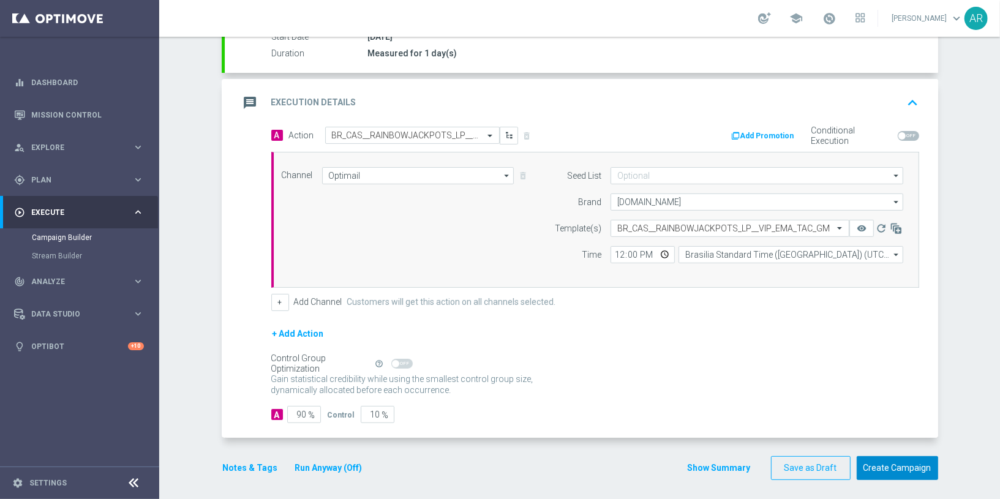
click at [891, 464] on button "Create Campaign" at bounding box center [896, 468] width 81 height 24
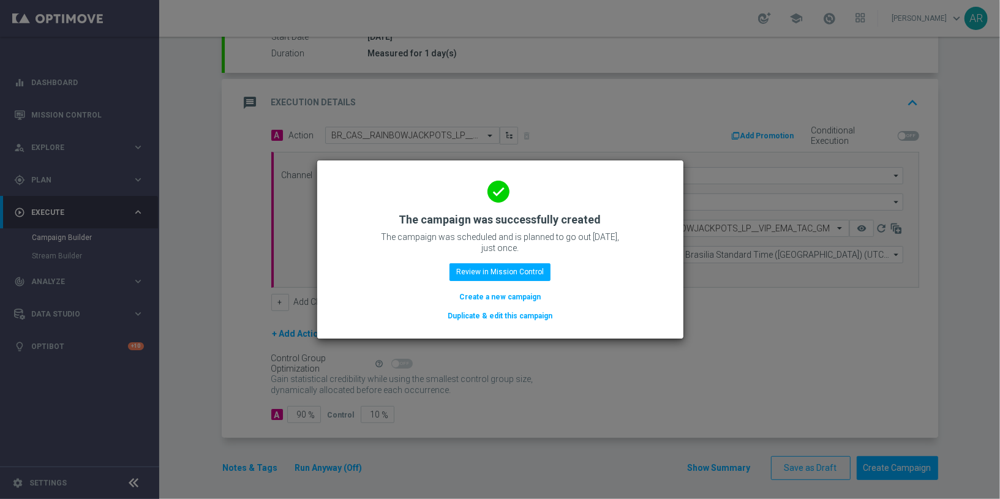
click at [501, 296] on button "Create a new campaign" at bounding box center [500, 296] width 84 height 13
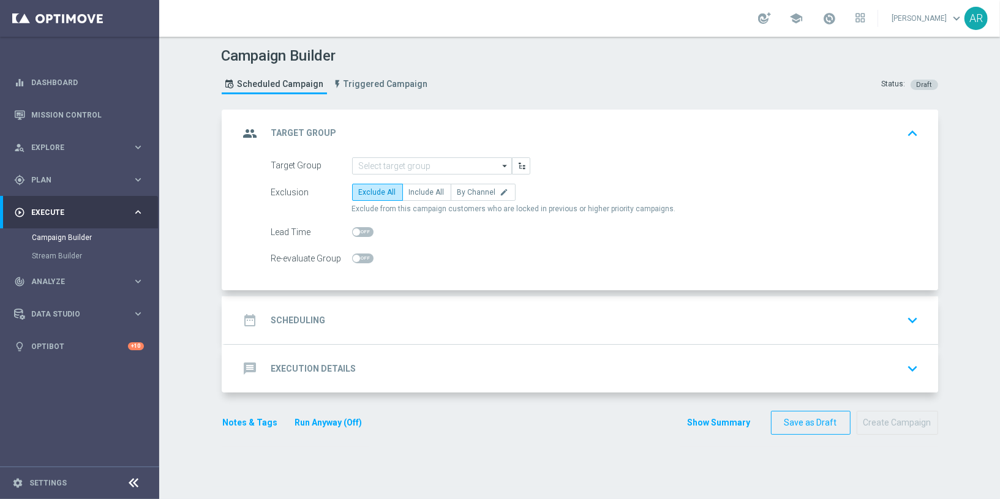
scroll to position [0, 0]
click at [383, 166] on input at bounding box center [432, 165] width 160 height 17
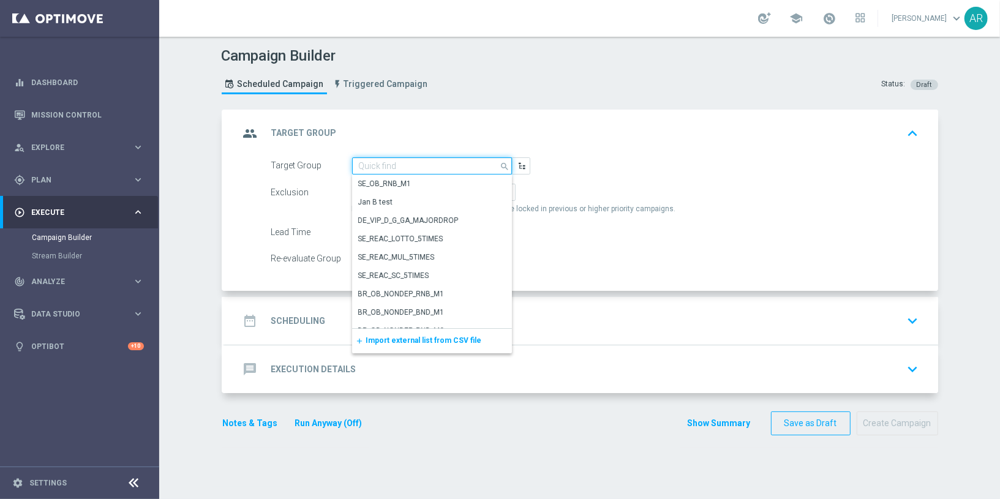
paste input "pt_BR_SX_TGT_VIP_RI_TAC_GM__ACTIVE_HIGHVALUE"
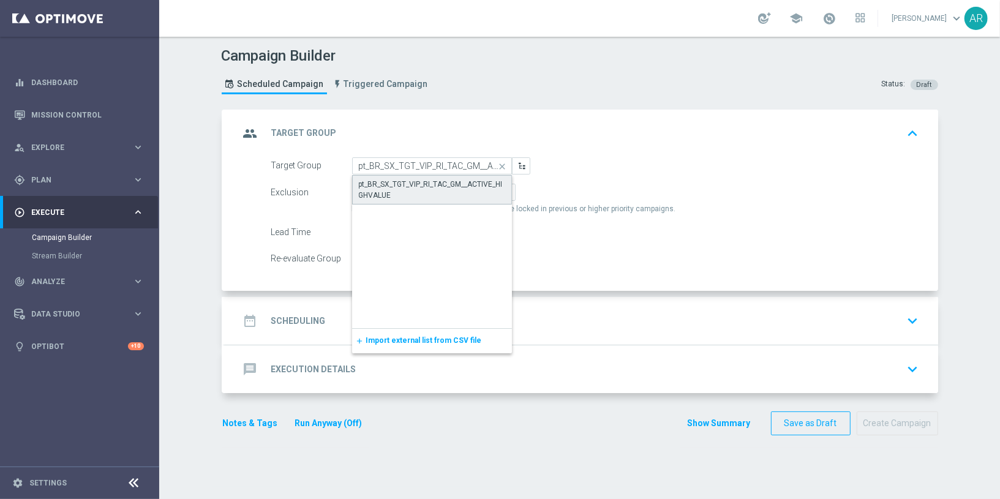
click at [397, 187] on div "pt_BR_SX_TGT_VIP_RI_TAC_GM__ACTIVE_HIGHVALUE" at bounding box center [432, 190] width 146 height 22
type input "pt_BR_SX_TGT_VIP_RI_TAC_GM__ACTIVE_HIGHVALUE"
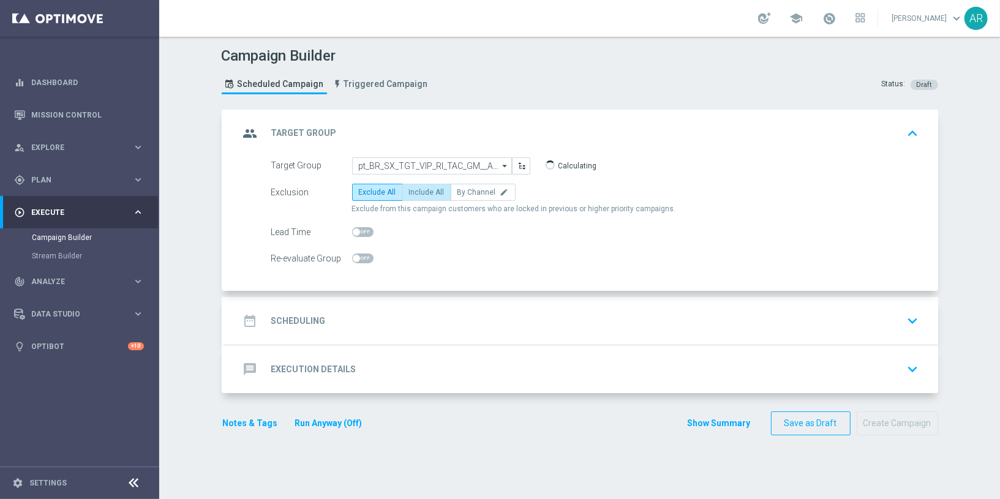
click at [417, 197] on label "Include All" at bounding box center [426, 192] width 49 height 17
click at [417, 197] on input "Include All" at bounding box center [413, 194] width 8 height 8
radio input "true"
click at [356, 316] on div "date_range Scheduling keyboard_arrow_down" at bounding box center [581, 320] width 684 height 23
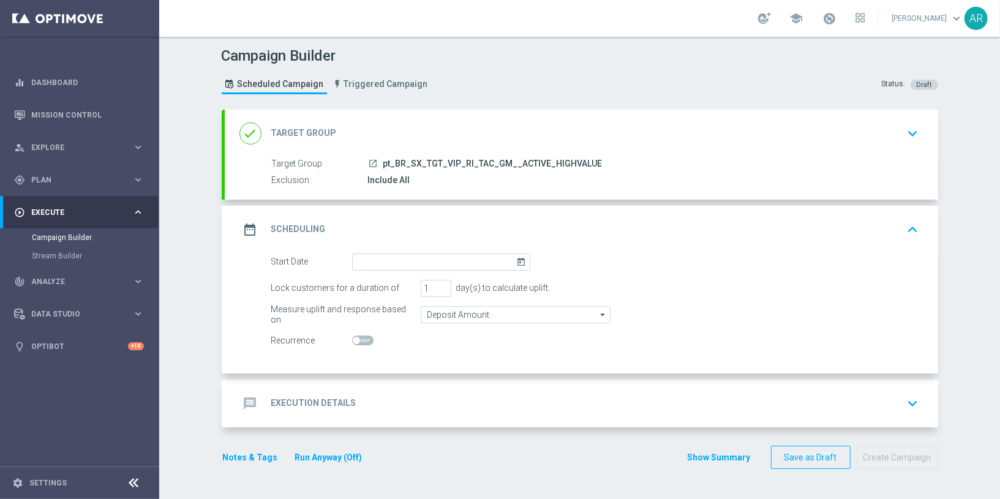
click at [517, 258] on icon "today" at bounding box center [523, 259] width 14 height 13
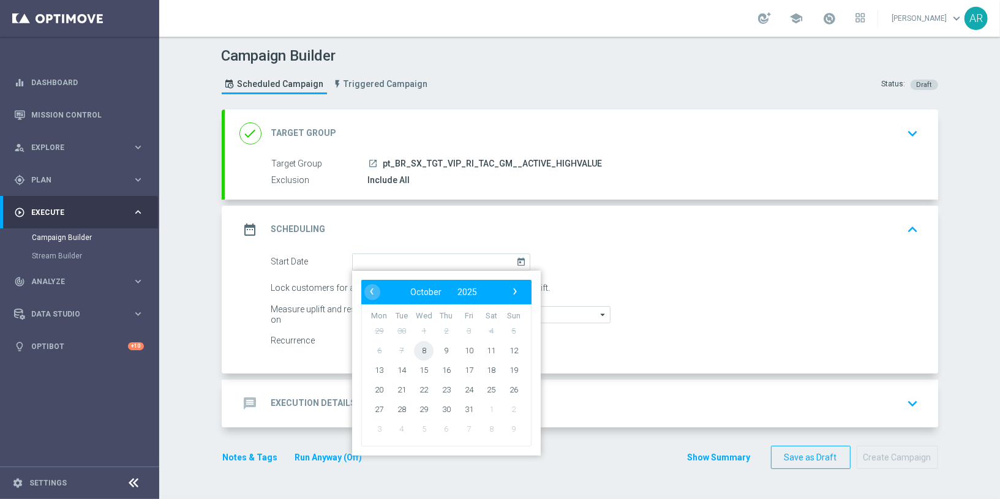
click at [421, 345] on span "8" at bounding box center [424, 350] width 20 height 20
type input "[DATE]"
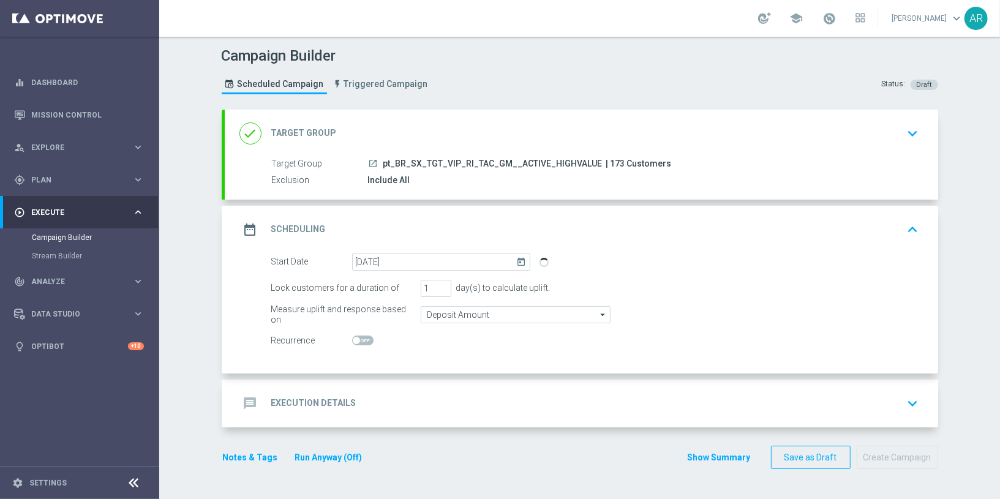
click at [356, 405] on div "message Execution Details keyboard_arrow_down" at bounding box center [581, 403] width 684 height 23
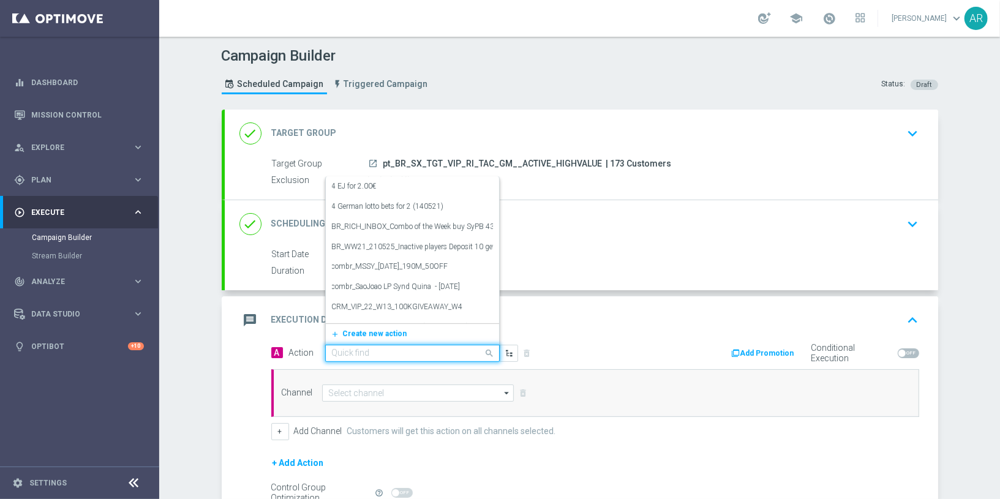
click at [375, 345] on div "Quick find" at bounding box center [412, 353] width 174 height 17
paste input "BR_CAS__RAINBOWJACKPOTS_LP__VIP_RI_TAC_GM"
type input "BR_CAS__RAINBOWJACKPOTS_LP__VIP_RI_TAC_GM"
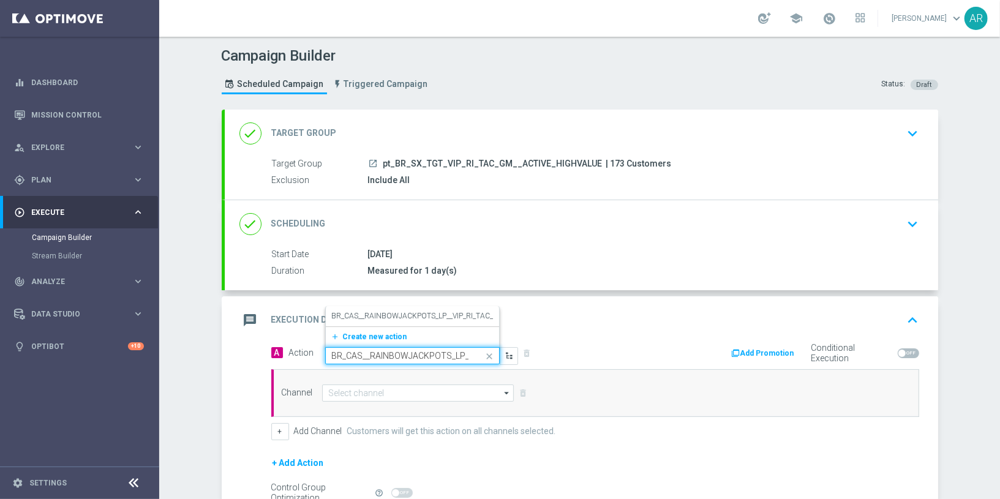
scroll to position [0, 62]
click at [397, 315] on label "BR_CAS__RAINBOWJACKPOTS_LP__VIP_RI_TAC_GM" at bounding box center [419, 316] width 174 height 10
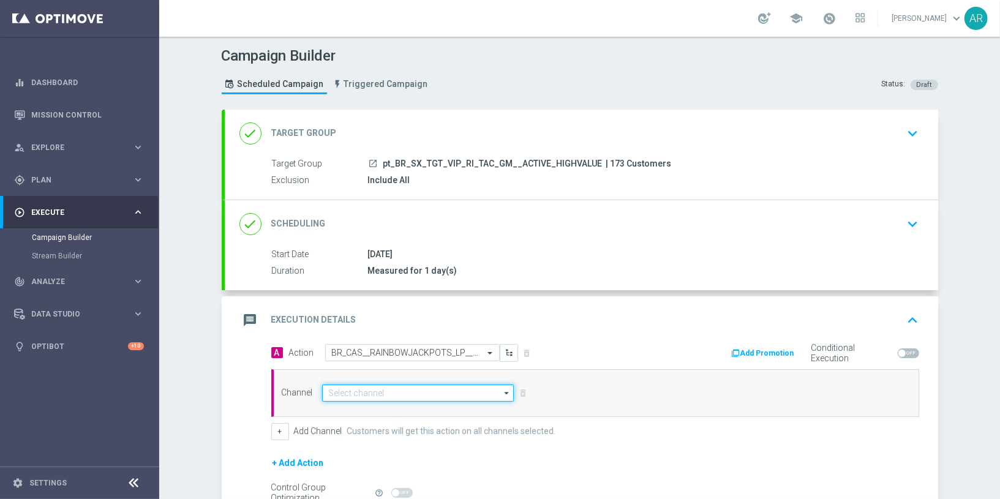
click at [367, 392] on input at bounding box center [418, 392] width 192 height 17
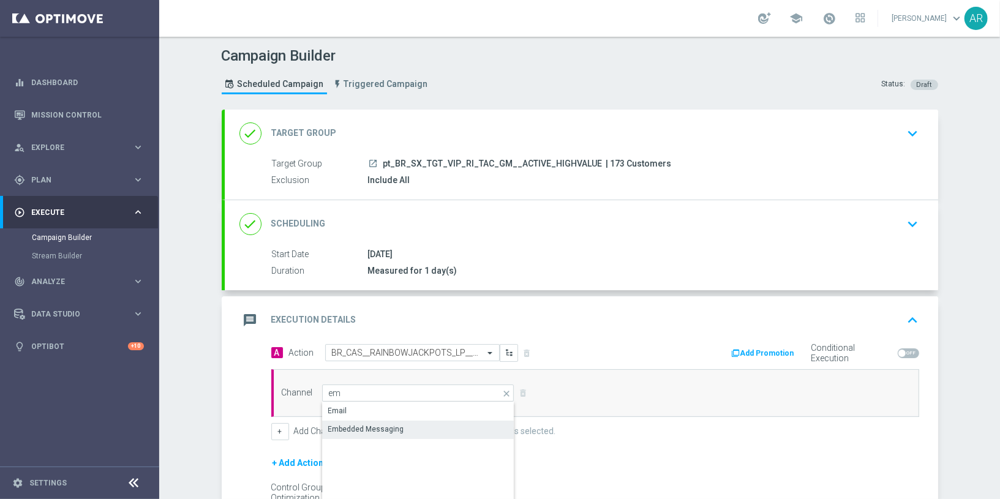
click at [377, 430] on div "Embedded Messaging" at bounding box center [366, 429] width 76 height 11
type input "Embedded Messaging"
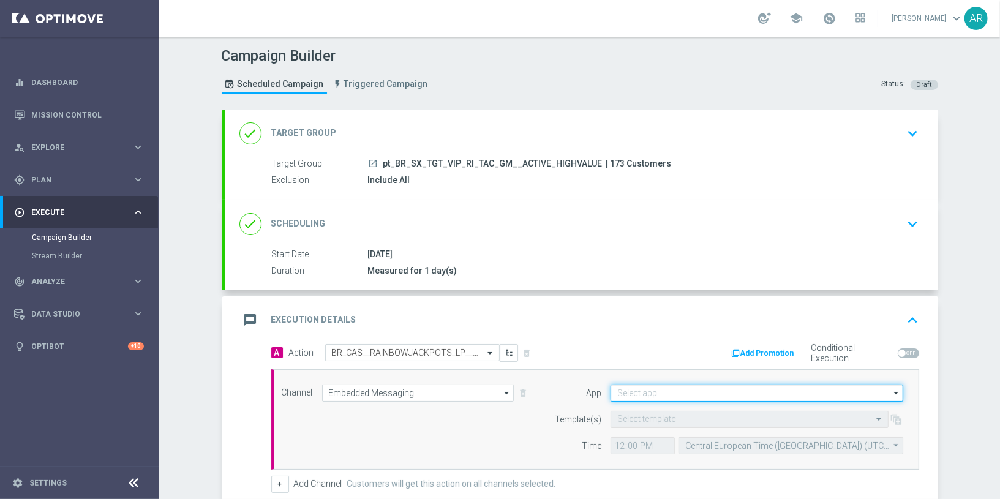
click at [641, 391] on input at bounding box center [756, 392] width 293 height 17
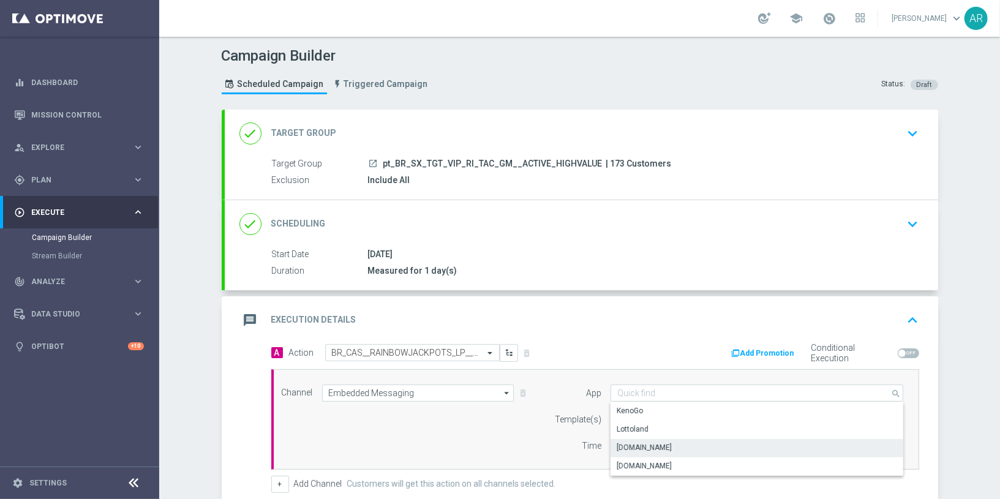
click at [668, 446] on div "[DOMAIN_NAME]" at bounding box center [756, 447] width 293 height 17
type input "[DOMAIN_NAME]"
click at [645, 415] on input "text" at bounding box center [737, 419] width 240 height 10
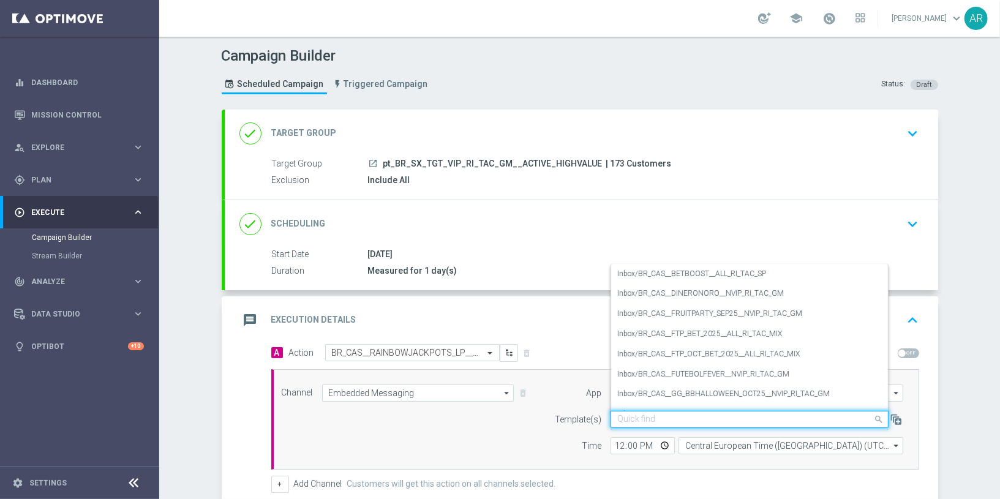
paste input "BR_CAS__RAINBOWJACKPOTS_LP__VIP_RI_TAC_GM"
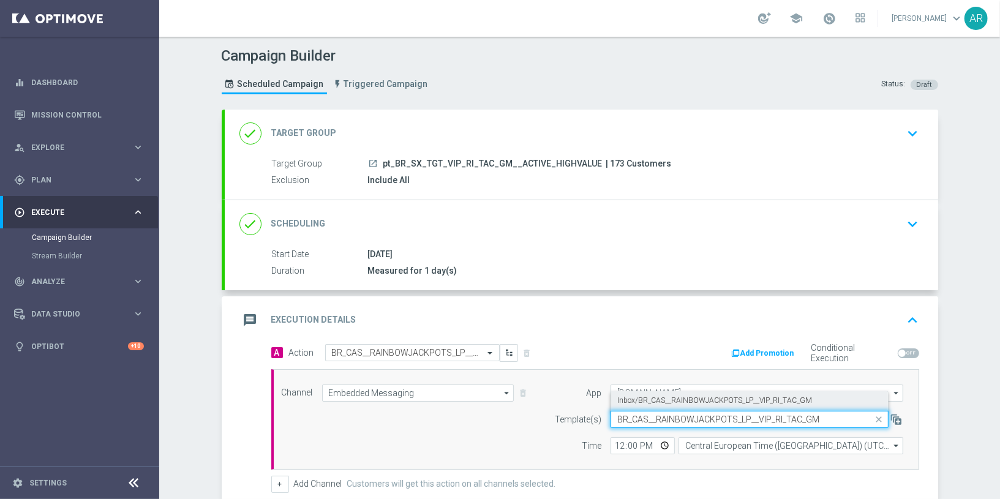
click at [678, 399] on label "Inbox/BR_CAS__RAINBOWJACKPOTS_LP__VIP_RI_TAC_GM" at bounding box center [714, 400] width 195 height 10
type input "BR_CAS__RAINBOWJACKPOTS_LP__VIP_RI_TAC_GM"
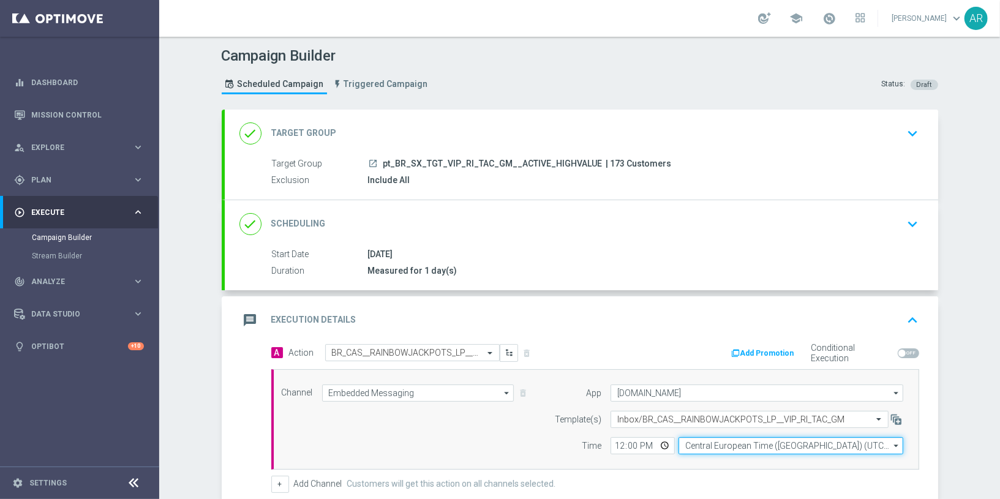
click at [720, 445] on input "Central European Time ([GEOGRAPHIC_DATA]) (UTC +02:00)" at bounding box center [790, 445] width 225 height 17
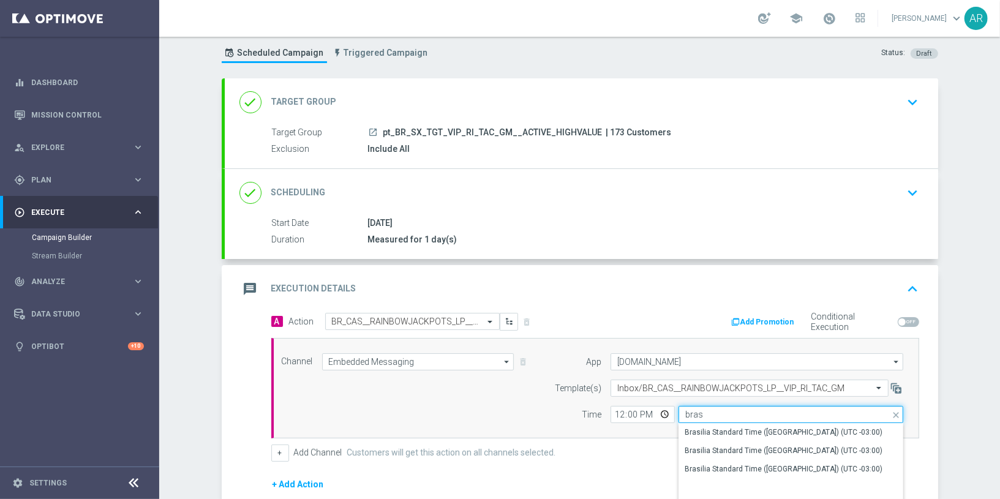
scroll to position [100, 0]
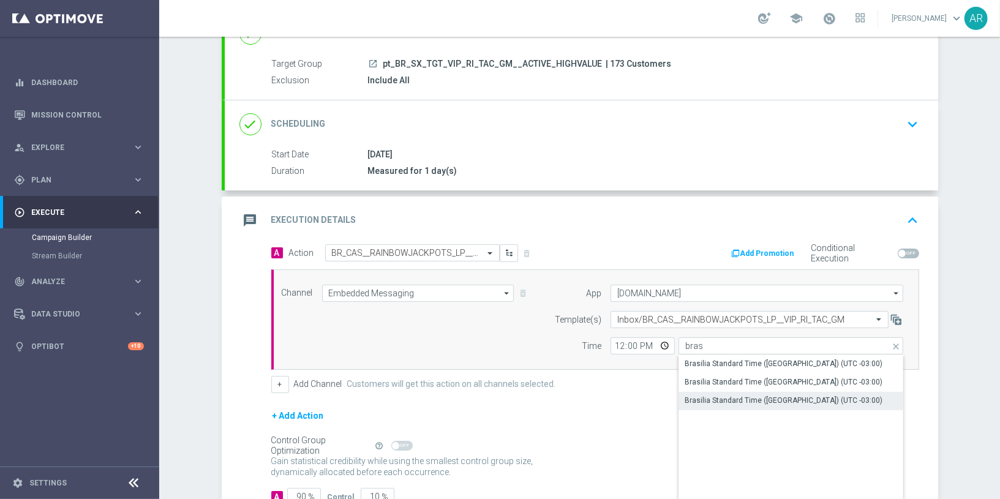
click at [776, 399] on div "Brasilia Standard Time ([GEOGRAPHIC_DATA]) (UTC -03:00)" at bounding box center [783, 400] width 198 height 11
type input "Brasilia Standard Time ([GEOGRAPHIC_DATA]) (UTC -03:00)"
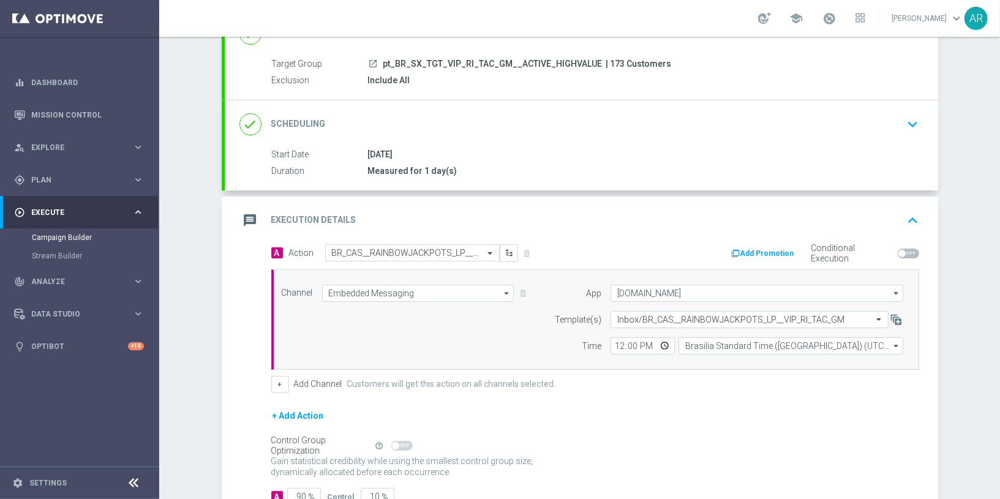
click at [633, 388] on div "+ Add Channel Customers will get this action on all channels selected." at bounding box center [595, 384] width 648 height 17
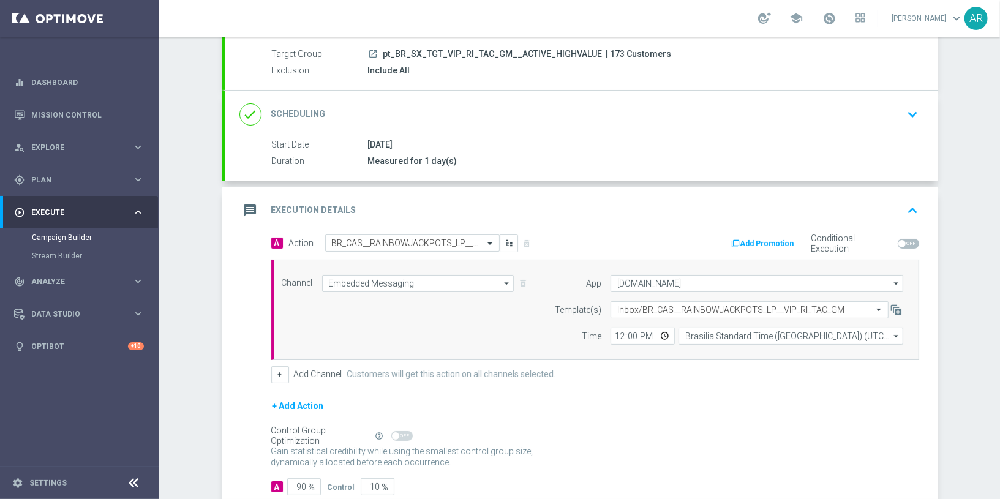
scroll to position [182, 0]
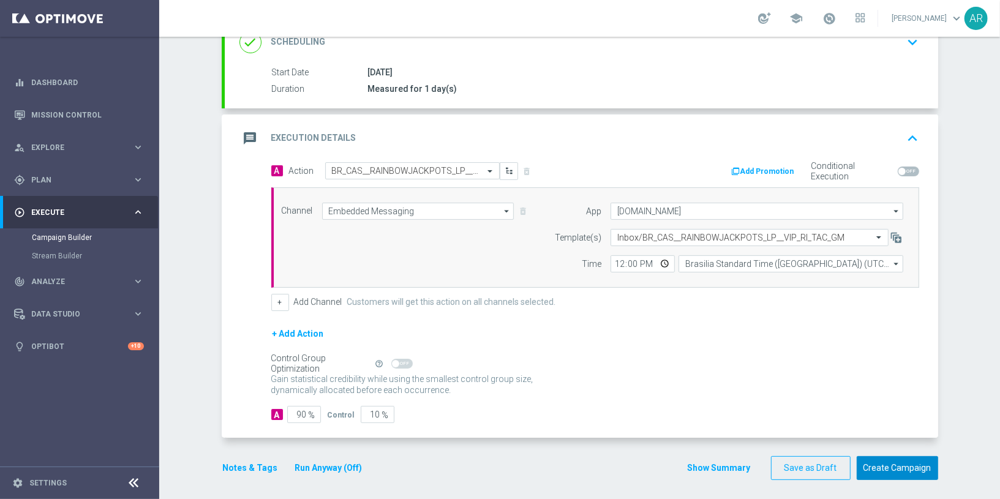
click at [866, 457] on button "Create Campaign" at bounding box center [896, 468] width 81 height 24
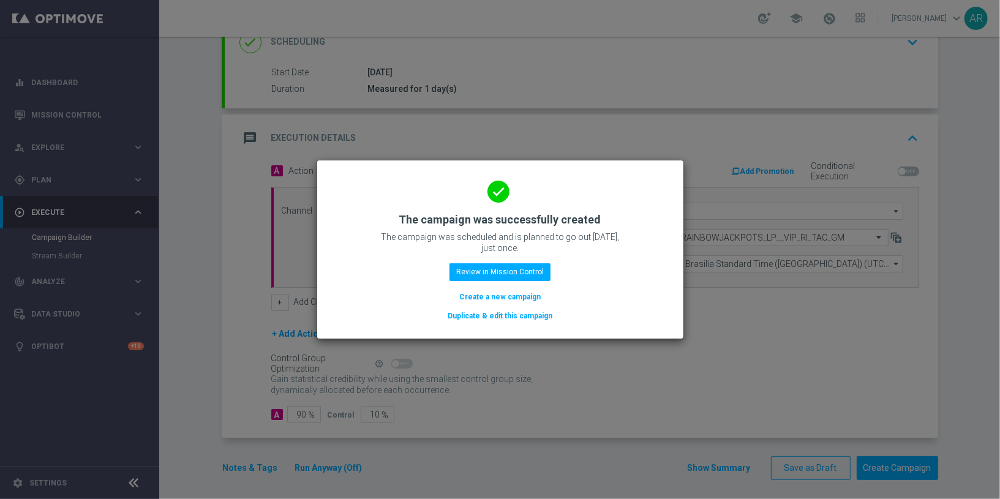
click at [505, 299] on button "Create a new campaign" at bounding box center [500, 296] width 84 height 13
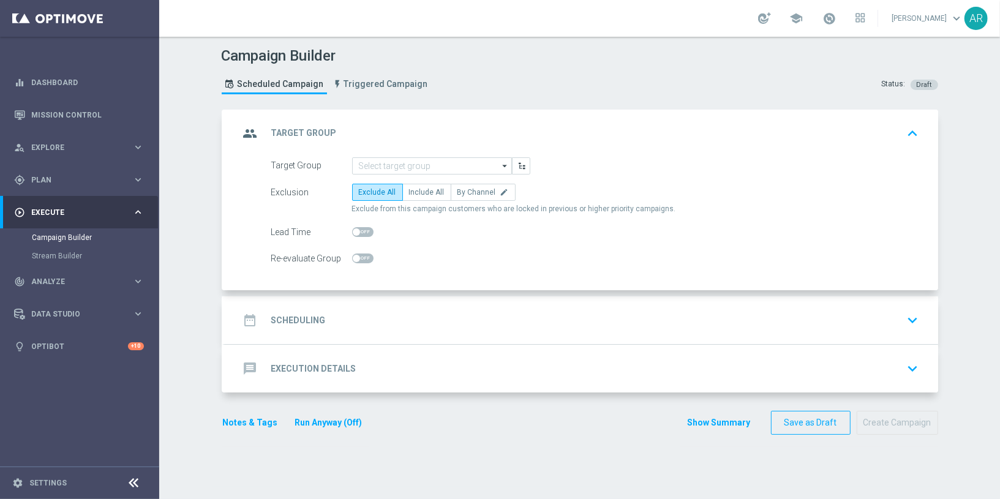
scroll to position [0, 0]
